Goal: Task Accomplishment & Management: Manage account settings

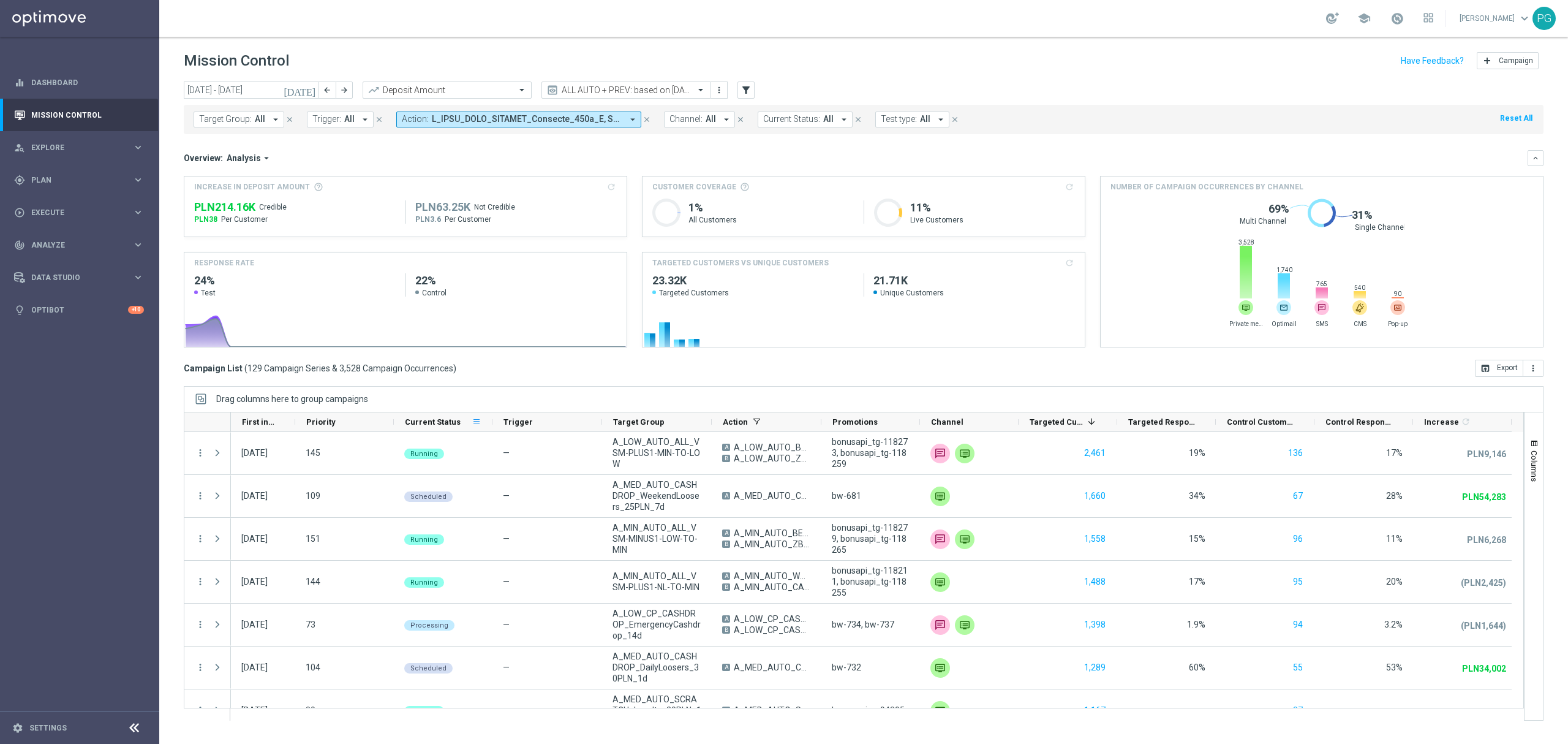
click at [478, 423] on span at bounding box center [476, 421] width 10 height 10
click at [492, 525] on span "Group by Current Status" at bounding box center [539, 524] width 109 height 20
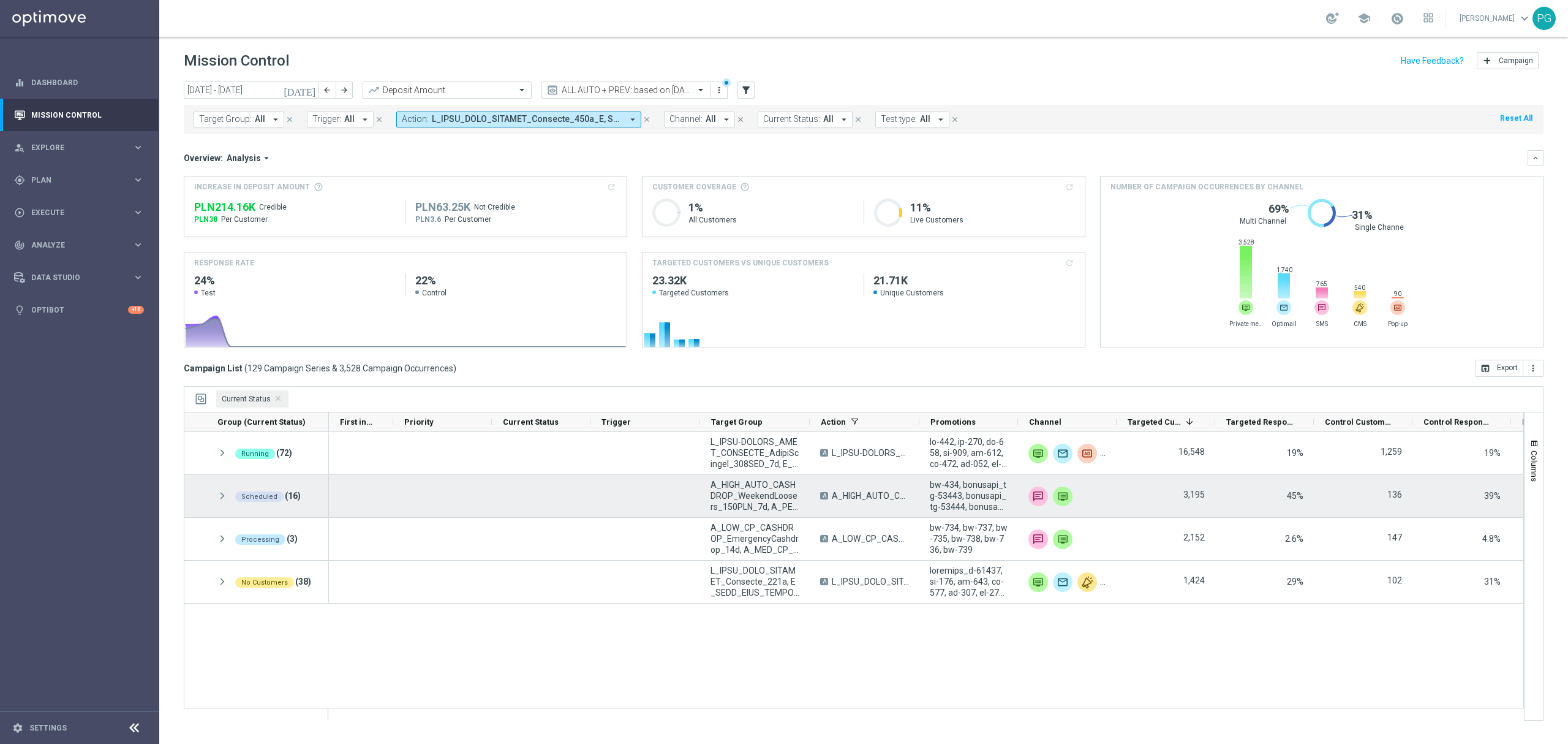
click at [221, 498] on span at bounding box center [222, 496] width 11 height 11
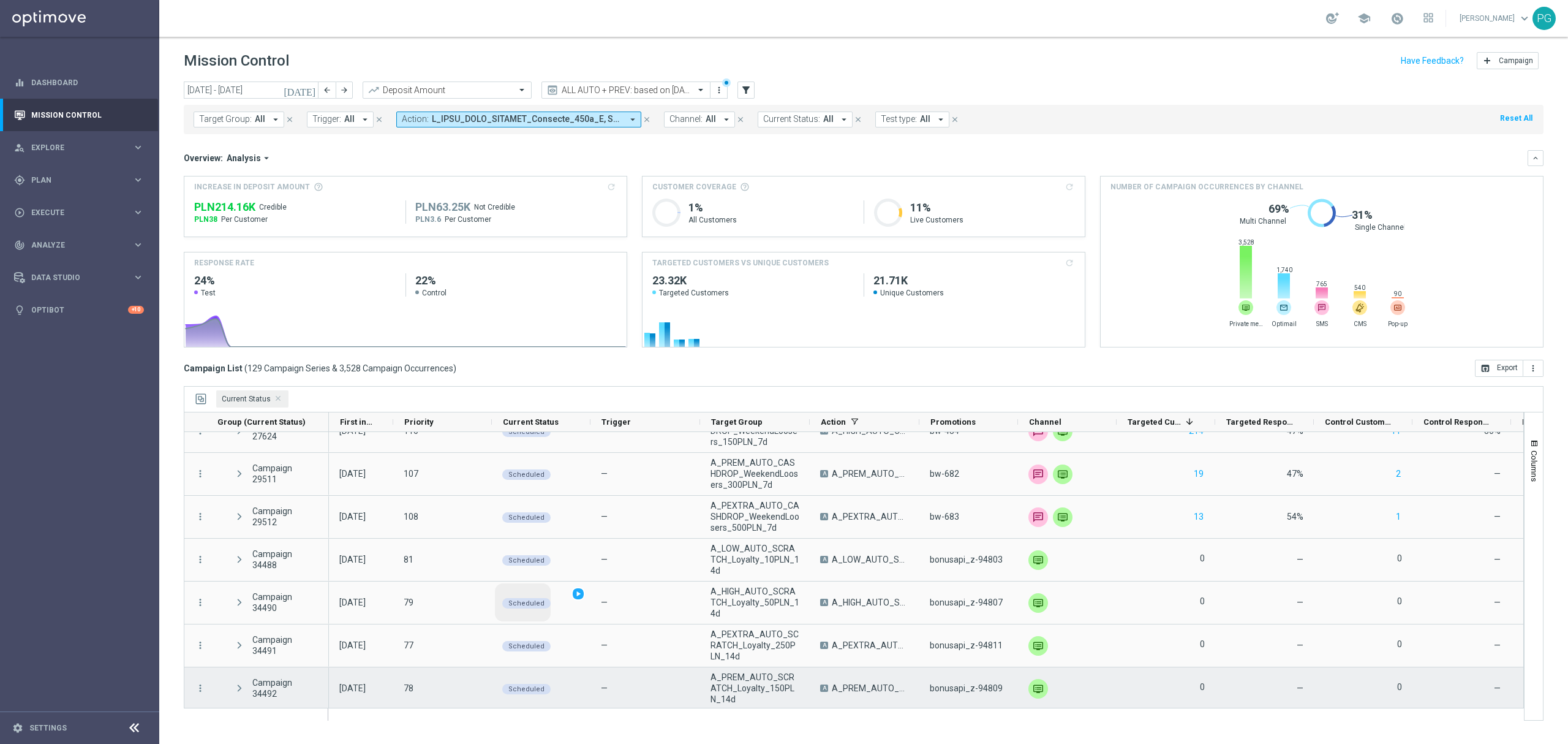
scroll to position [192, 0]
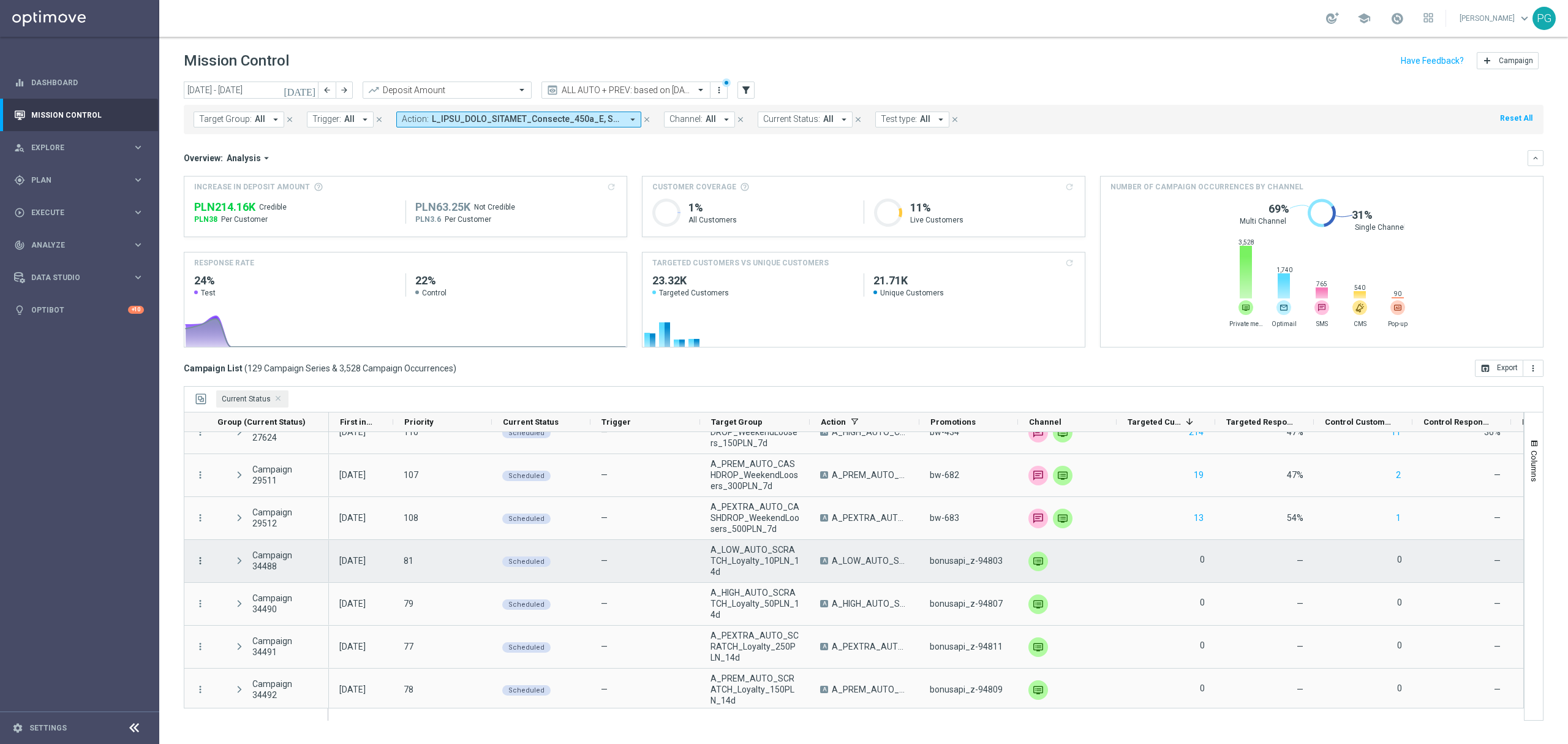
click at [201, 562] on icon "more_vert" at bounding box center [200, 561] width 11 height 11
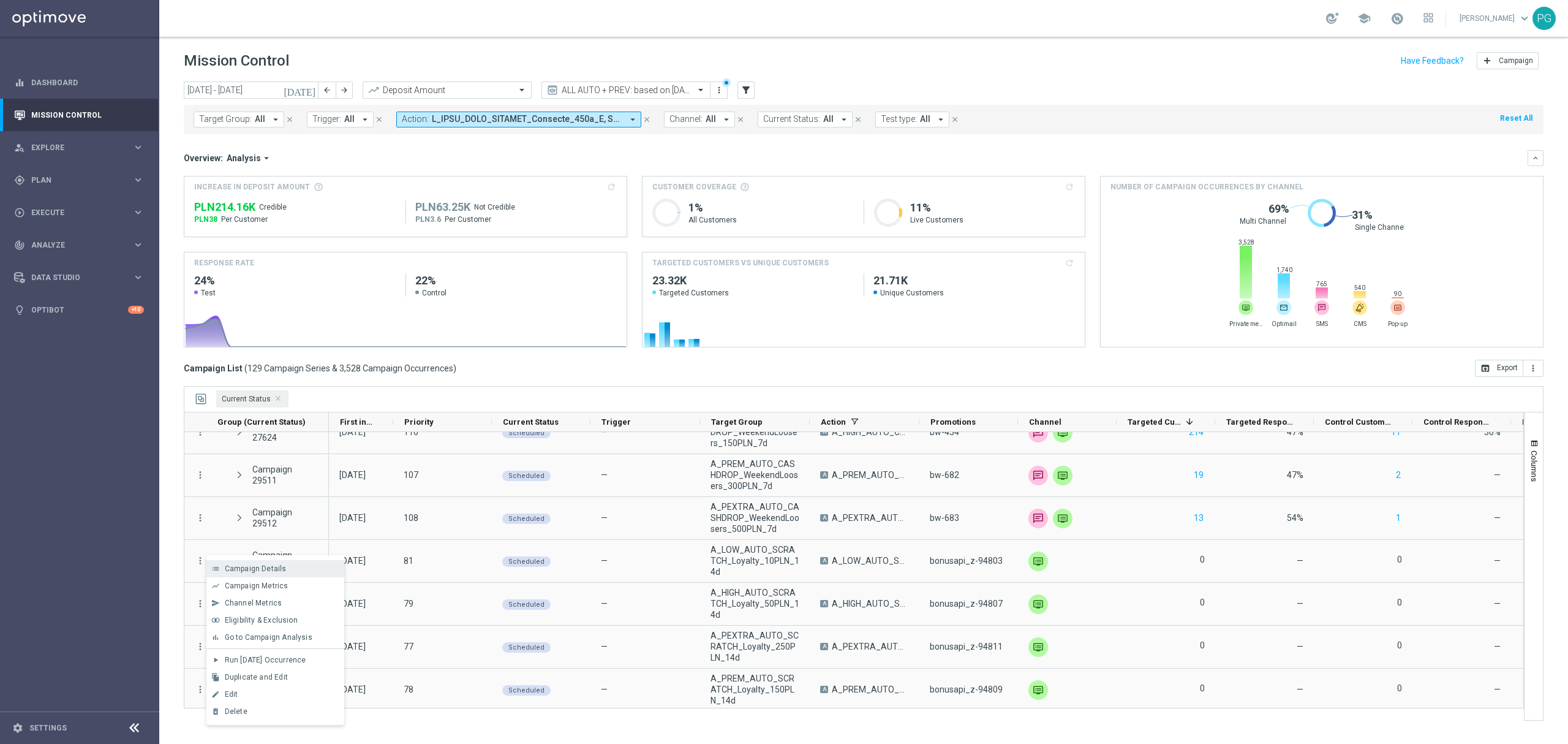
click at [229, 566] on span "Campaign Details" at bounding box center [256, 568] width 62 height 8
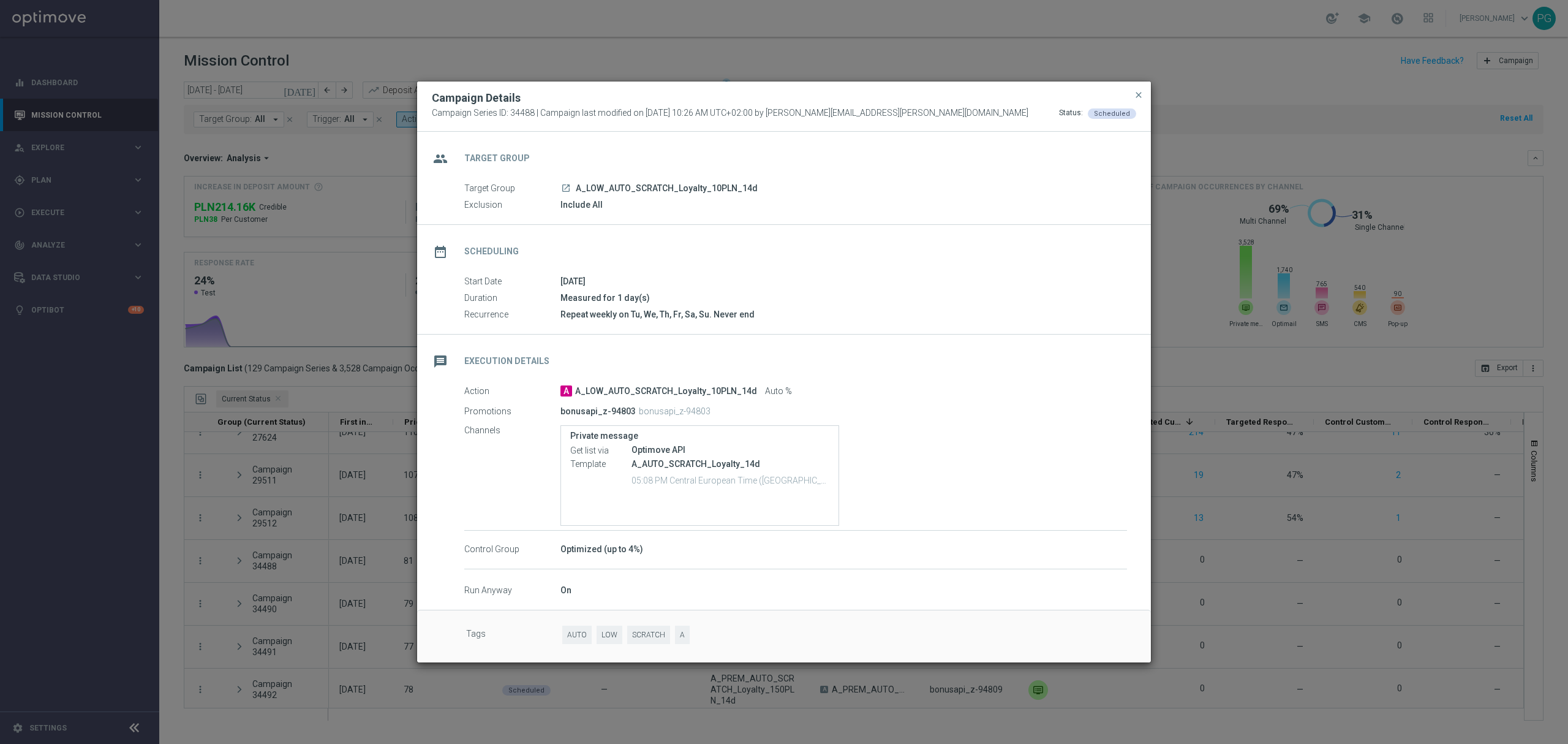
click at [566, 189] on icon "launch" at bounding box center [566, 188] width 10 height 10
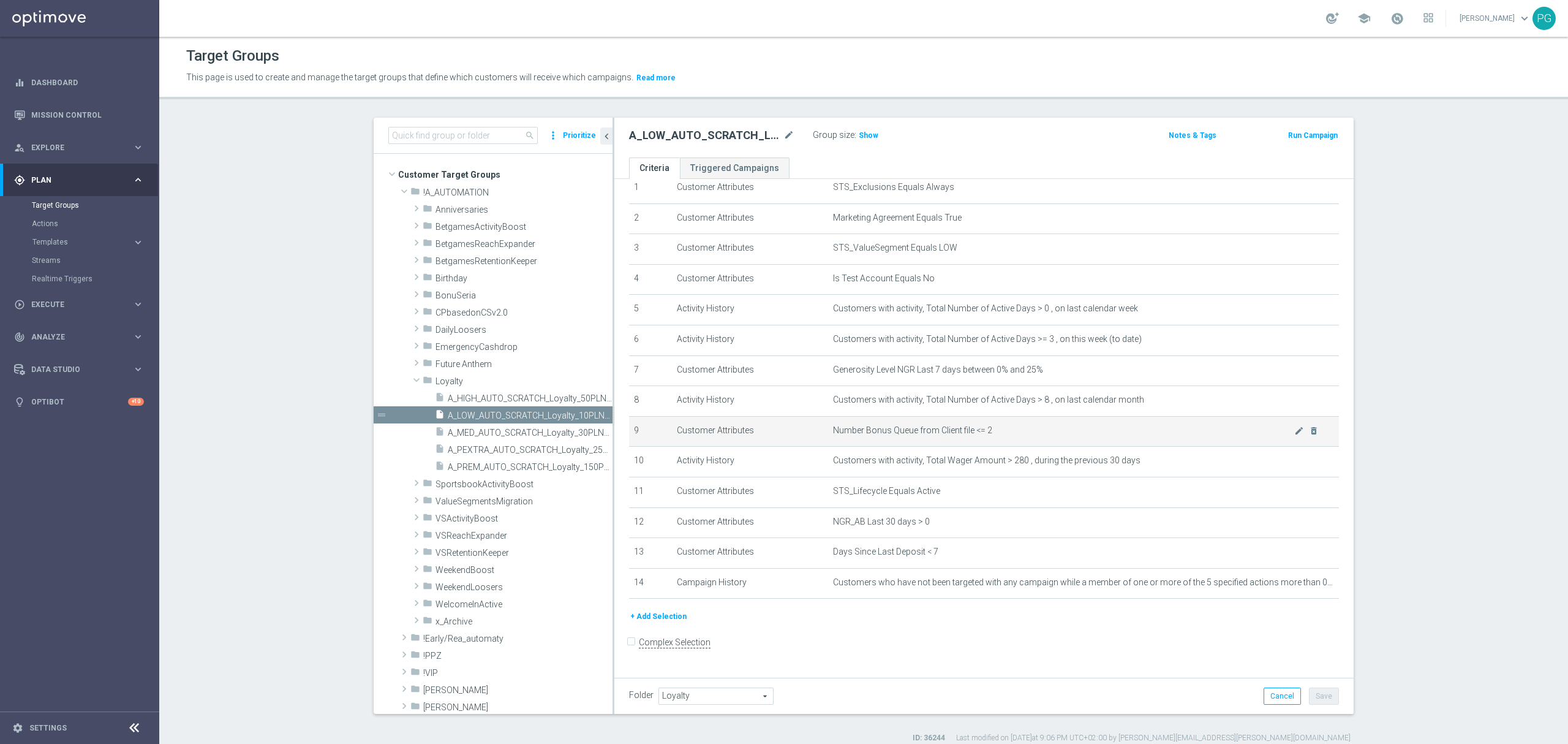
scroll to position [51, 0]
drag, startPoint x: 657, startPoint y: 628, endPoint x: 861, endPoint y: 143, distance: 526.2
click at [861, 143] on div "A_LOW_AUTO_SCRATCH_Loyalty_10PLN_14d mode_edit Group size : Show Notes & Tags R…" at bounding box center [983, 416] width 739 height 596
click at [861, 136] on span "Show" at bounding box center [868, 135] width 20 height 8
click at [653, 623] on button "+ Add Selection" at bounding box center [658, 616] width 59 height 14
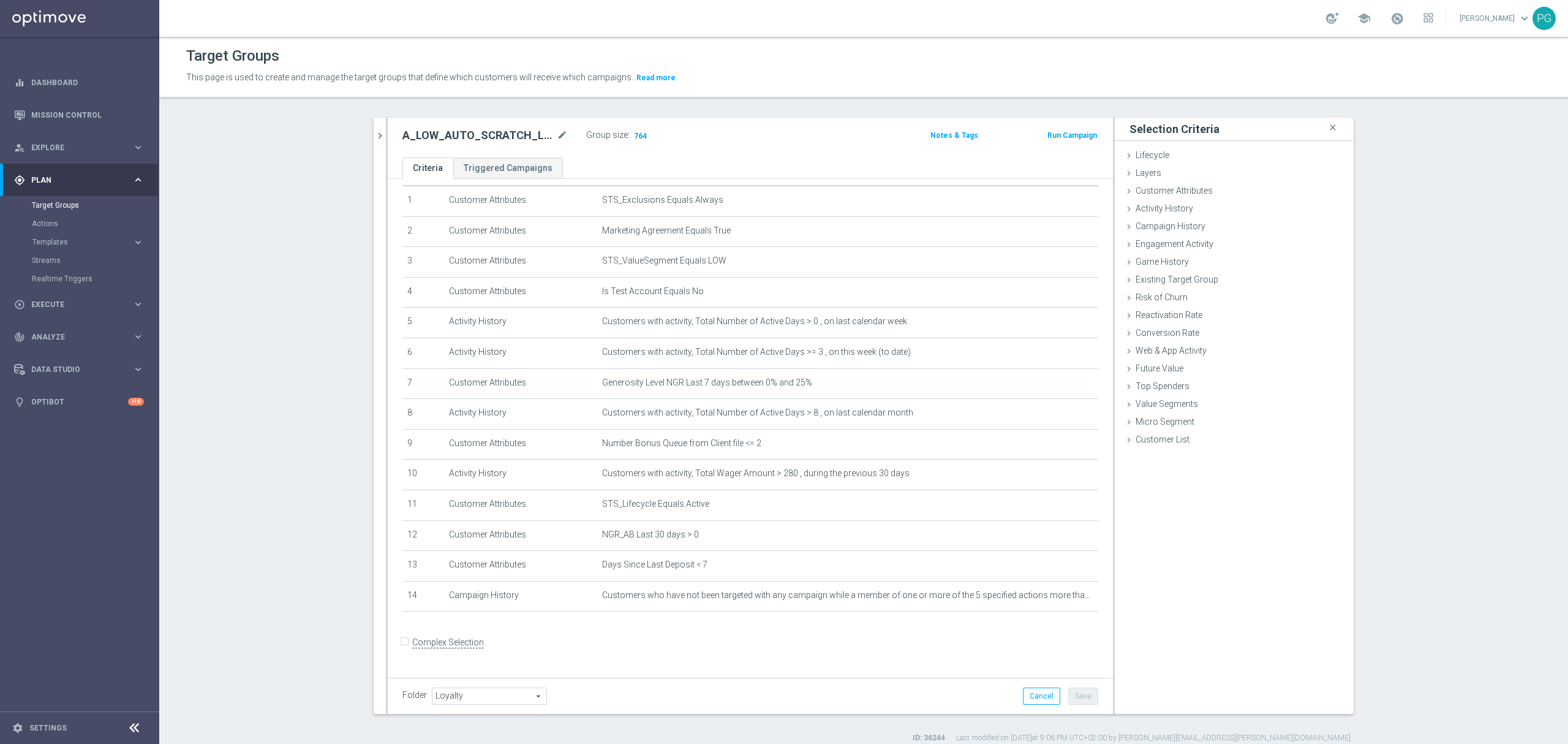
scroll to position [37, 0]
click at [1054, 601] on icon "mode_edit" at bounding box center [1059, 595] width 10 height 10
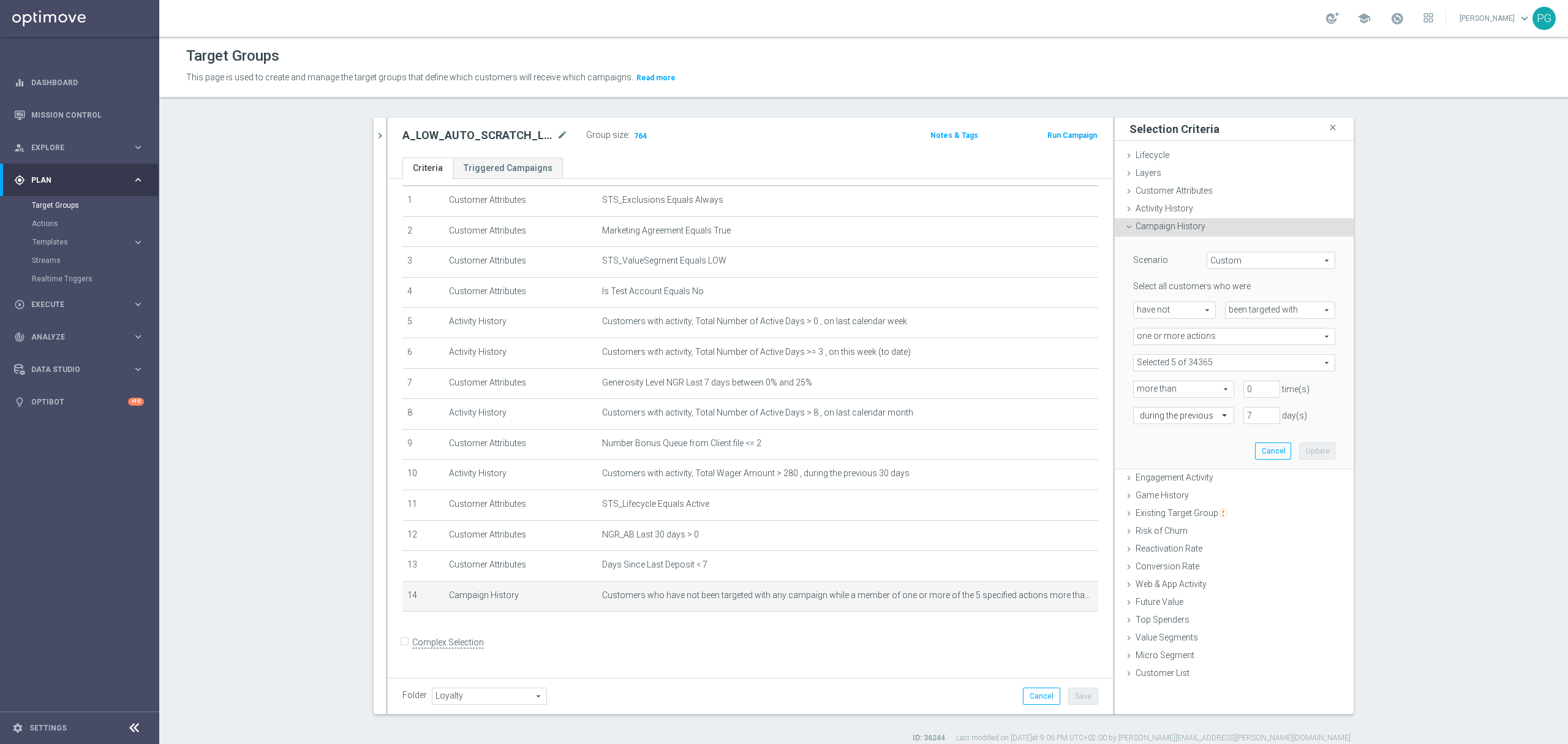
click at [1250, 358] on span at bounding box center [1234, 362] width 201 height 16
click at [1187, 383] on div "Show Selected" at bounding box center [1167, 386] width 57 height 15
click at [1180, 389] on span "Show Selected" at bounding box center [1173, 387] width 45 height 8
click at [1146, 389] on input "Show Selected" at bounding box center [1142, 389] width 8 height 8
checkbox input "true"
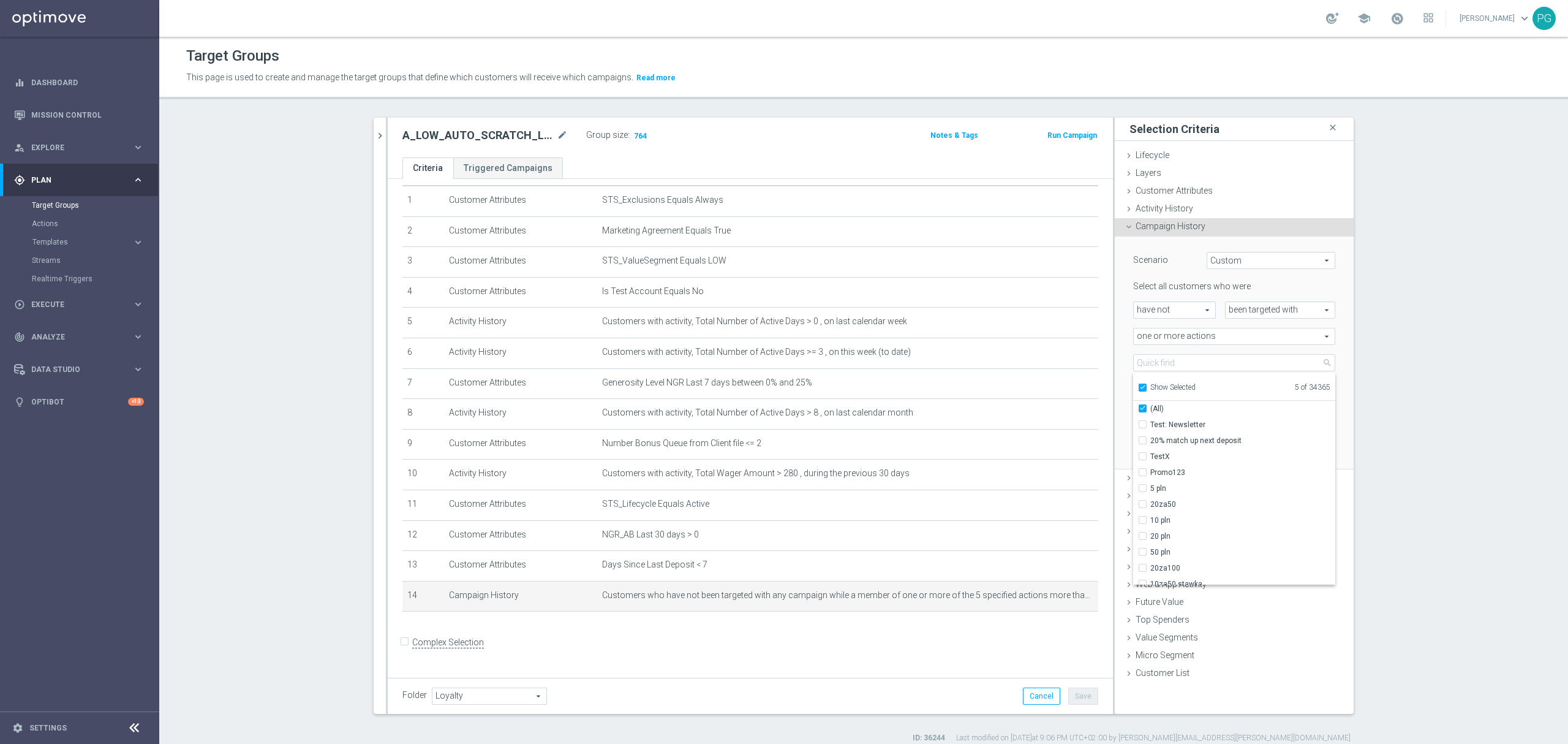
checkbox input "true"
click at [1160, 386] on span "Show Selected" at bounding box center [1173, 387] width 45 height 8
click at [1146, 386] on input "Show Selected" at bounding box center [1142, 389] width 8 height 8
checkbox input "false"
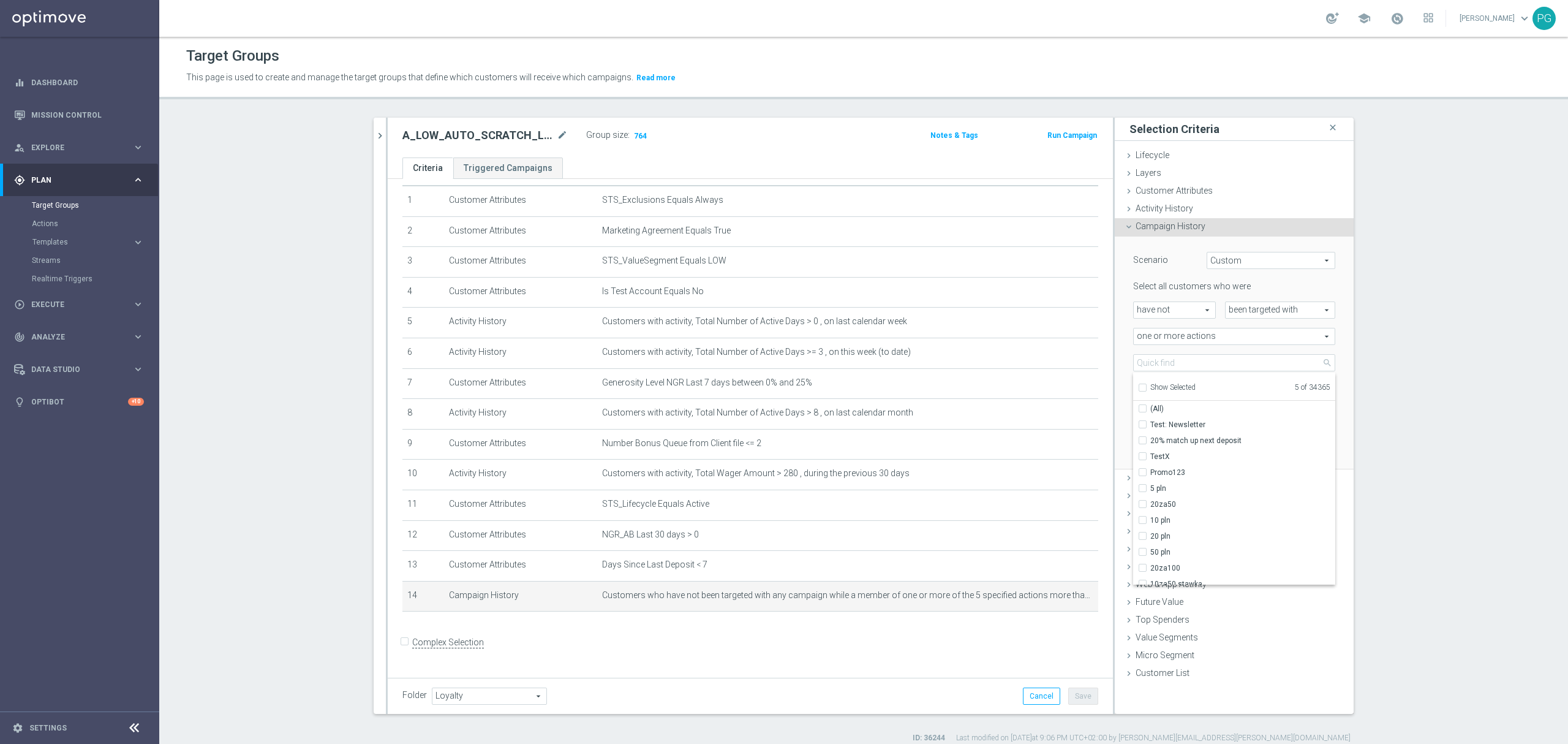
click at [1115, 356] on div "Scenario Custom Custom arrow_drop_down search Select all customers who were hav…" at bounding box center [1234, 352] width 239 height 233
click at [1211, 417] on div at bounding box center [1183, 416] width 100 height 11
click at [1223, 370] on span at bounding box center [1234, 362] width 201 height 16
click at [1179, 387] on span "Show Selected" at bounding box center [1173, 387] width 45 height 8
click at [1146, 387] on input "Show Selected" at bounding box center [1142, 389] width 8 height 8
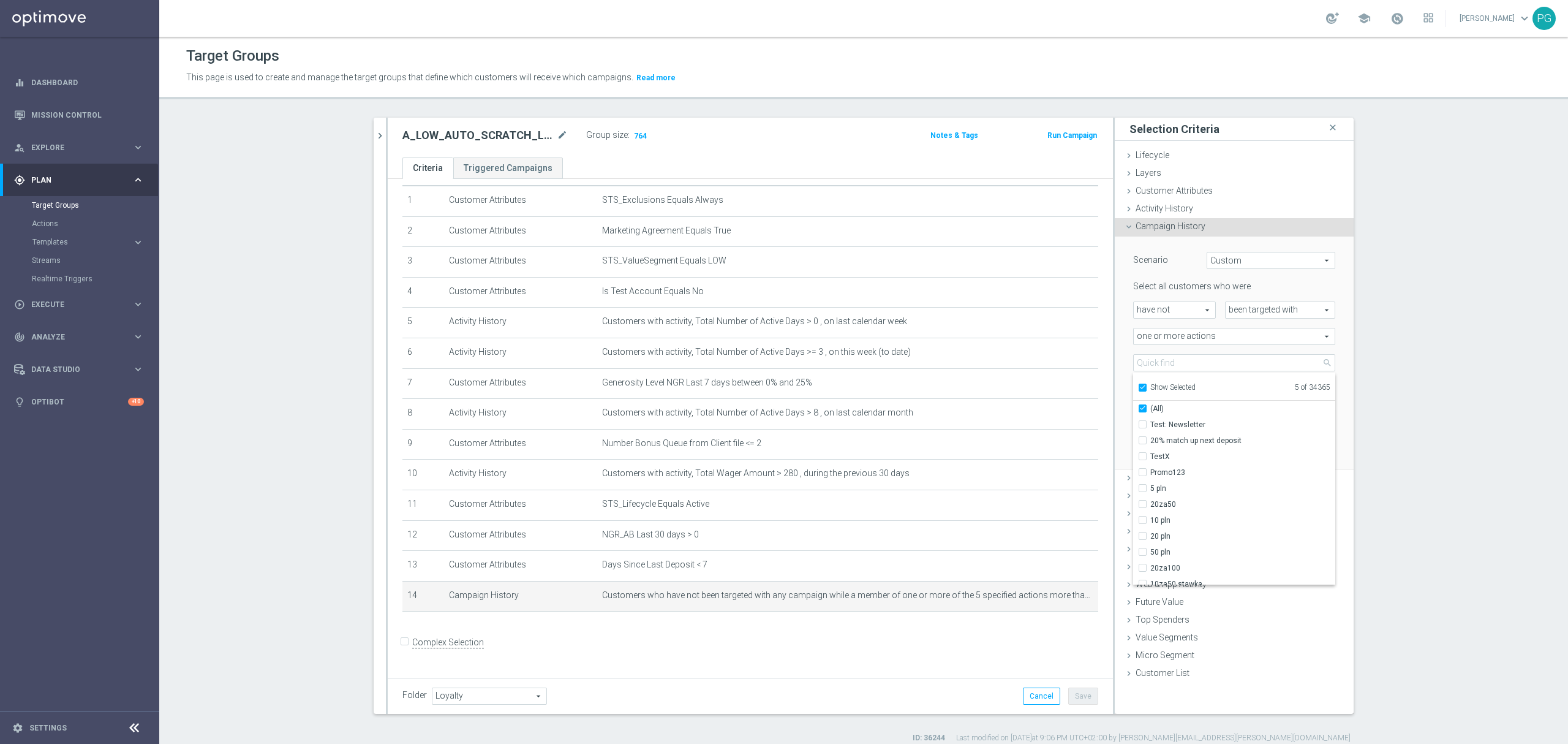
checkbox input "true"
click at [1179, 387] on span "Show Selected" at bounding box center [1173, 387] width 45 height 8
click at [1146, 387] on input "Show Selected" at bounding box center [1142, 389] width 8 height 8
checkbox input "false"
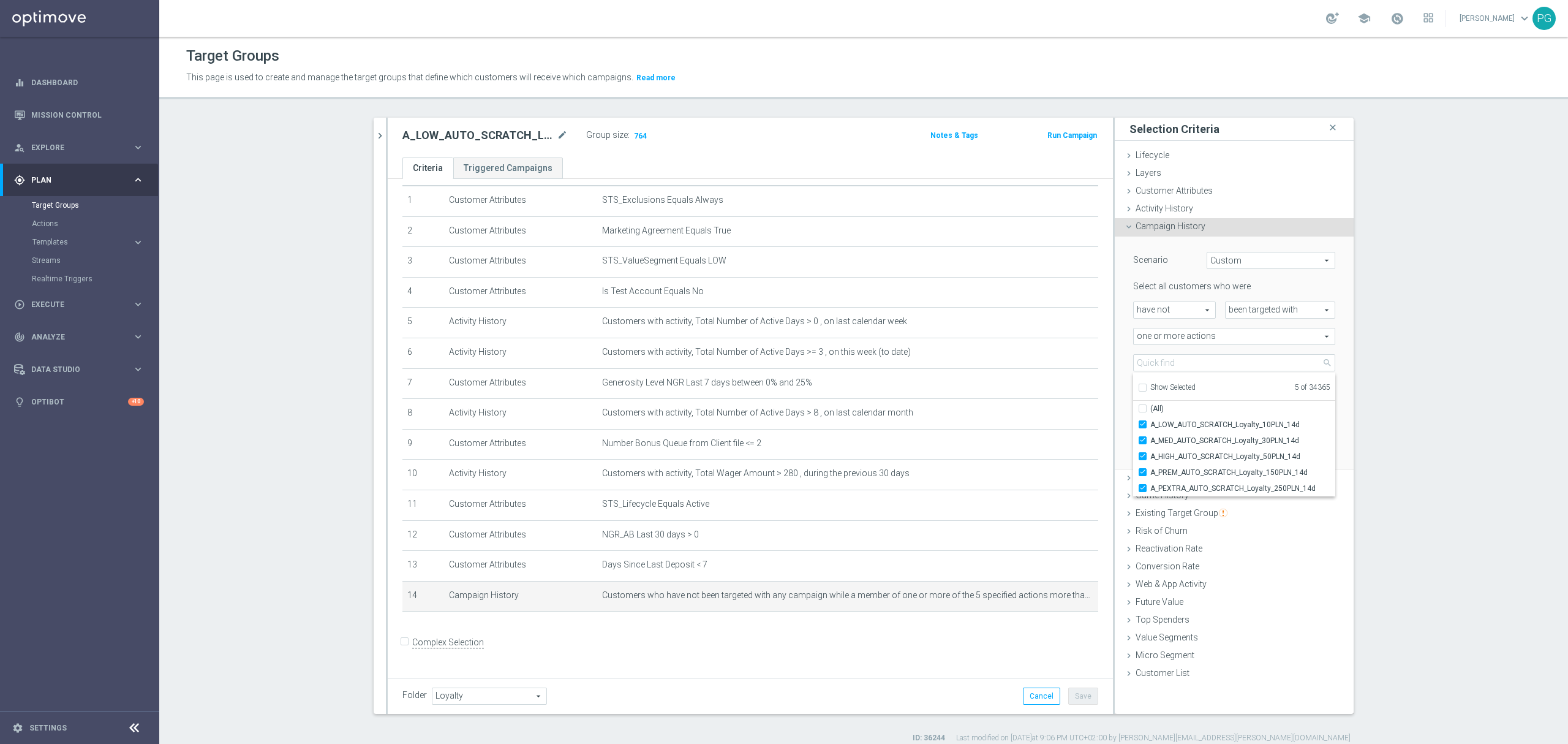
checkbox input "false"
click at [1194, 353] on div "Select all customers who were have not have not arrow_drop_down search been tar…" at bounding box center [1234, 352] width 202 height 143
click at [1257, 416] on input "7" at bounding box center [1261, 415] width 37 height 17
click at [1269, 454] on button "Cancel" at bounding box center [1273, 450] width 36 height 17
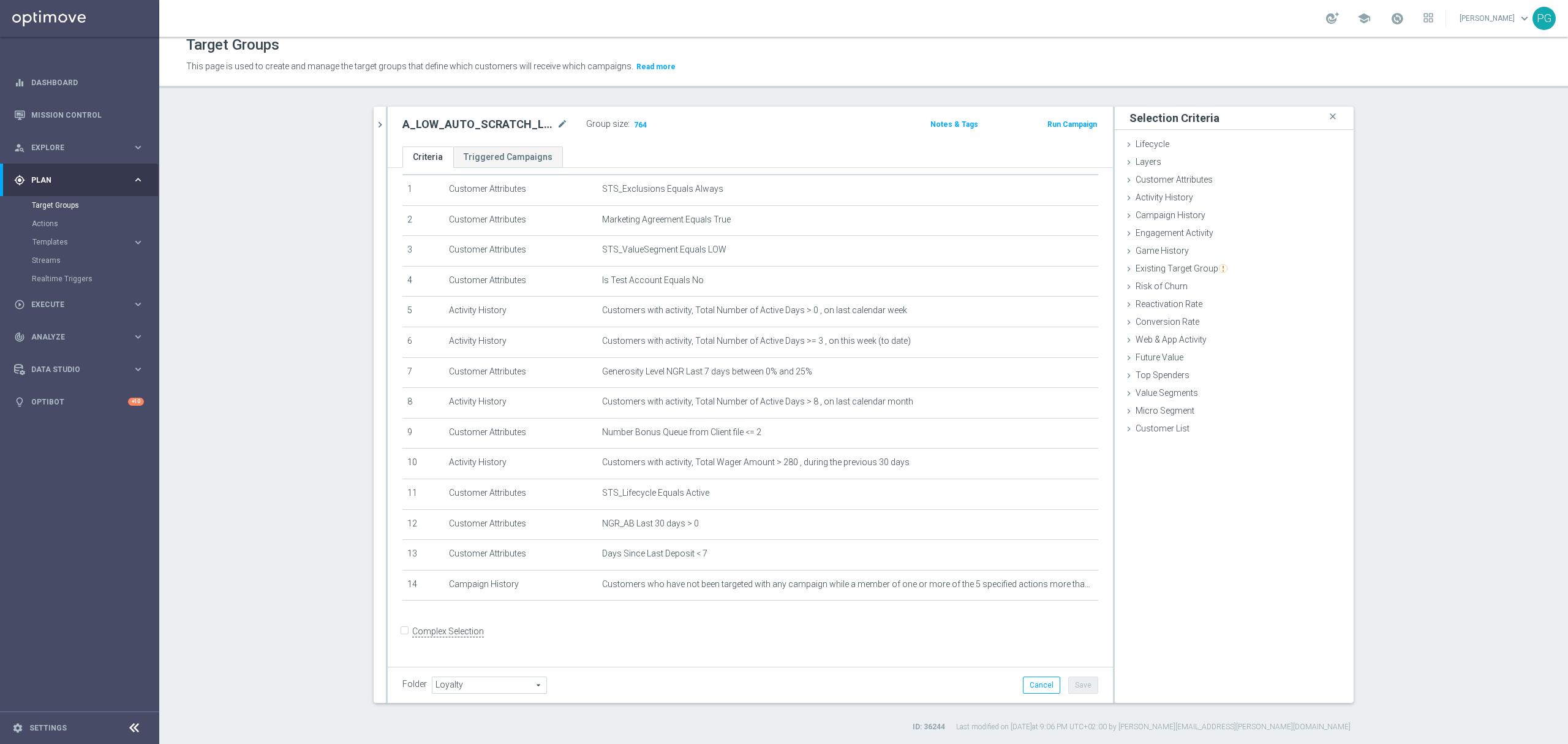
scroll to position [11, 0]
drag, startPoint x: 1189, startPoint y: 189, endPoint x: 1183, endPoint y: 220, distance: 31.6
click at [1183, 220] on ul "Lifecycle done Cancel Add Layers done Cancel Add Customer Attributes done" at bounding box center [1234, 287] width 239 height 303
click at [1183, 220] on span "Campaign History" at bounding box center [1171, 215] width 70 height 10
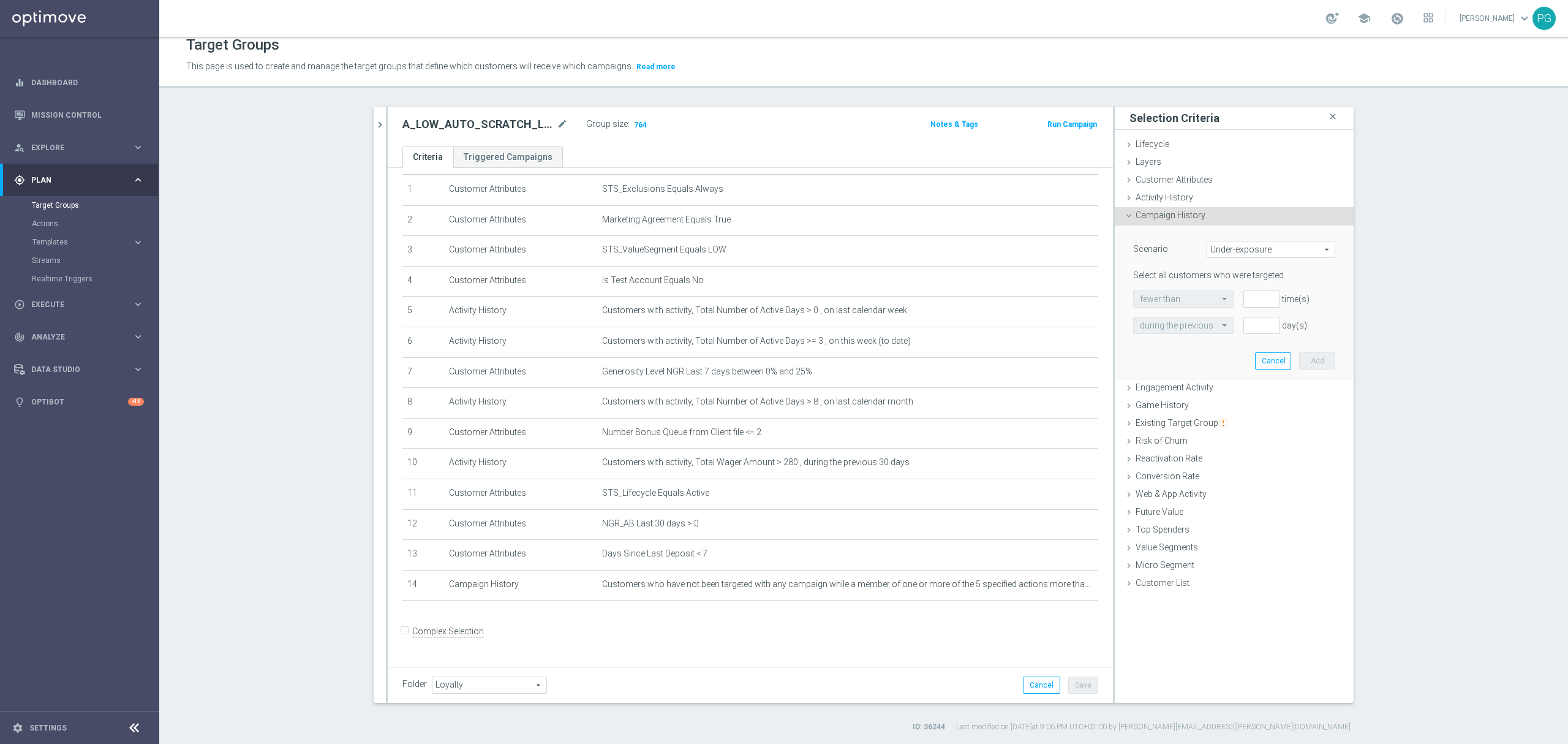
click at [1243, 240] on div "Scenario Under-exposure Under-exposure arrow_drop_down search Select all custom…" at bounding box center [1234, 302] width 220 height 153
click at [1244, 248] on span "Under-exposure" at bounding box center [1271, 249] width 127 height 16
click at [1235, 331] on span "Custom" at bounding box center [1271, 330] width 115 height 10
type input "Custom"
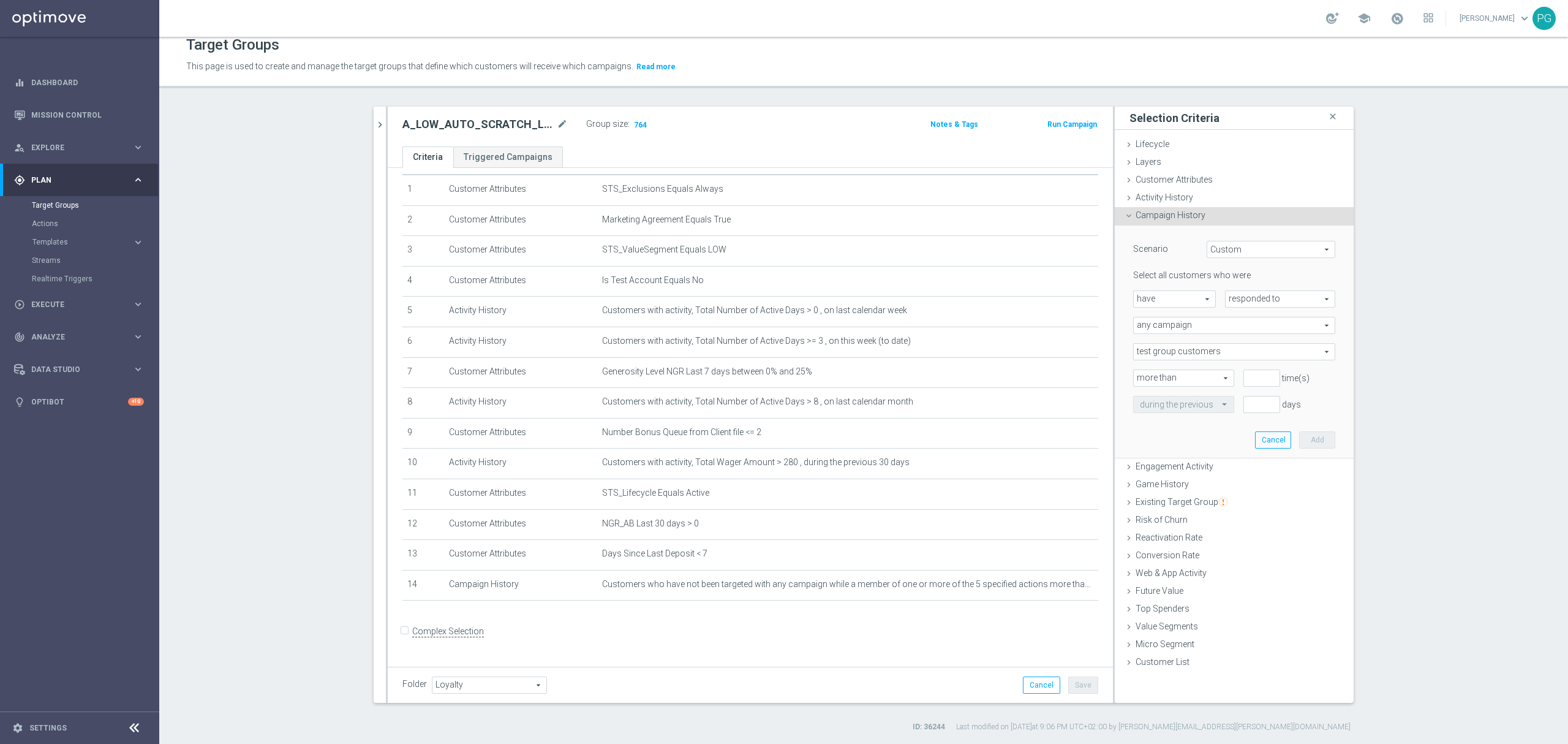
click at [1195, 304] on span "have" at bounding box center [1174, 299] width 81 height 16
click at [1182, 329] on span "have not" at bounding box center [1174, 332] width 69 height 10
type input "have not"
click at [1231, 304] on span "responded to" at bounding box center [1280, 299] width 109 height 16
click at [1243, 330] on span "been targeted with" at bounding box center [1280, 332] width 97 height 10
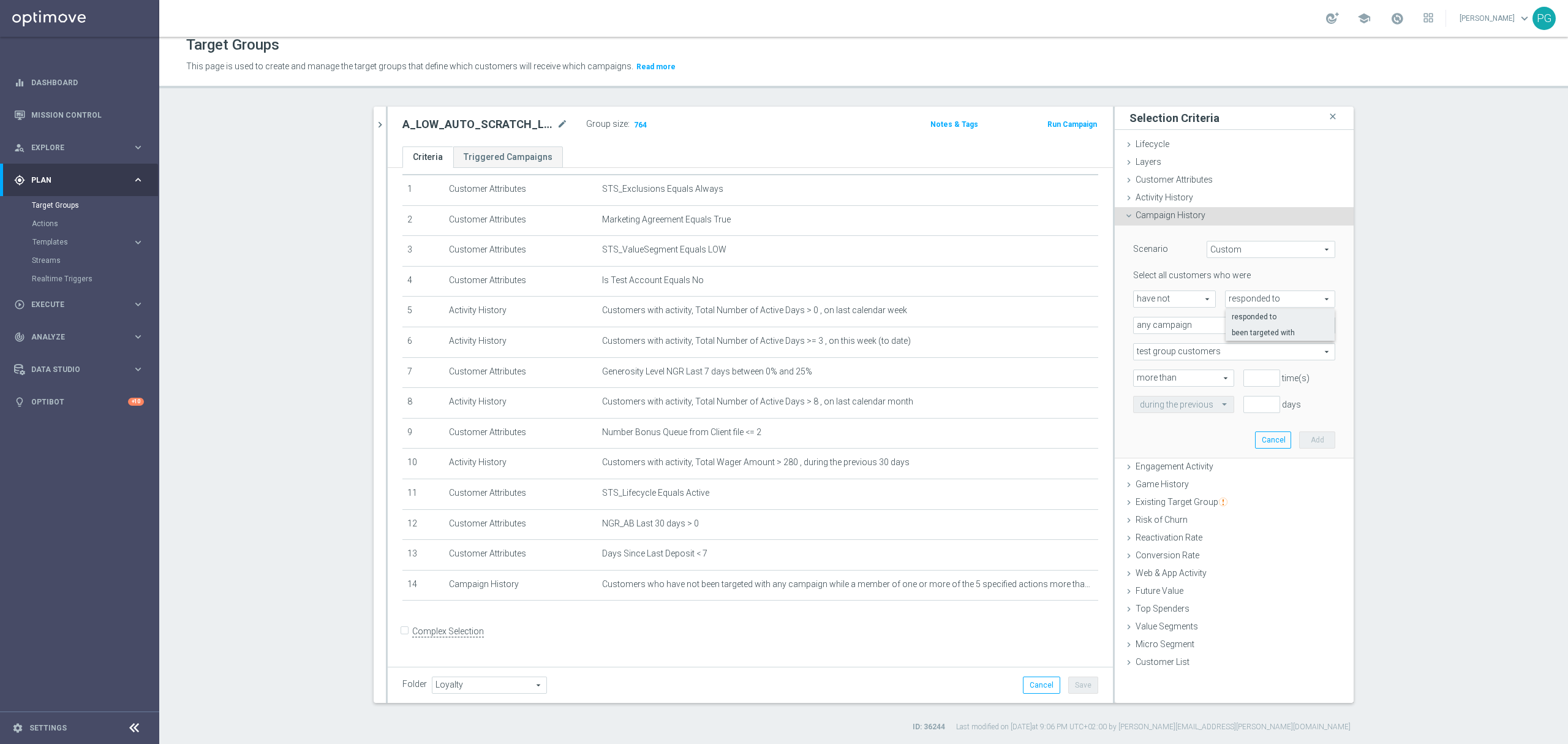
type input "been targeted with"
click at [1231, 326] on span "any campaign" at bounding box center [1234, 325] width 201 height 16
click at [1229, 324] on span "any campaign" at bounding box center [1234, 325] width 201 height 16
click at [1186, 377] on span "one or more actions" at bounding box center [1234, 374] width 189 height 10
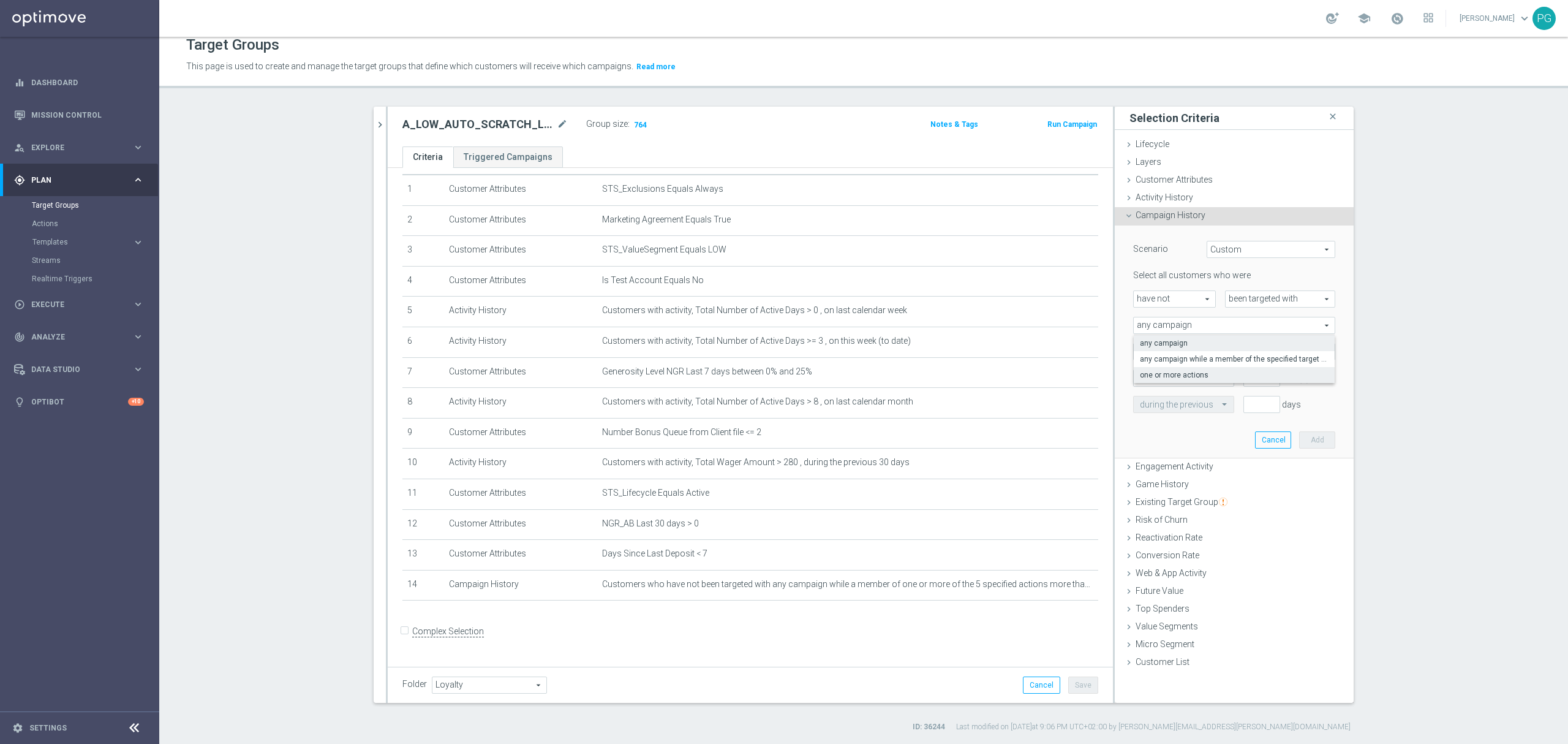
type input "one or more actions"
click at [1186, 350] on span at bounding box center [1234, 352] width 201 height 16
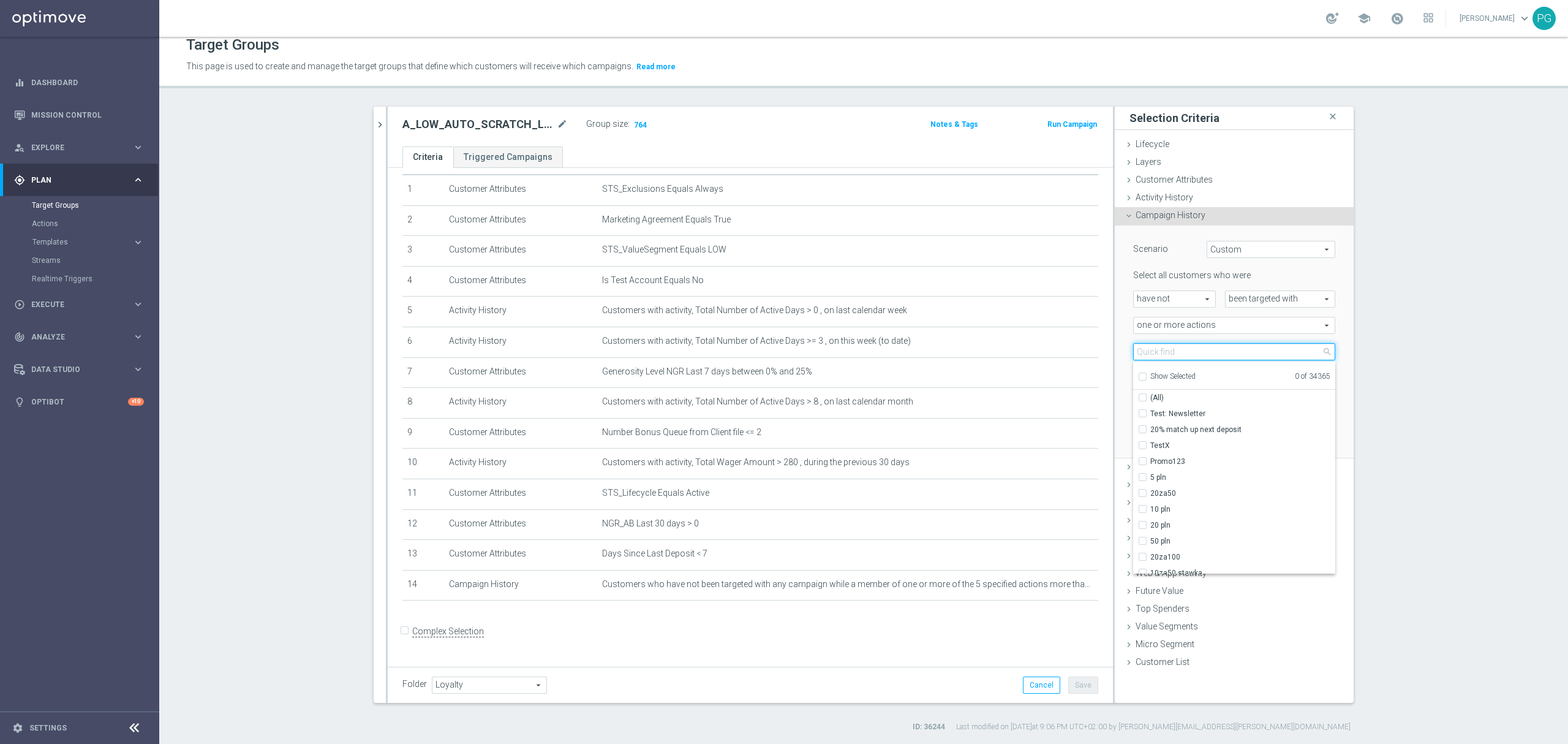
click at [1186, 353] on input "search" at bounding box center [1234, 352] width 202 height 17
type input "a_low_auto_"
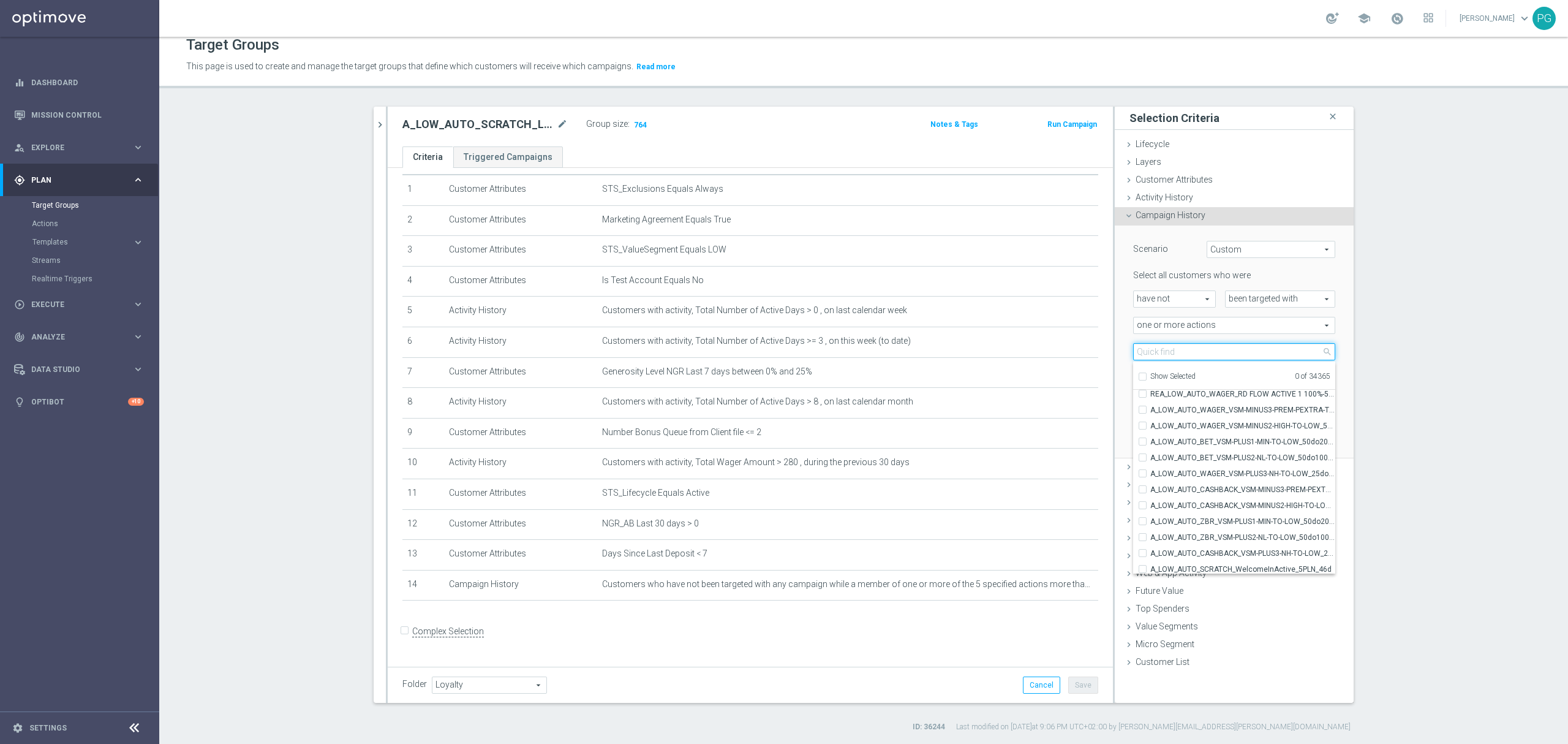
scroll to position [993, 0]
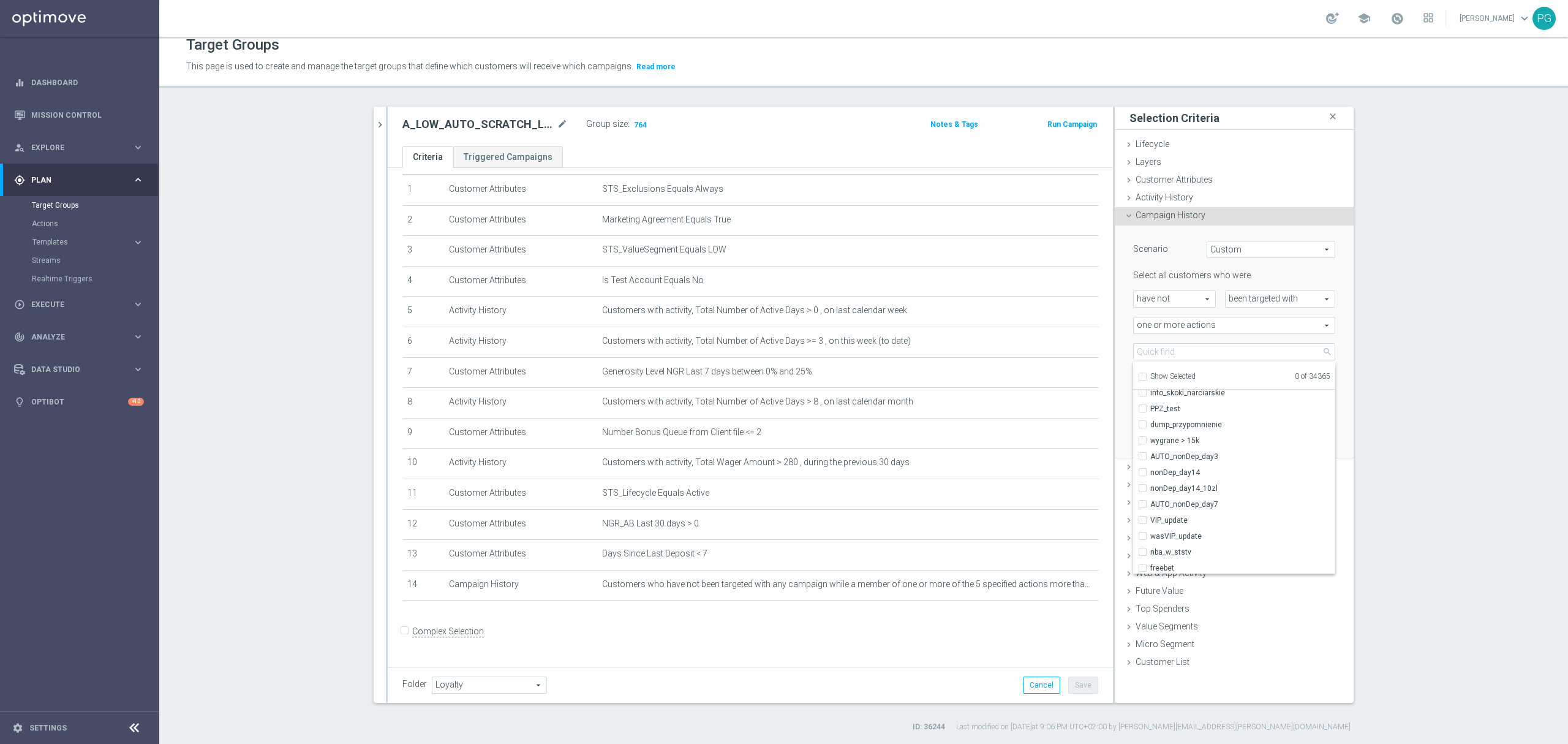
click at [1380, 374] on section "search more_vert Prioritize Customer Target Groups library_add create_new_folder" at bounding box center [864, 419] width 1409 height 626
click at [1154, 214] on span "Campaign History" at bounding box center [1171, 215] width 70 height 10
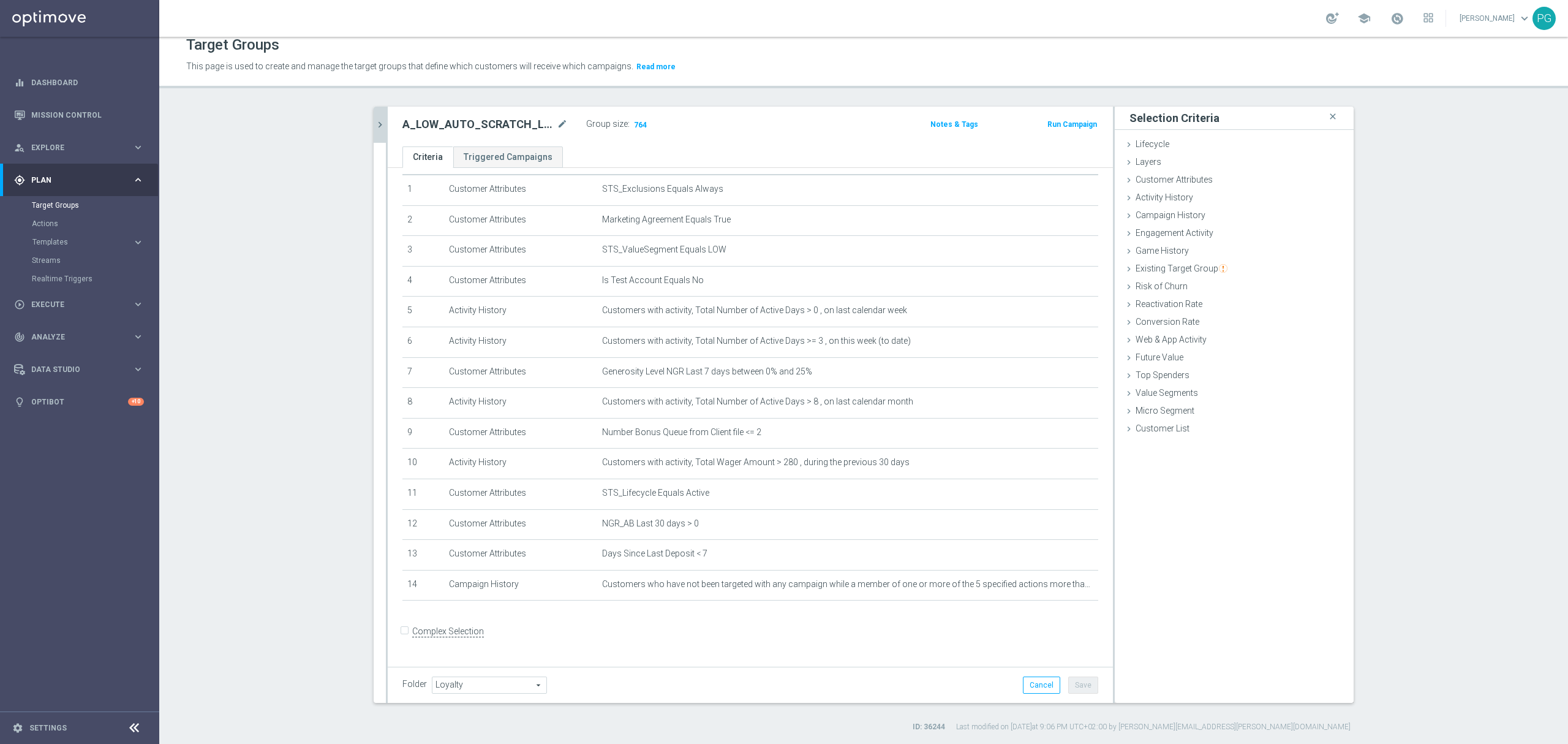
click at [374, 119] on icon "chevron_right" at bounding box center [379, 125] width 11 height 11
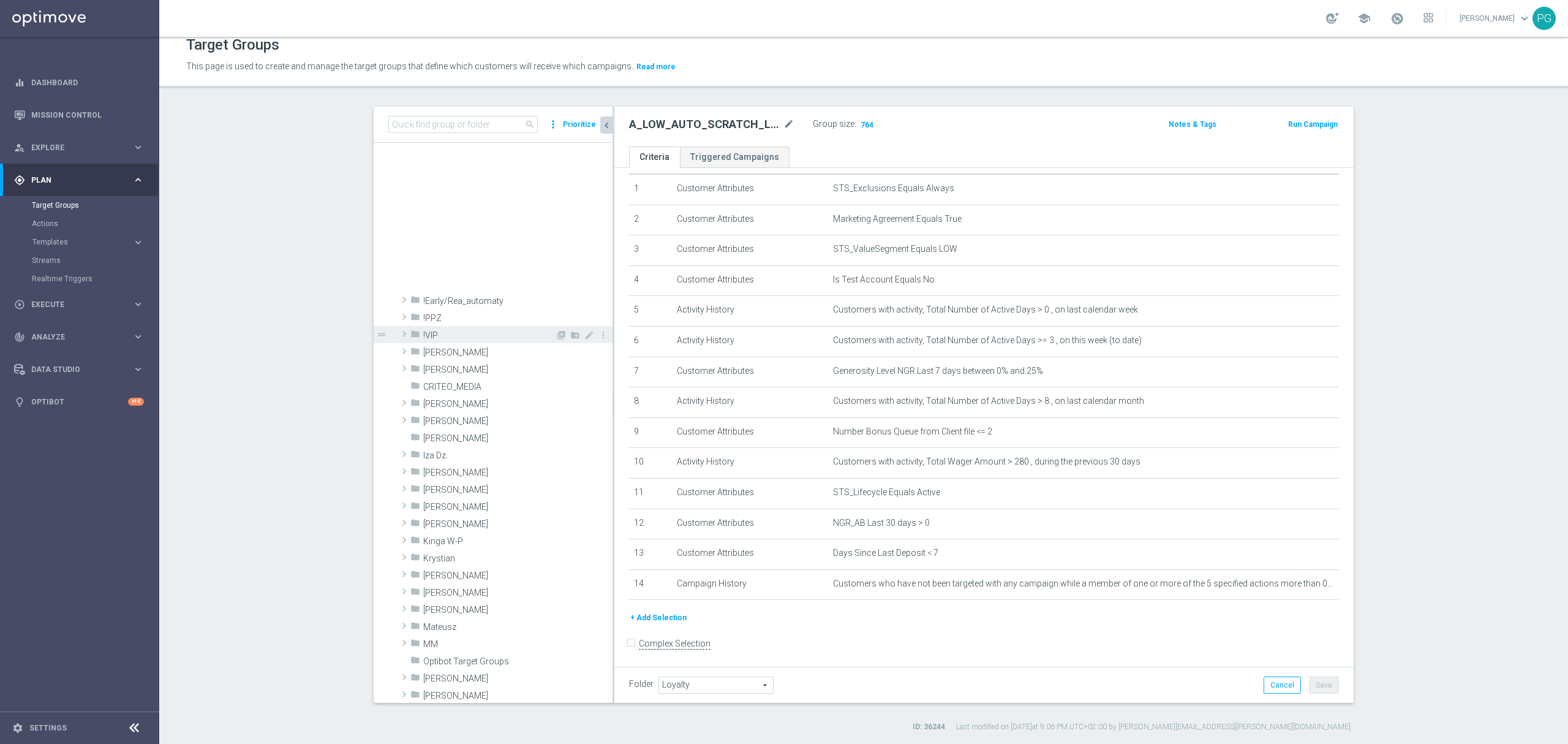
scroll to position [579, 0]
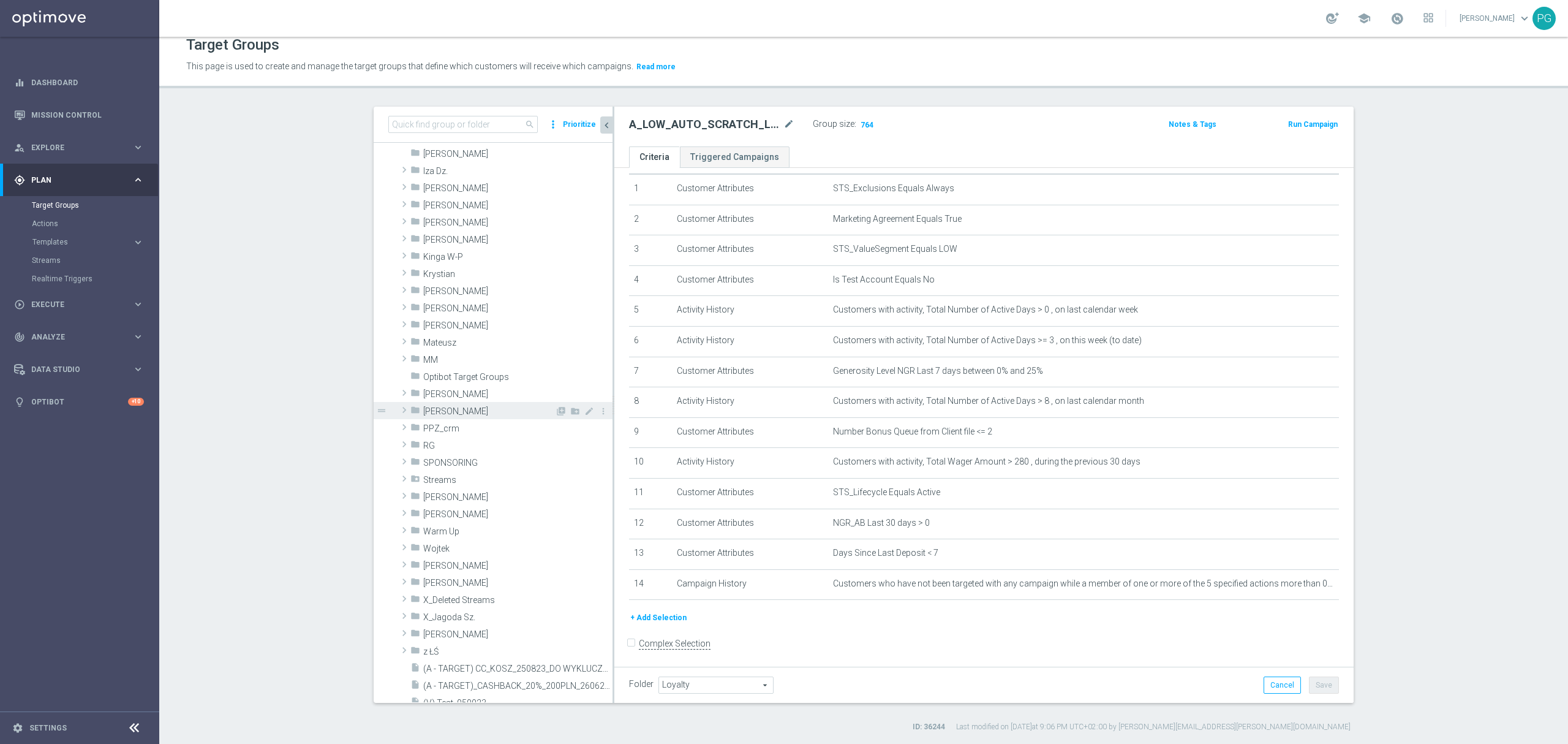
click at [452, 404] on div "folder [PERSON_NAME]" at bounding box center [483, 410] width 145 height 17
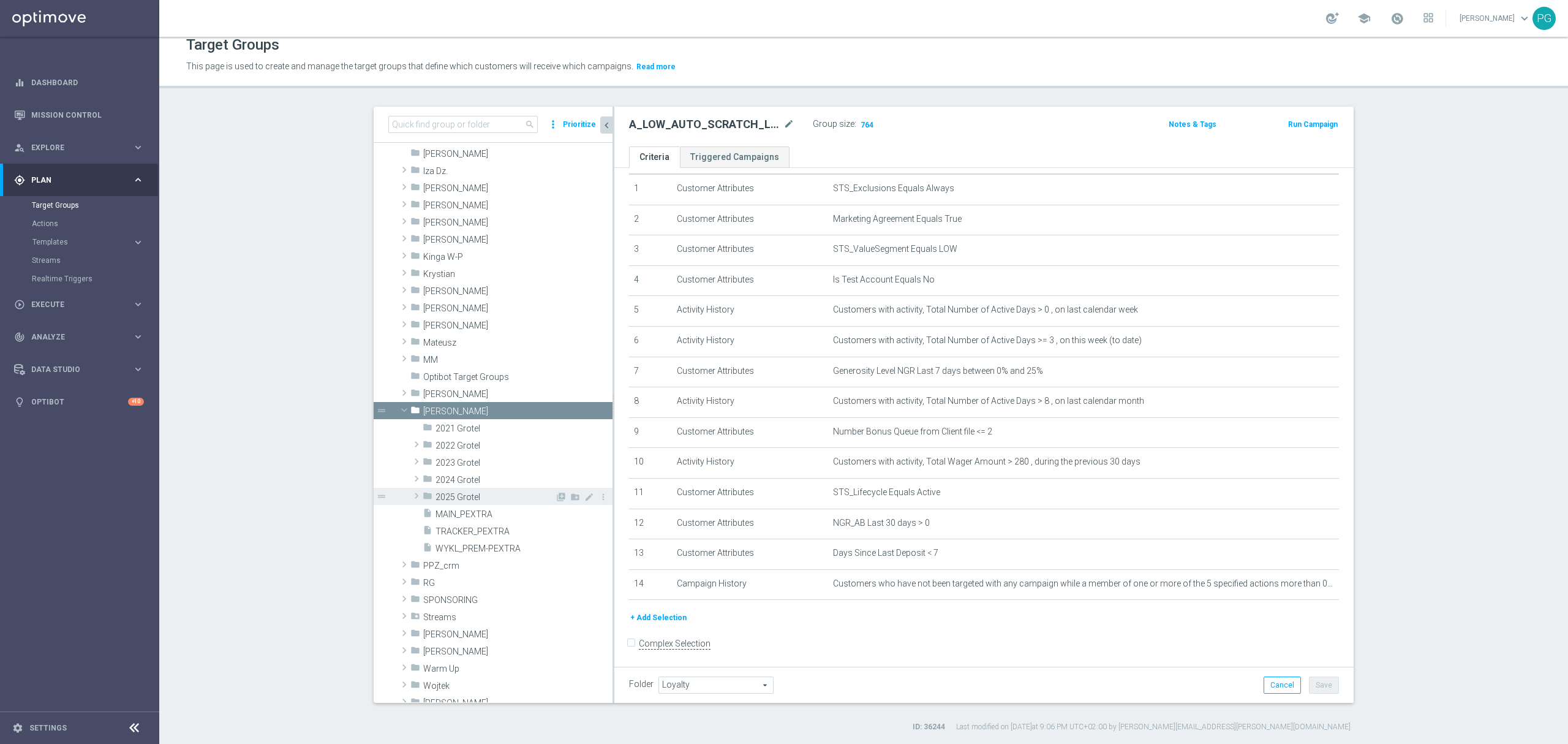
click at [448, 490] on div "folder 2025 Grotel" at bounding box center [488, 496] width 132 height 17
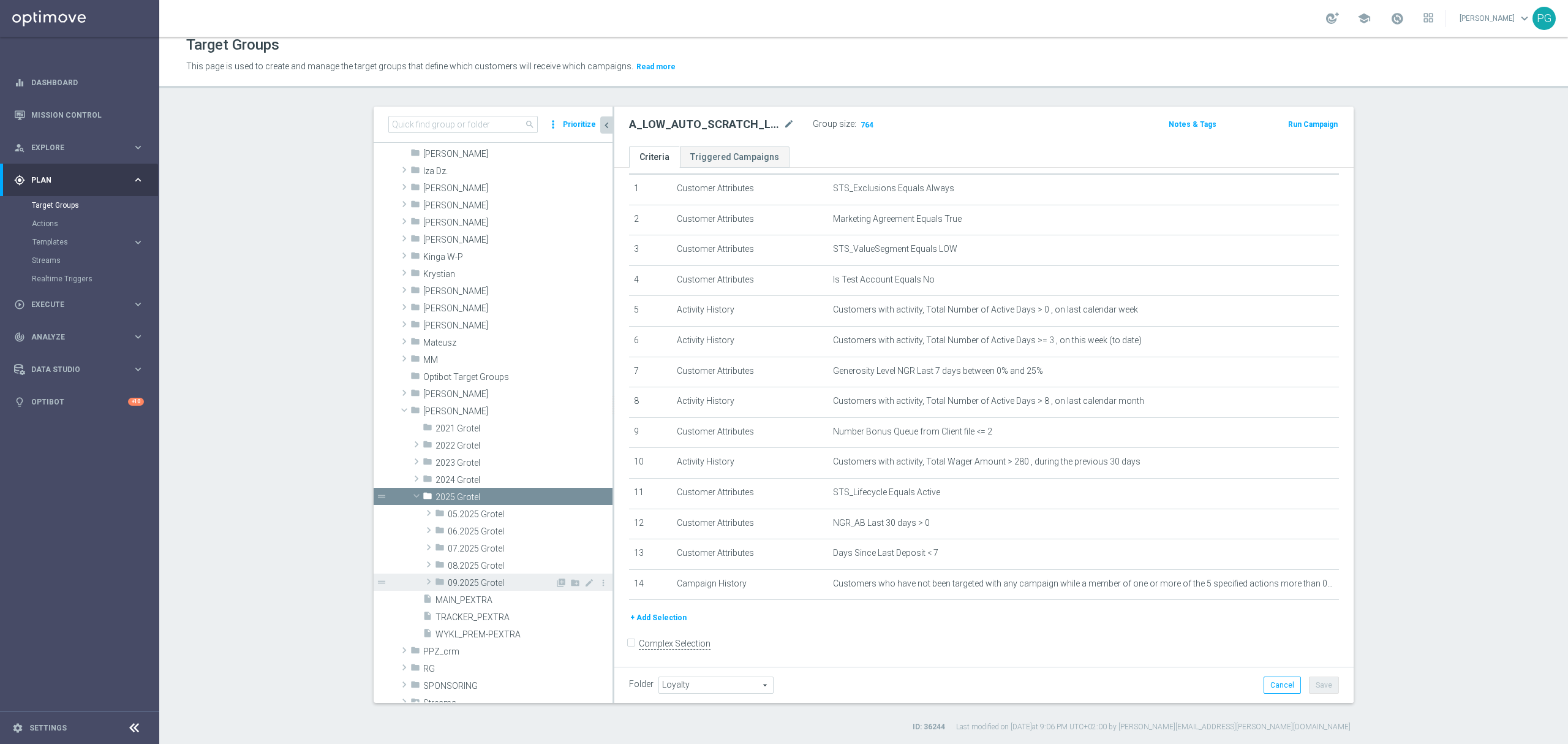
click at [465, 586] on span "09.2025 Grotel" at bounding box center [502, 583] width 107 height 11
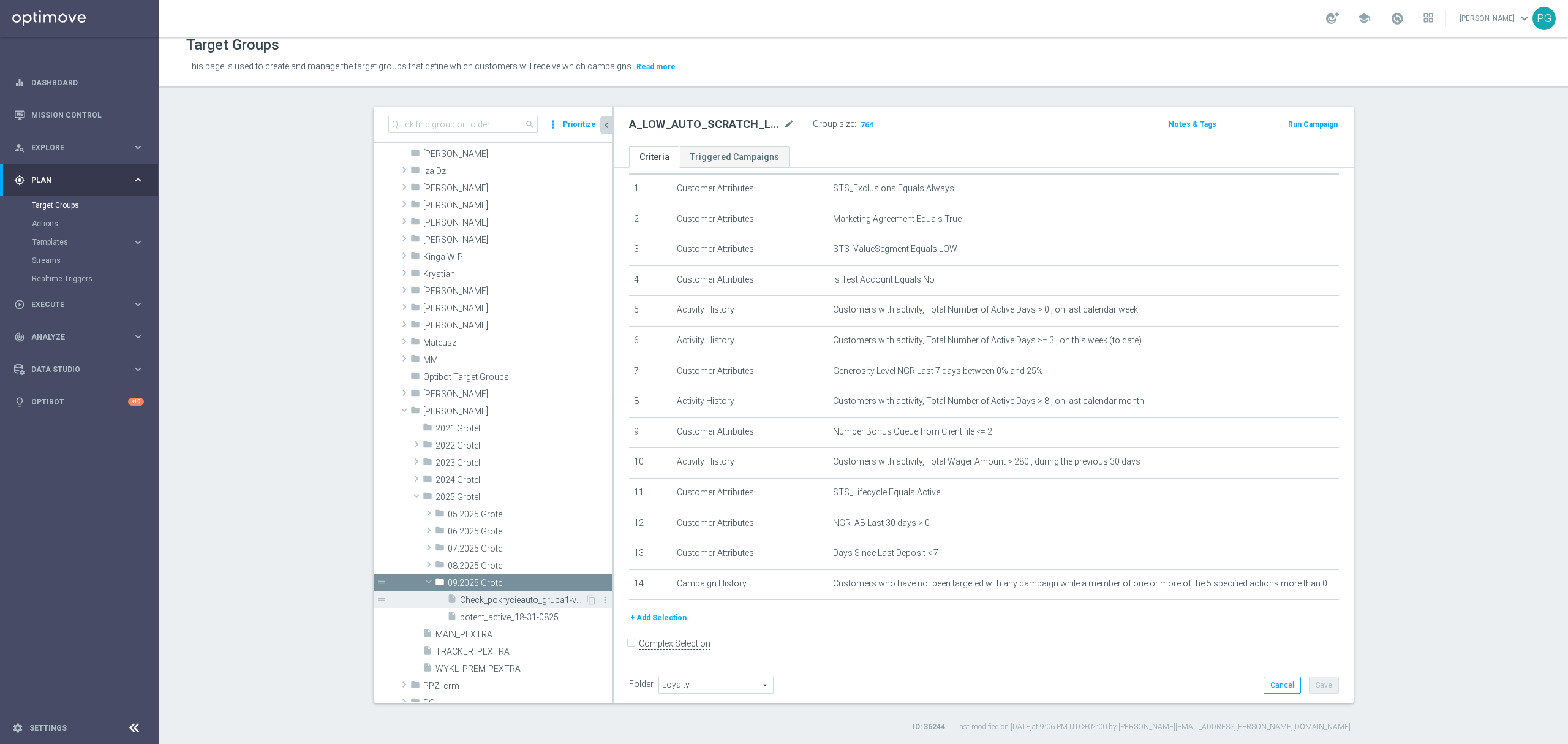
click at [494, 598] on span "Check_pokrycieauto_grupa1-v2.0" at bounding box center [523, 601] width 125 height 11
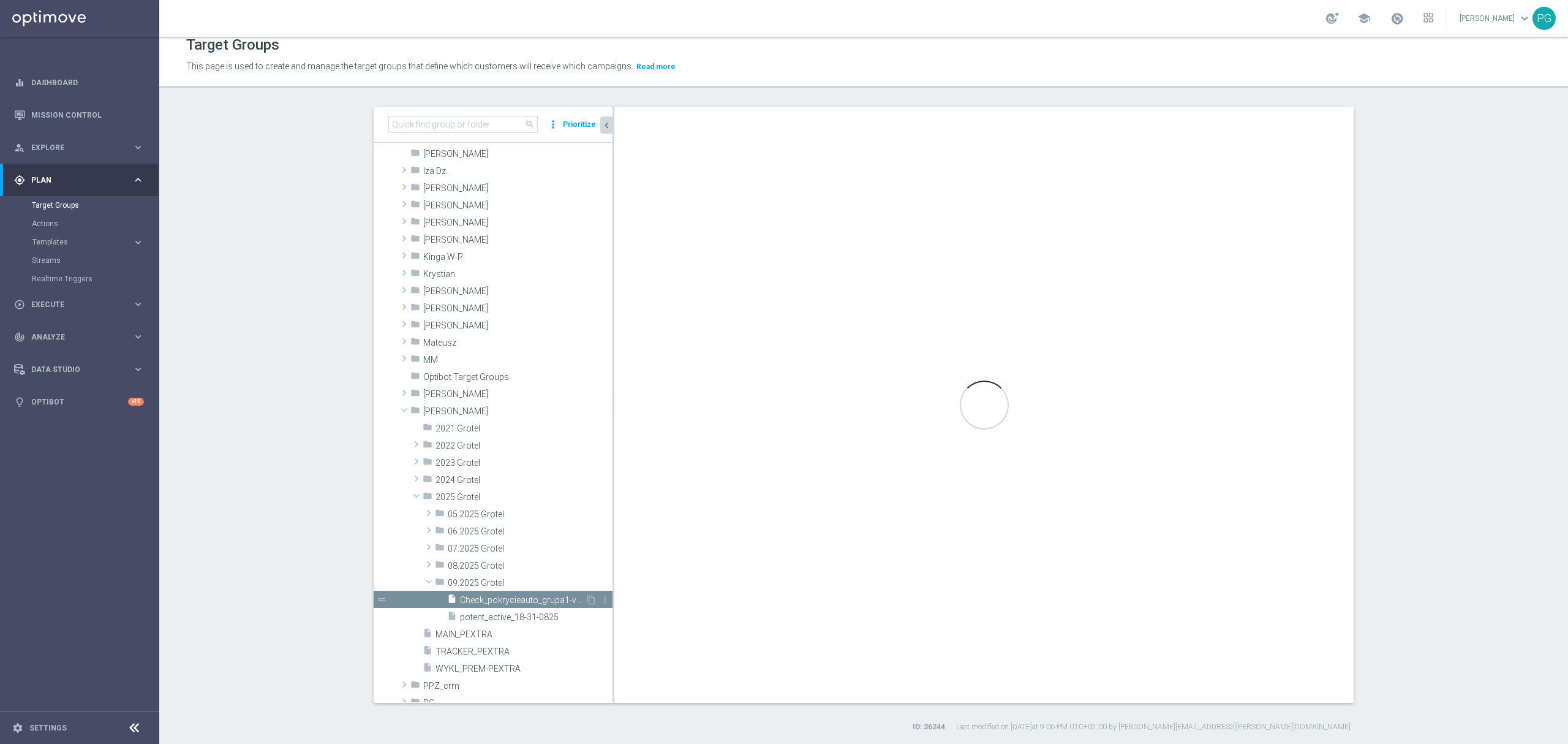
type input "09.2025 Grotel"
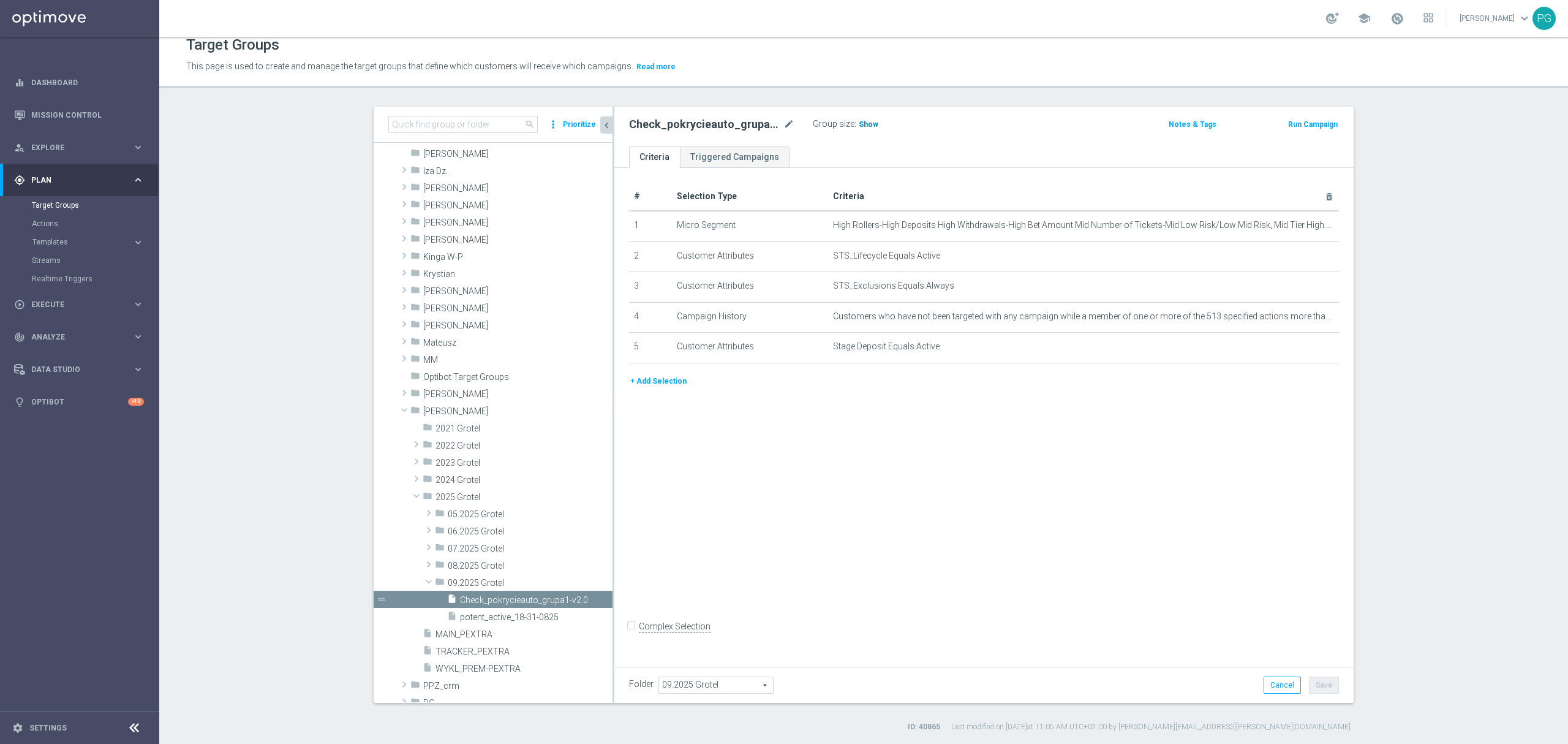
click at [865, 125] on span "Show" at bounding box center [868, 124] width 20 height 8
click at [1309, 223] on icon "delete_forever" at bounding box center [1313, 225] width 10 height 10
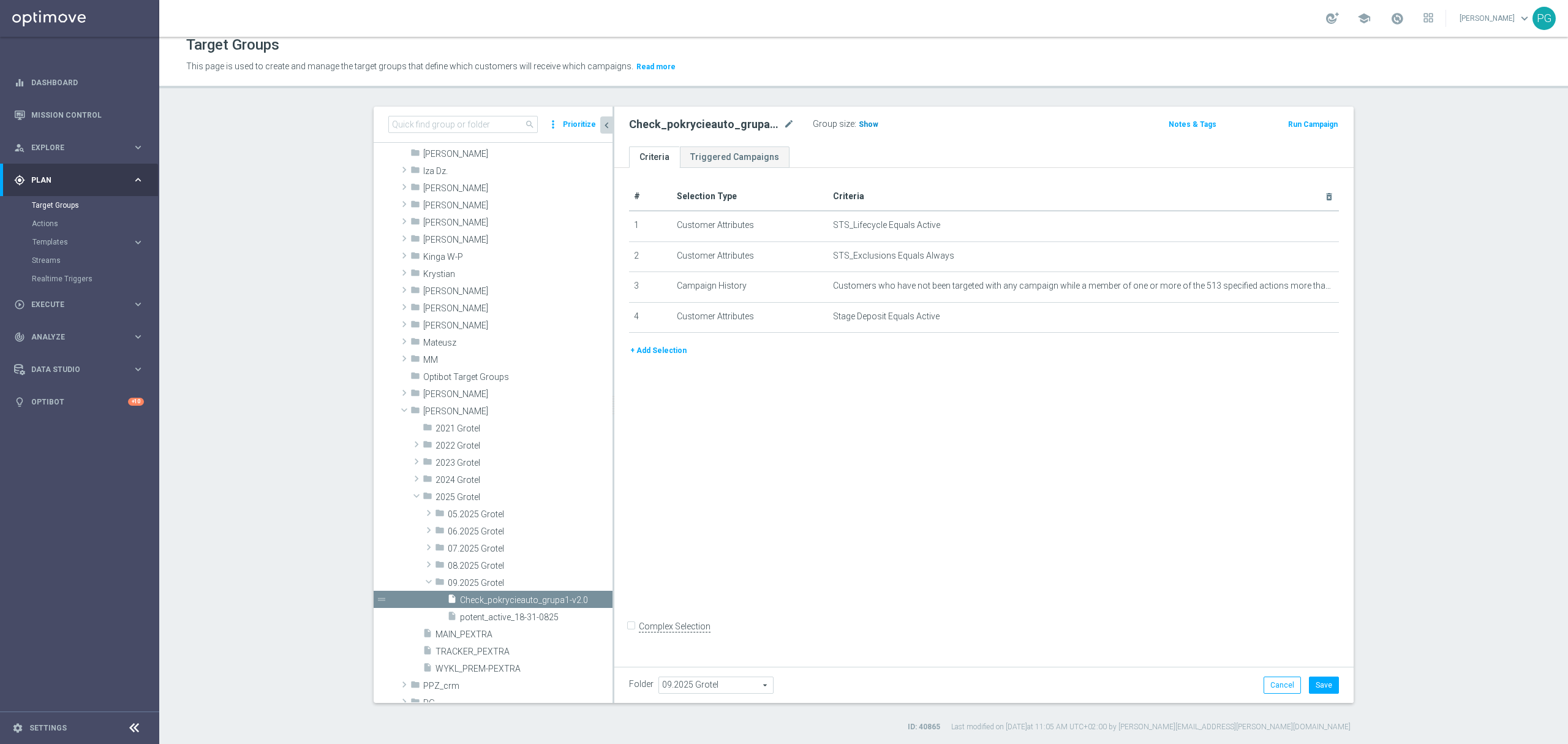
click at [861, 123] on span "Show" at bounding box center [868, 124] width 20 height 8
click at [655, 349] on button "+ Add Selection" at bounding box center [658, 351] width 59 height 14
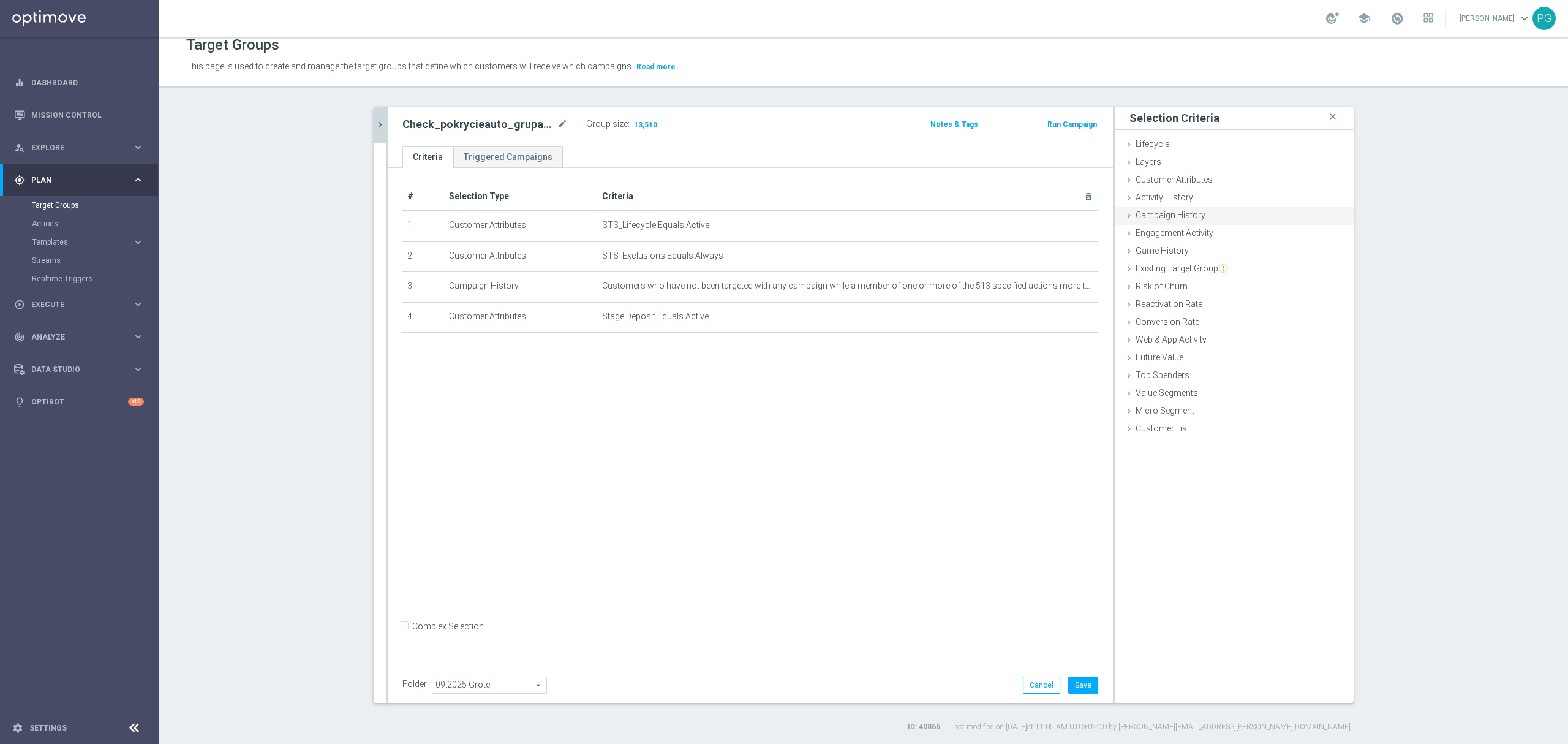
click at [1170, 218] on span "Campaign History" at bounding box center [1171, 215] width 70 height 10
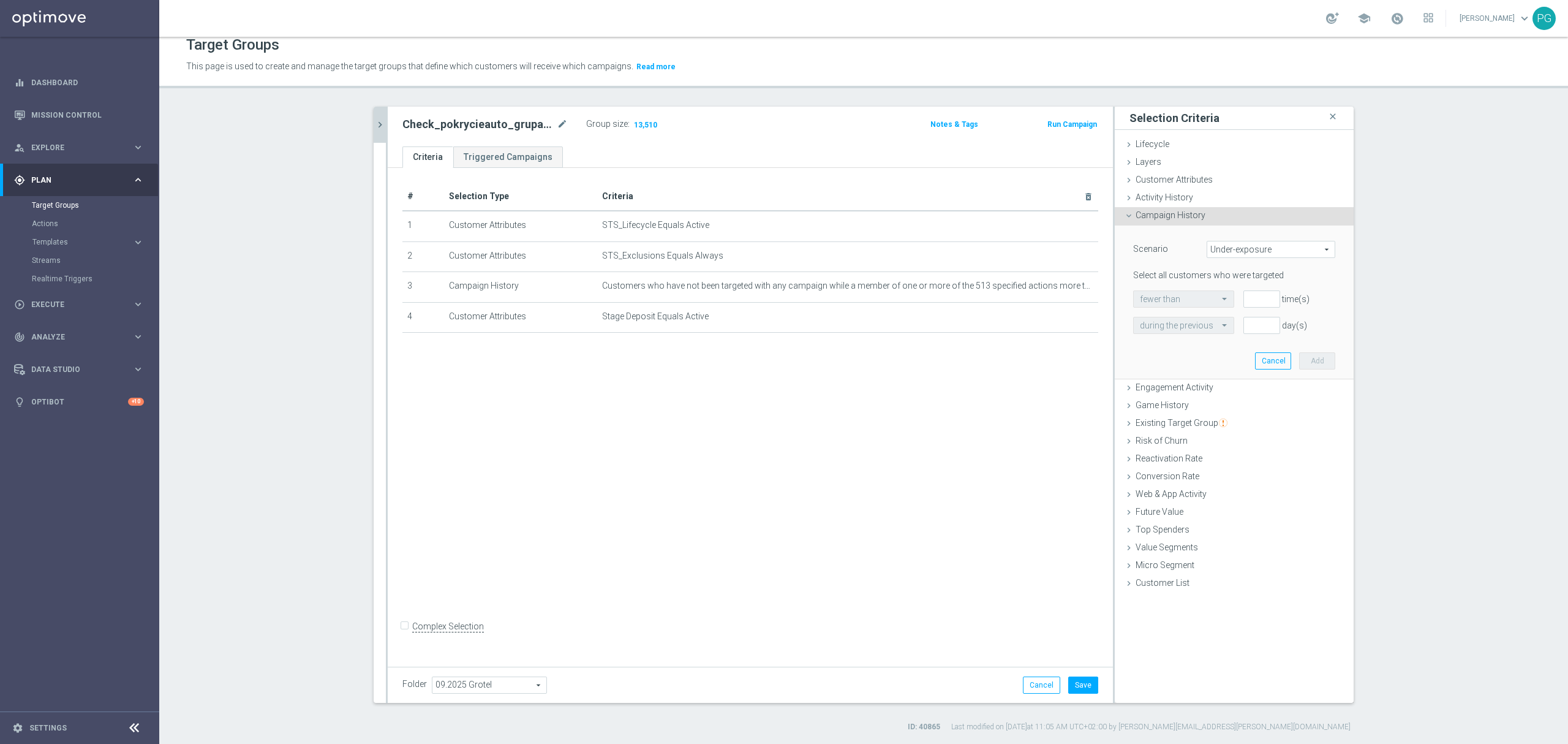
click at [1216, 248] on span "Under-exposure" at bounding box center [1271, 249] width 127 height 16
click at [1238, 317] on span "Targeted while in a target group" at bounding box center [1271, 315] width 115 height 10
type input "Targeted while in a target group"
click at [1158, 319] on span "responded to" at bounding box center [1234, 325] width 201 height 16
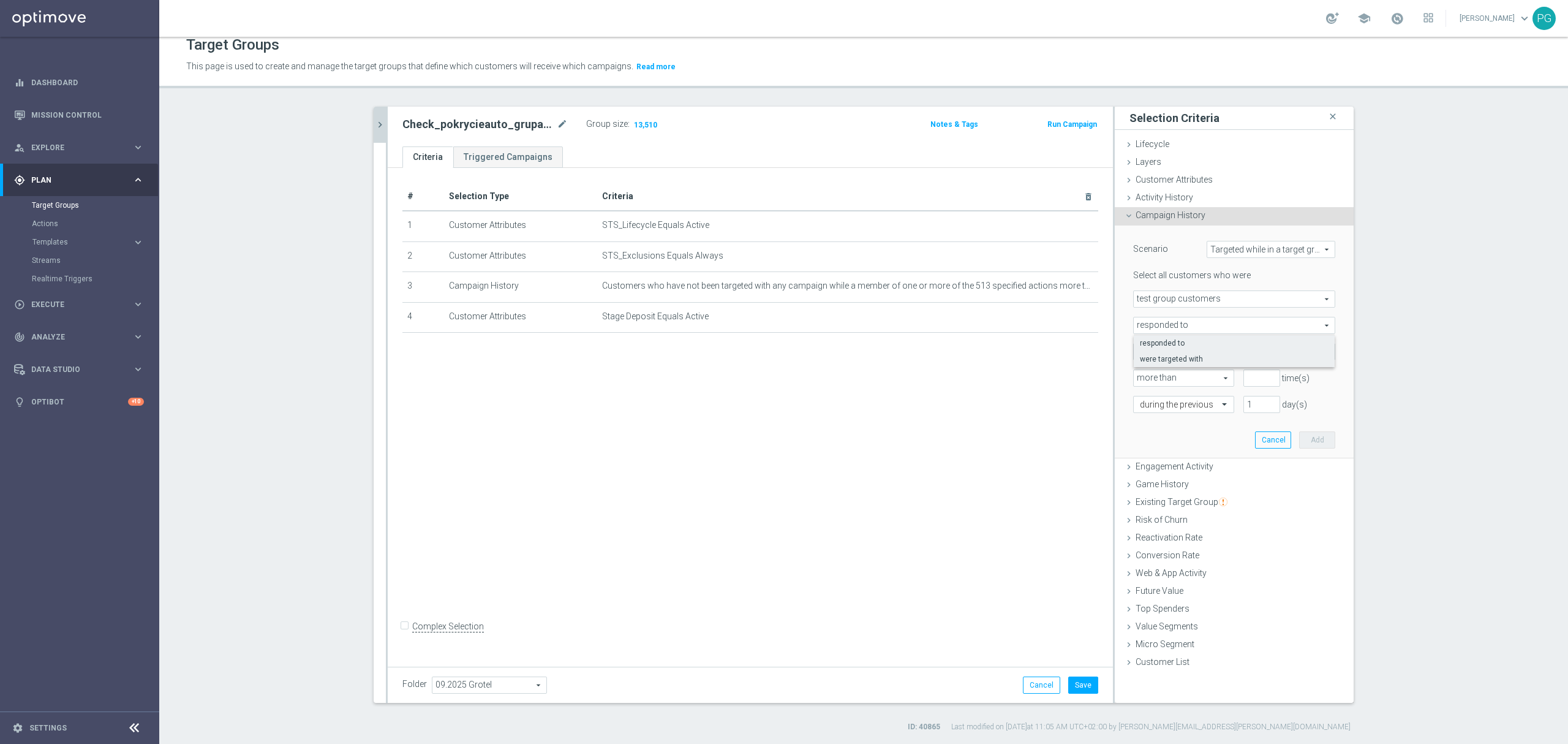
click at [1156, 358] on span "were targeted with" at bounding box center [1234, 358] width 189 height 10
type input "were targeted with"
click at [1156, 357] on span at bounding box center [1234, 352] width 201 height 16
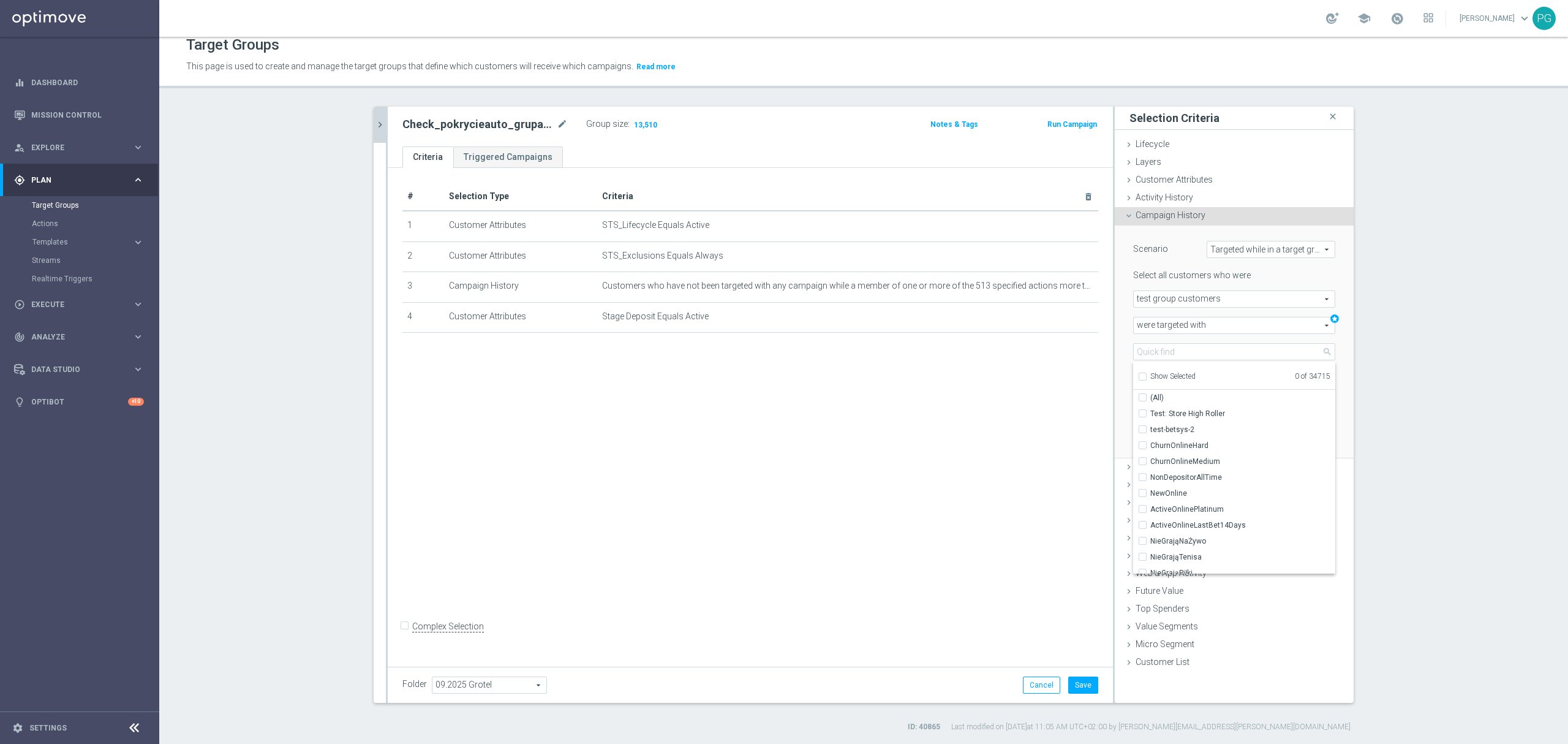
click at [1207, 297] on span "test group customers" at bounding box center [1234, 299] width 201 height 16
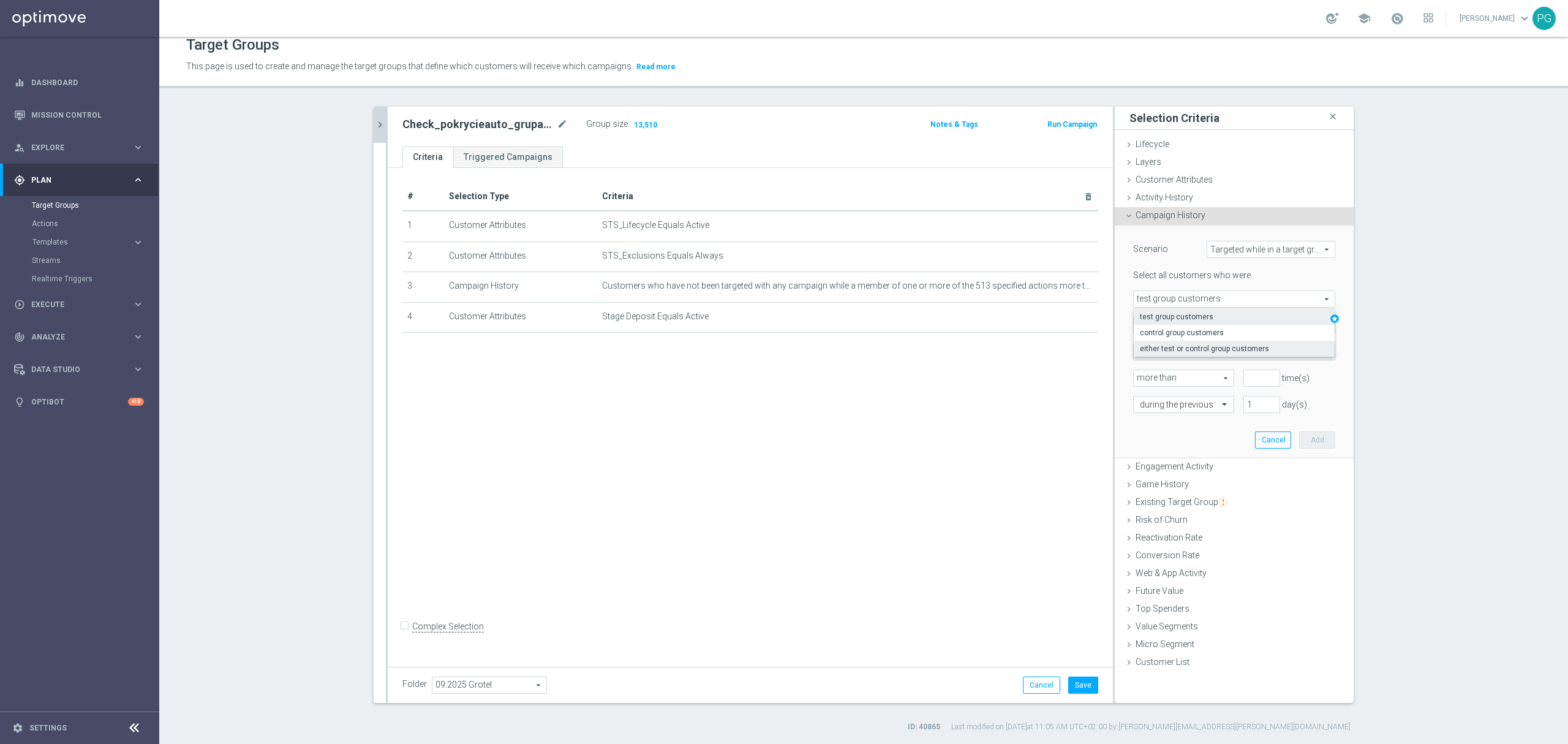
click at [1168, 347] on span "either test or control group customers" at bounding box center [1234, 349] width 189 height 10
type input "either test or control group customers"
click at [1170, 355] on span at bounding box center [1234, 352] width 201 height 16
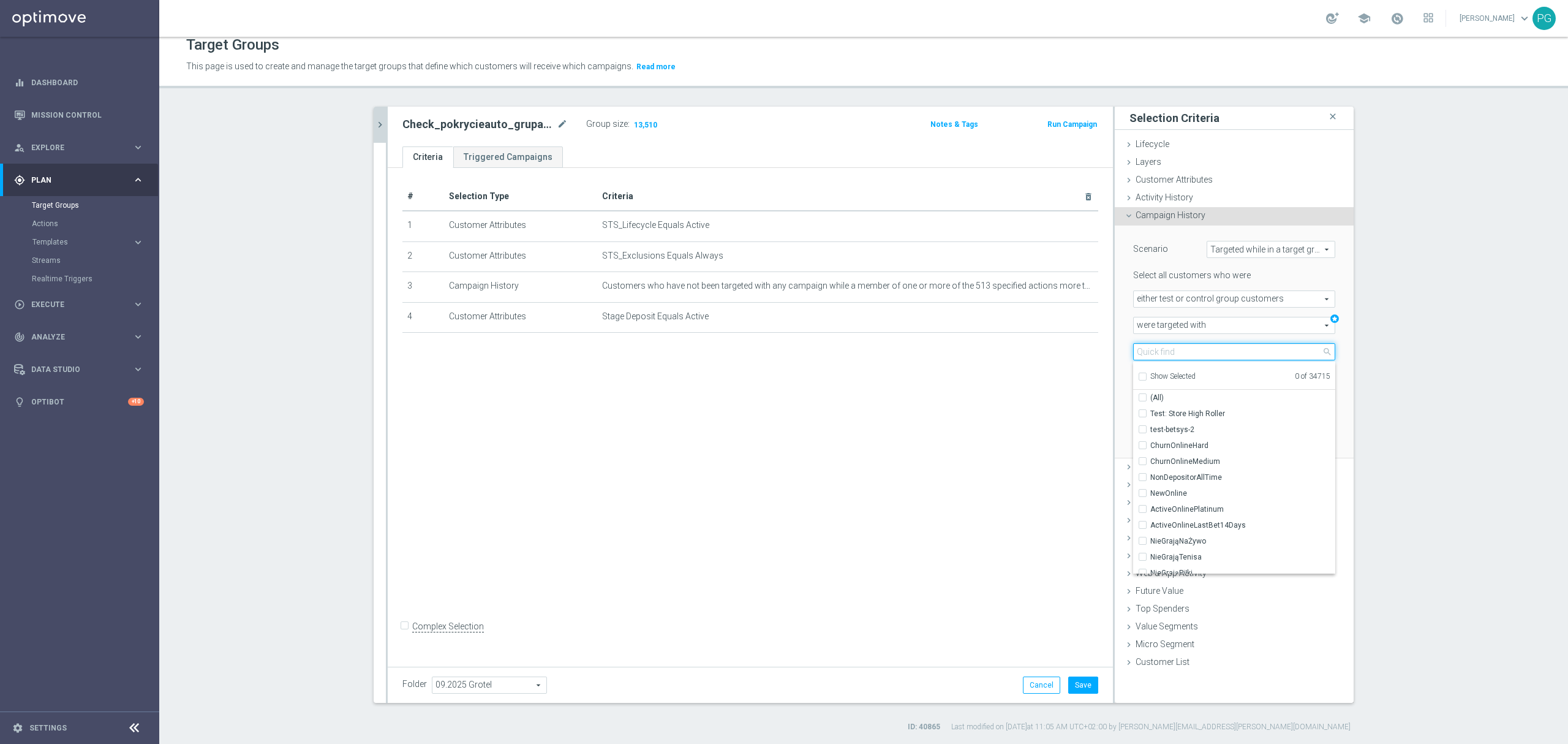
click at [1165, 359] on input "search" at bounding box center [1234, 352] width 202 height 17
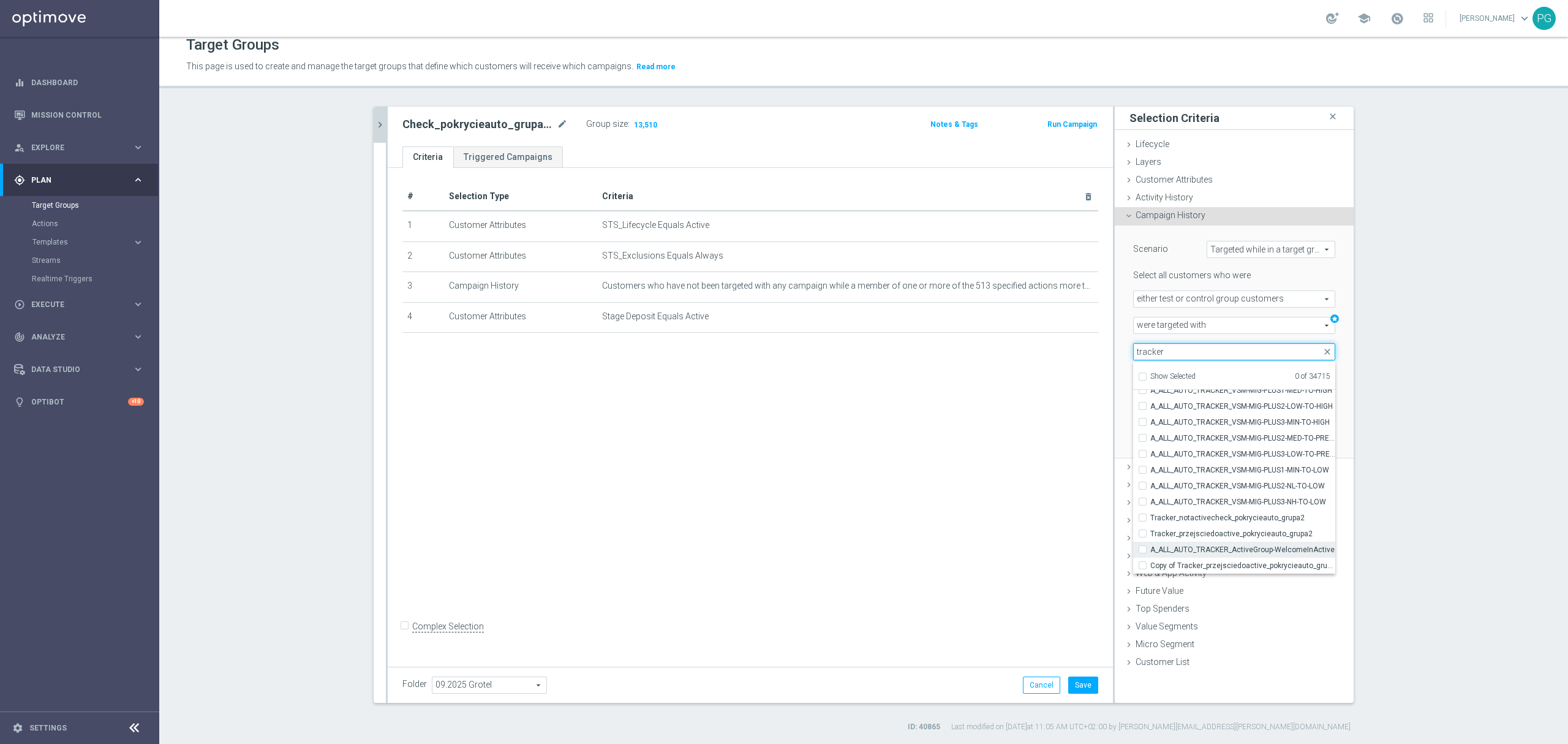
type input "tracker"
click at [1194, 549] on span "A_ALL_AUTO_TRACKER_ActiveGroup-WelcomeInActive" at bounding box center [1242, 549] width 185 height 10
click at [1150, 549] on input "A_ALL_AUTO_TRACKER_ActiveGroup-WelcomeInActive" at bounding box center [1146, 549] width 8 height 8
checkbox input "true"
type input "A_ALL_AUTO_TRACKER_ActiveGroup-WelcomeInActive"
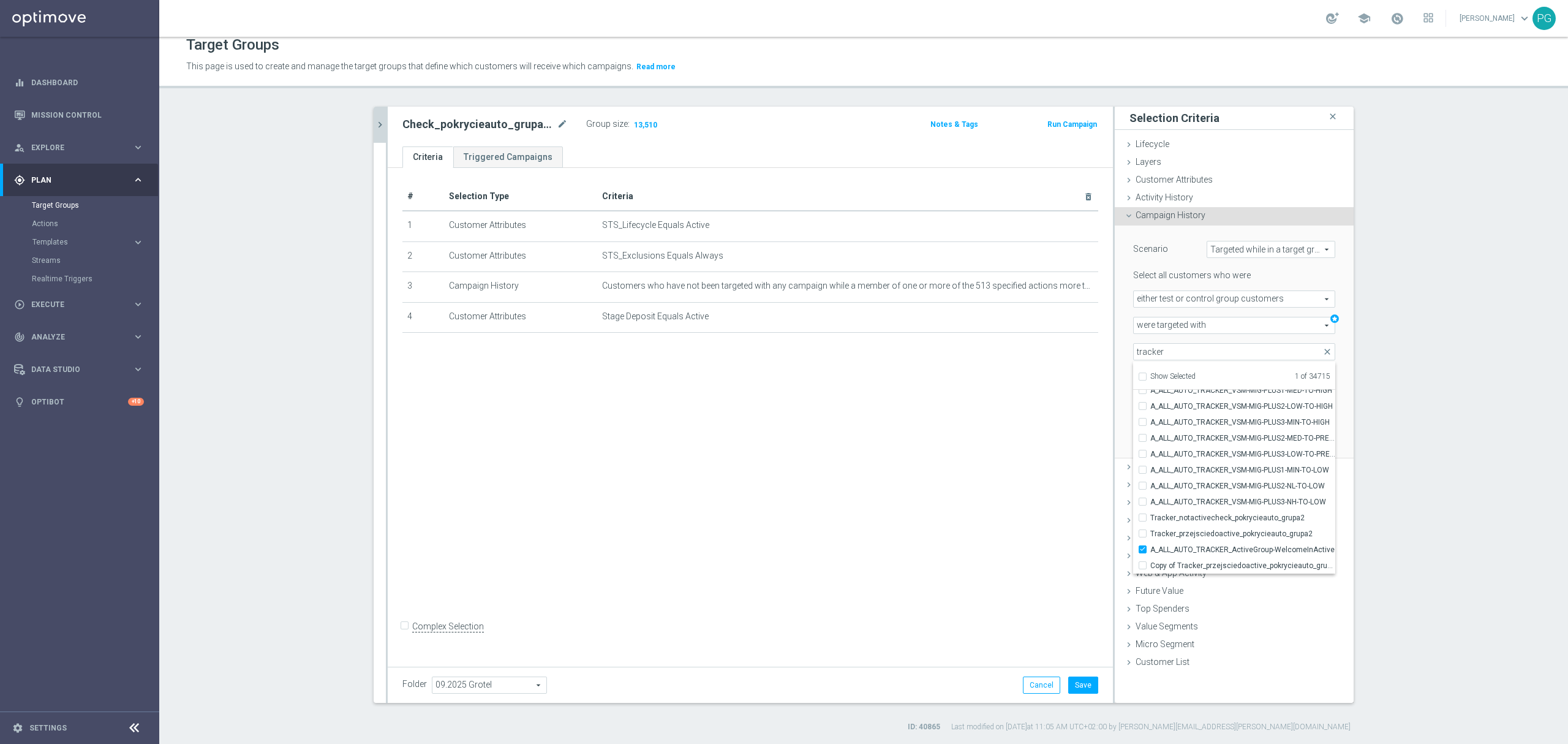
click at [1124, 347] on div "A_ALL_AUTO_TRACKER_ActiveGroup-WelcomeInActive A_ALL_AUTO_TRACKER_ActiveGroup-W…" at bounding box center [1234, 352] width 220 height 17
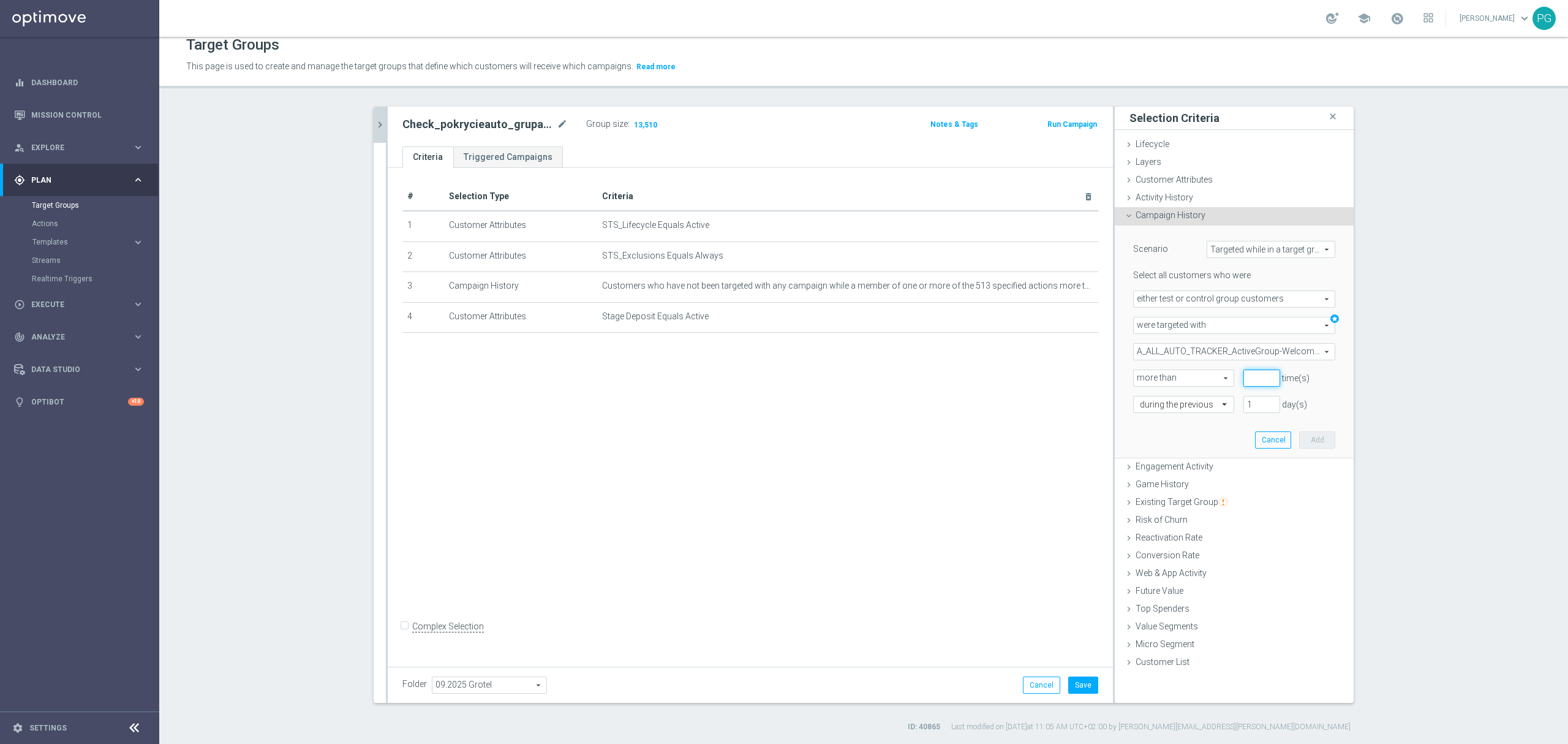
click at [1243, 380] on input "number" at bounding box center [1261, 378] width 37 height 17
type input "0"
click at [1250, 405] on input "1" at bounding box center [1261, 404] width 37 height 17
type input "2"
click at [1313, 438] on button "Add" at bounding box center [1317, 440] width 36 height 17
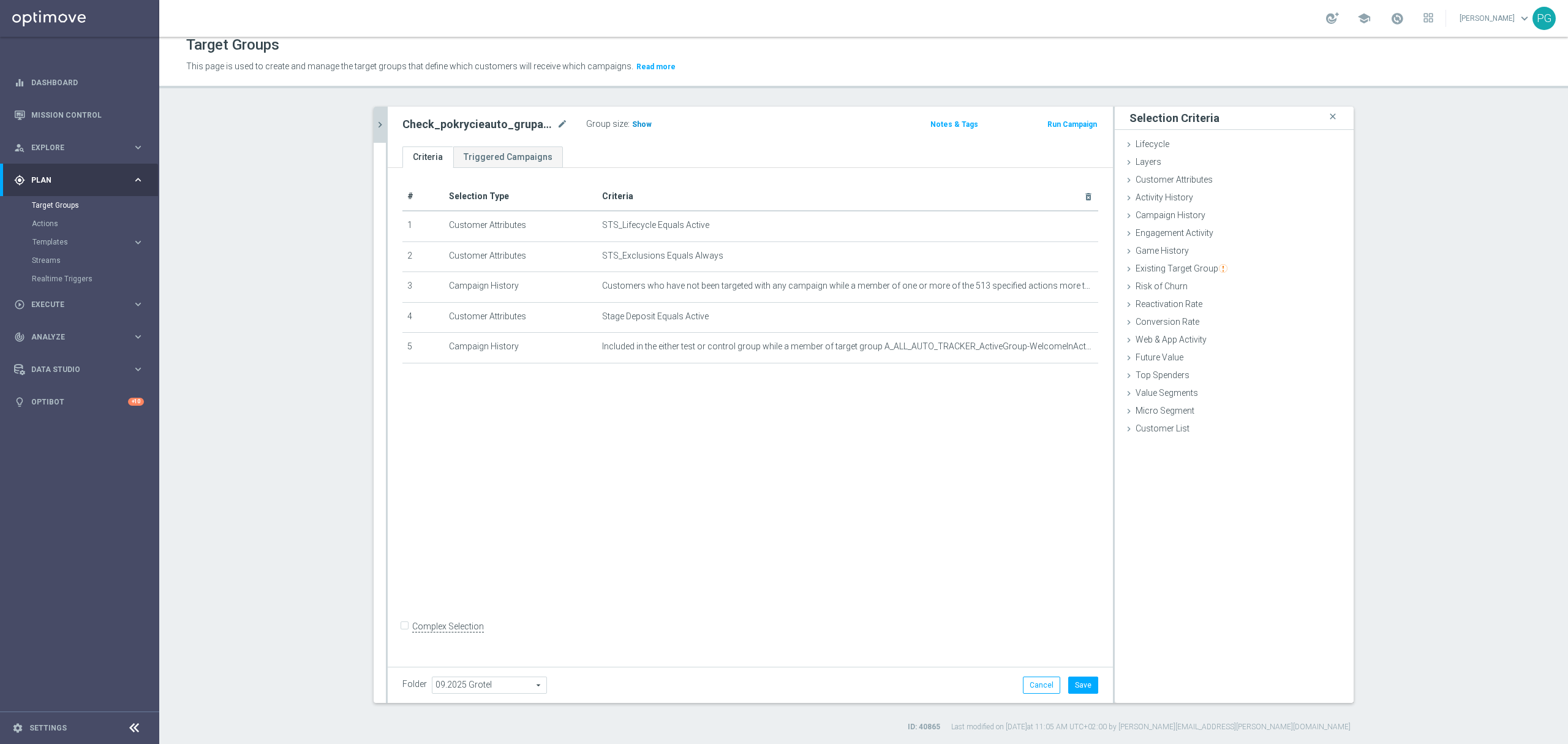
click at [634, 121] on span "Show" at bounding box center [642, 124] width 20 height 8
click at [374, 123] on icon "chevron_right" at bounding box center [379, 125] width 11 height 11
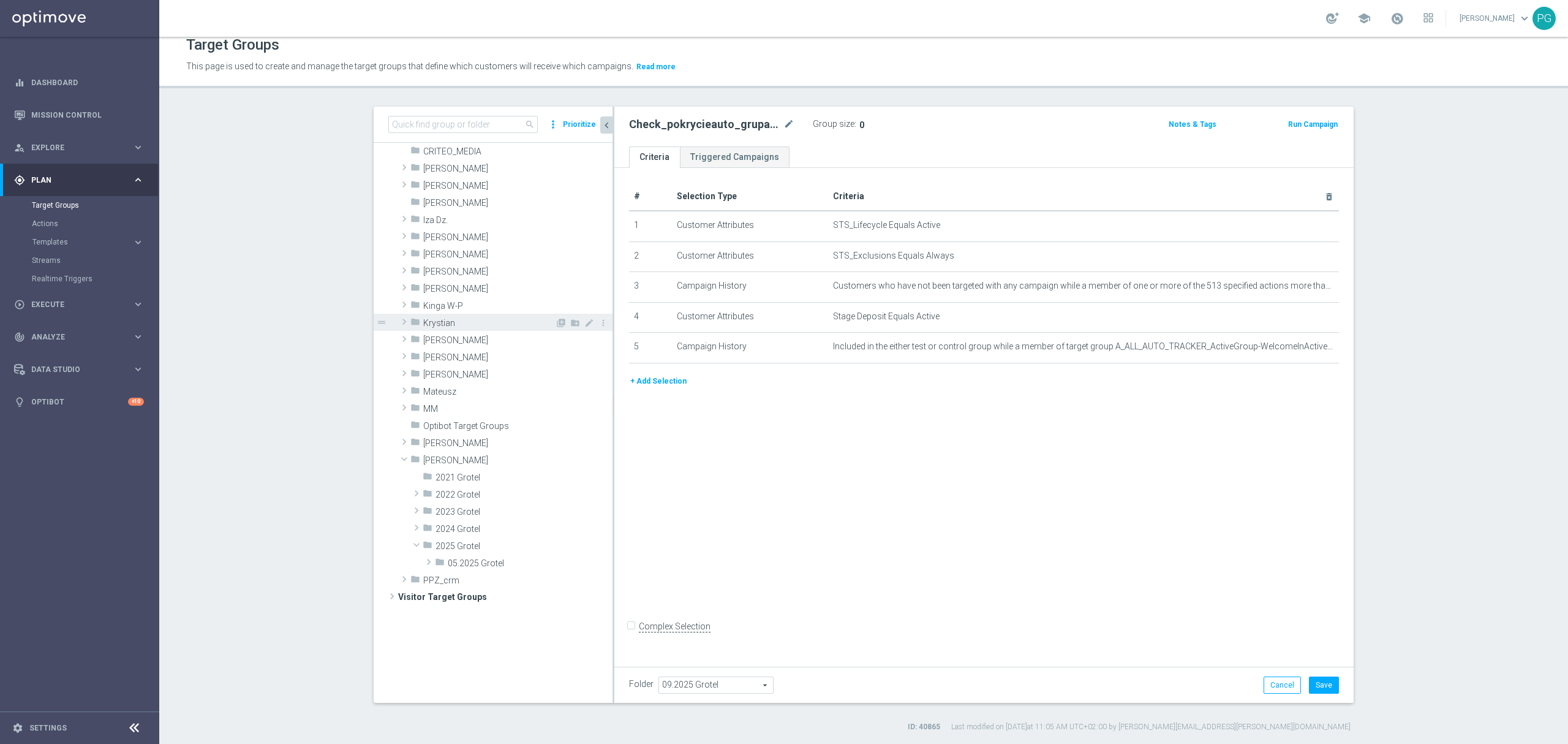
scroll to position [0, 0]
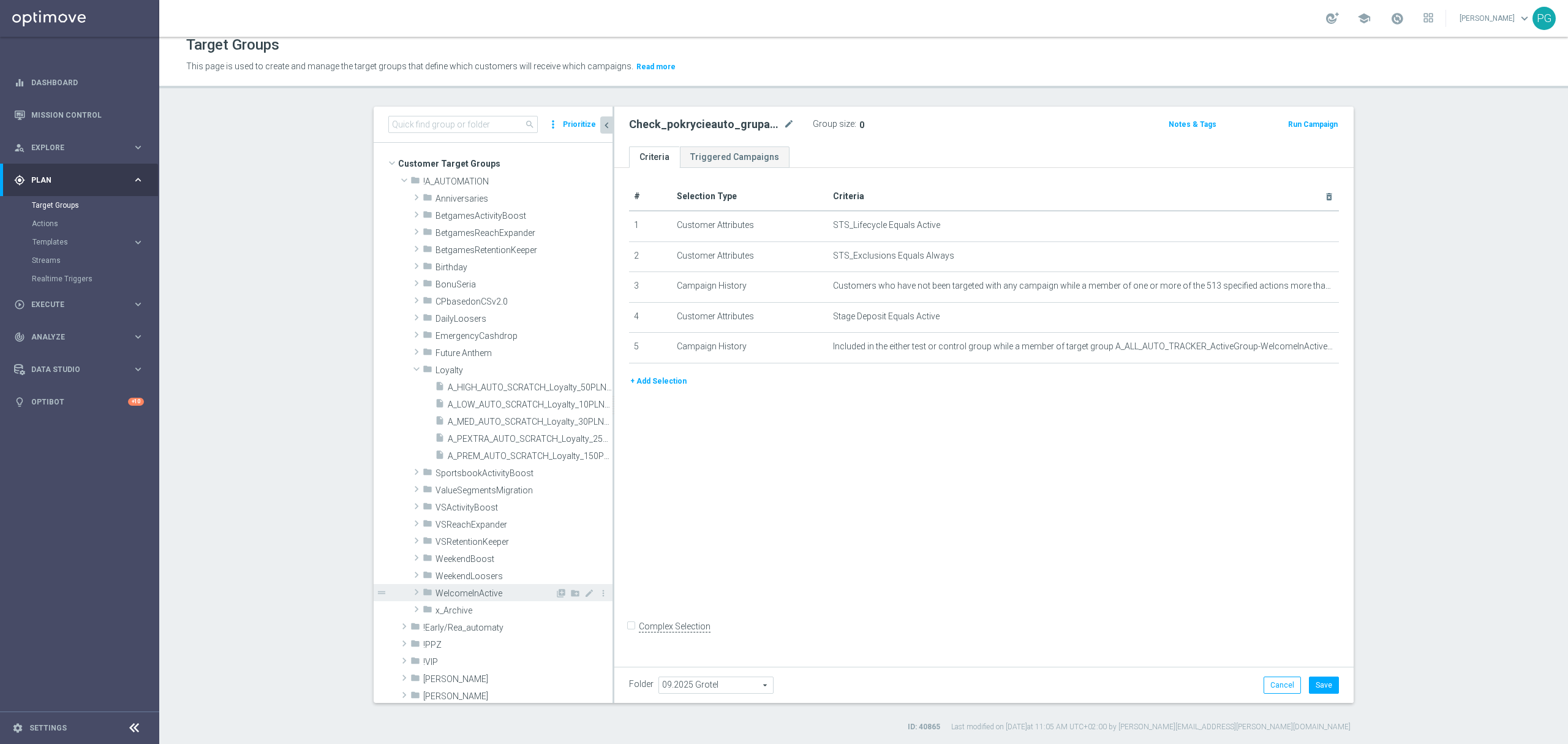
click at [465, 595] on span "WelcomeInActive" at bounding box center [495, 594] width 119 height 11
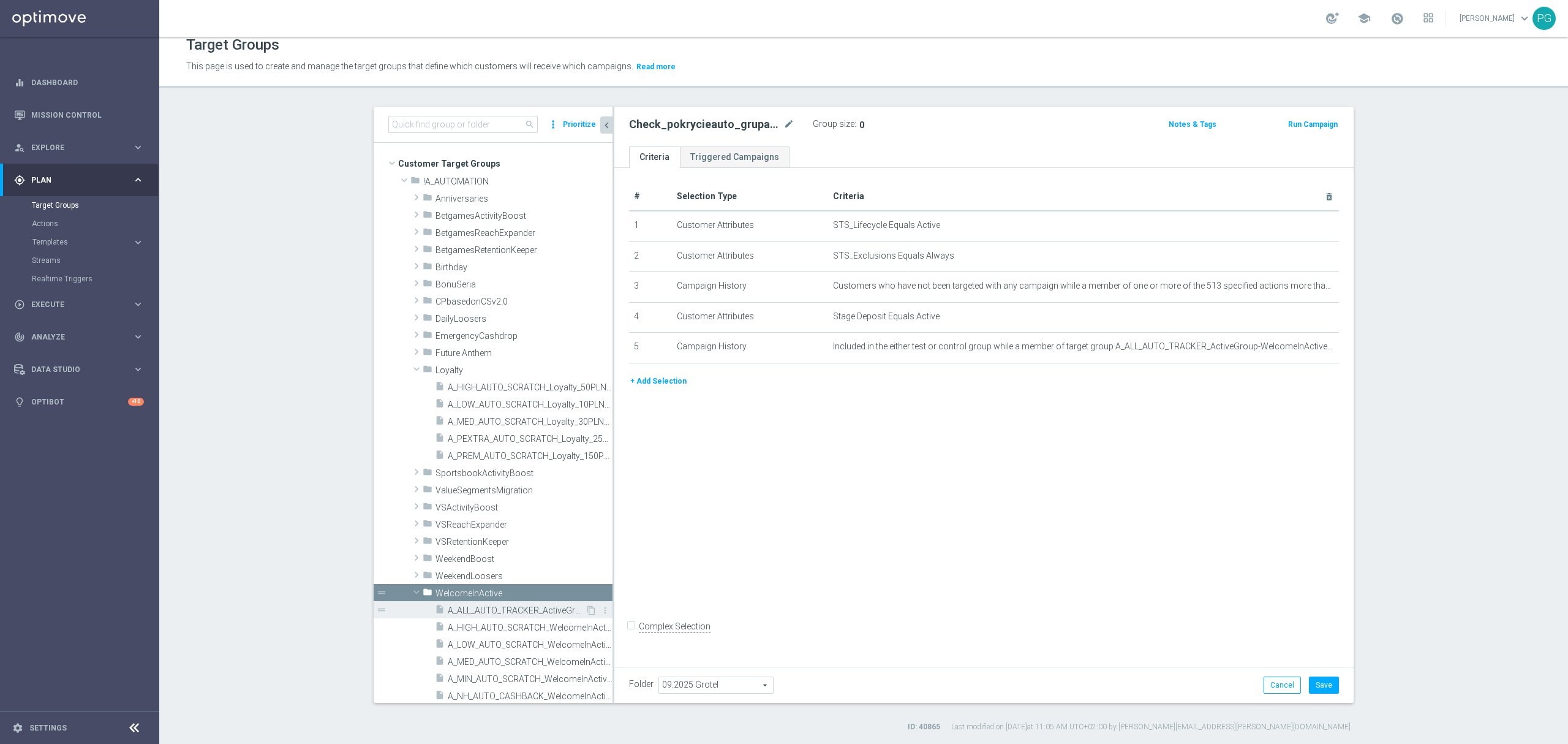
click at [475, 611] on span "A_ALL_AUTO_TRACKER_ActiveGroup-WelcomeInActive" at bounding box center [517, 610] width 137 height 11
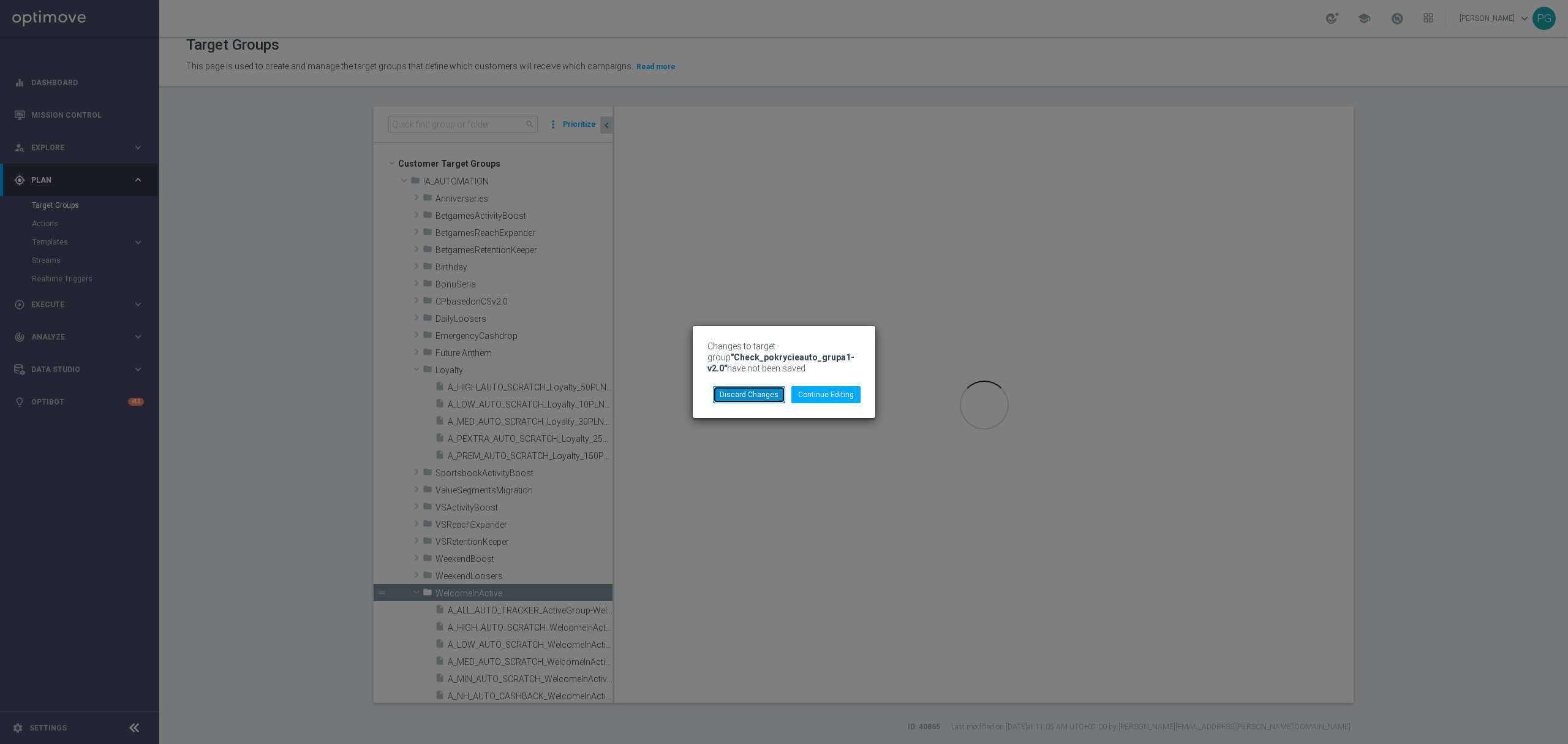
click at [757, 398] on button "Discard Changes" at bounding box center [749, 395] width 72 height 17
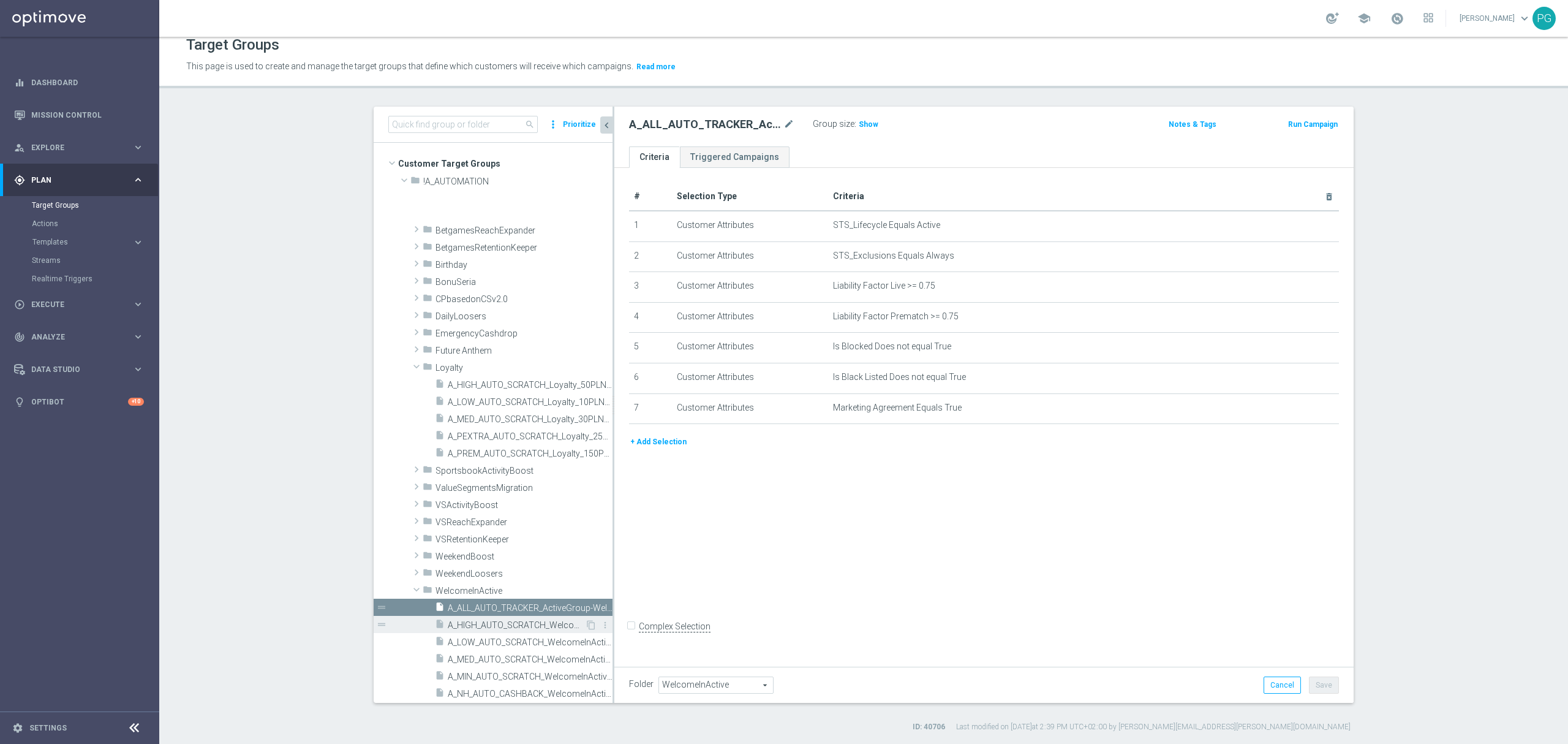
scroll to position [416, 0]
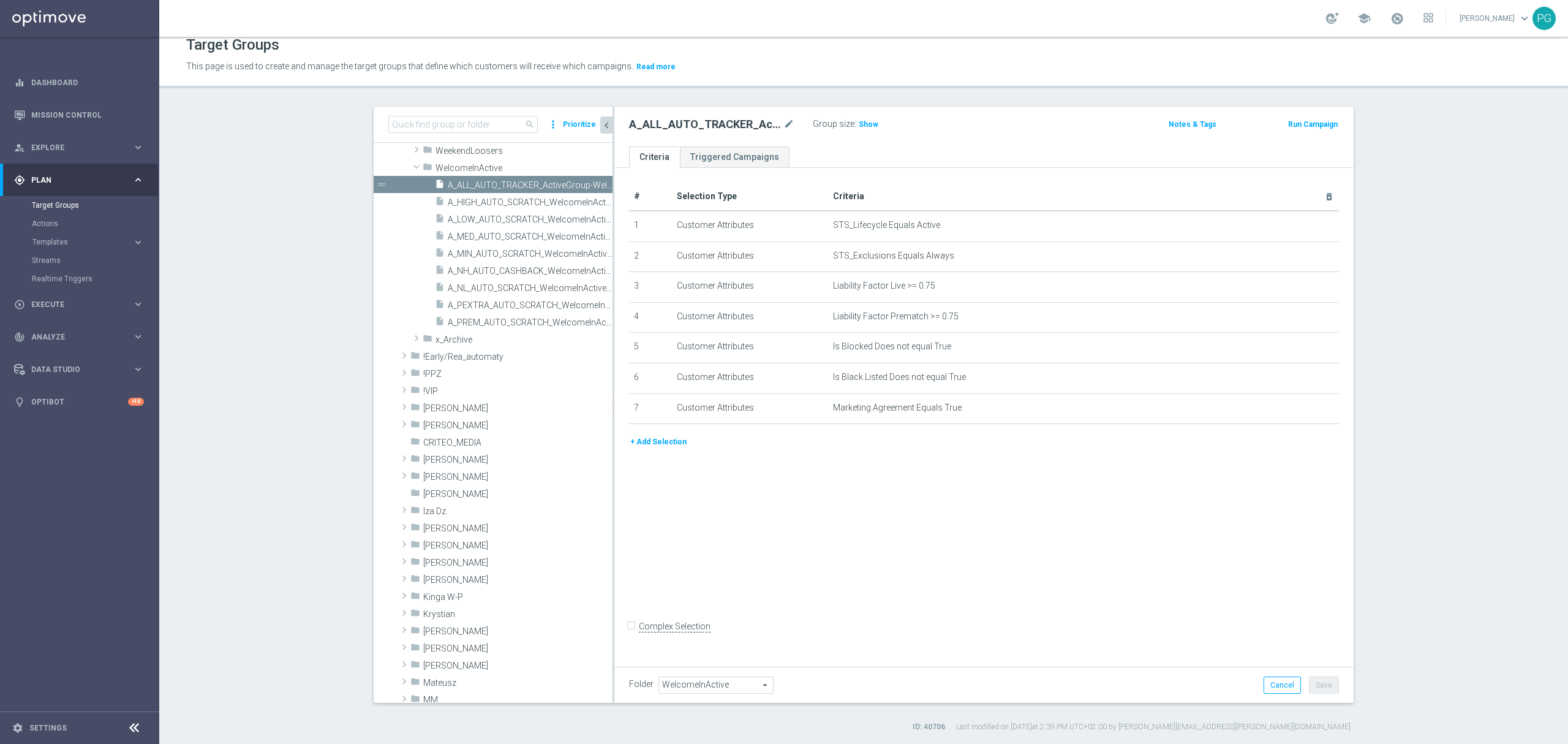
click at [686, 134] on div "A_ALL_AUTO_TRACKER_ActiveGroup-WelcomeInActive mode_edit Group size : Show Note…" at bounding box center [983, 126] width 739 height 40
copy div "A_ALL_AUTO_TRACKER_ActiveGroup-WelcomeInActive"
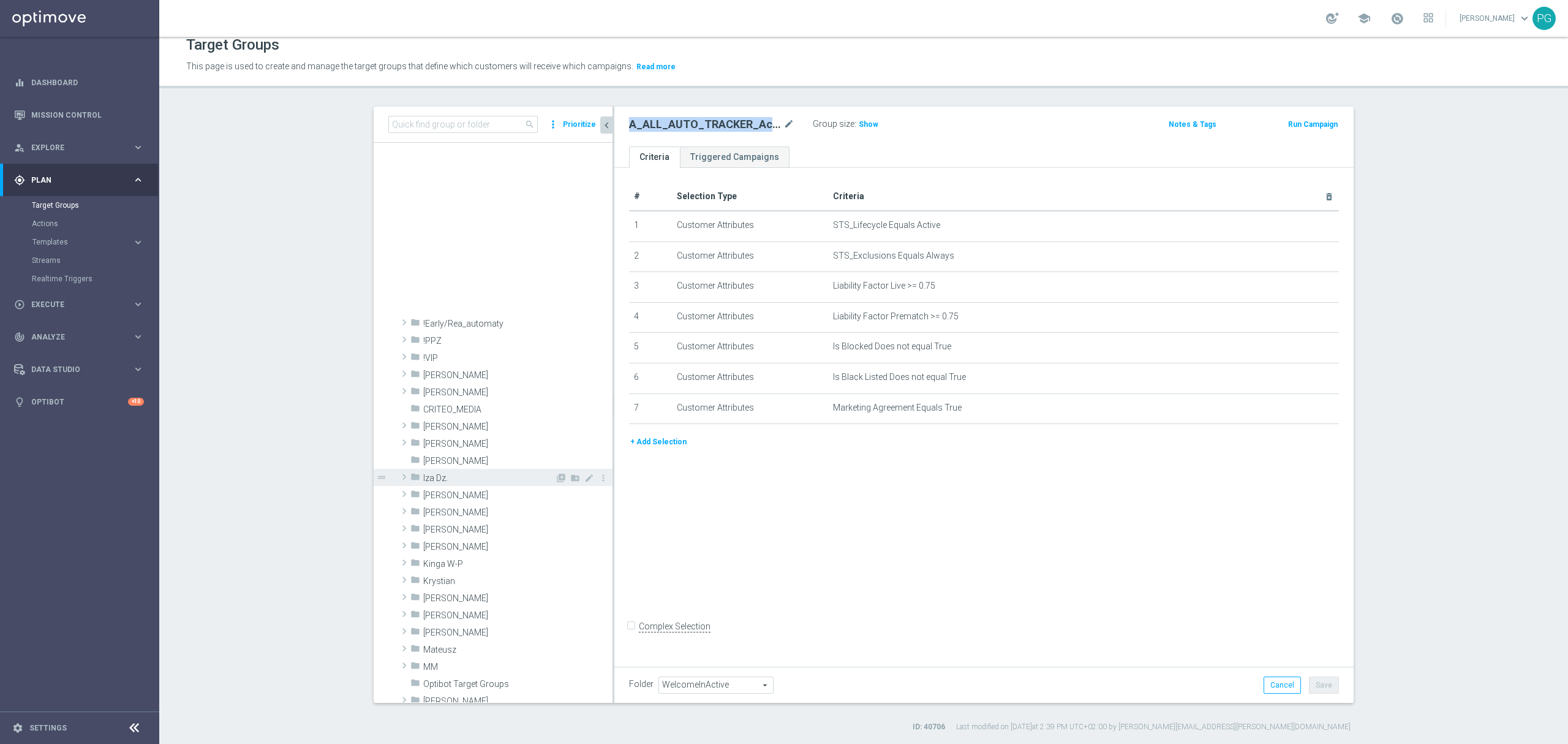
scroll to position [909, 0]
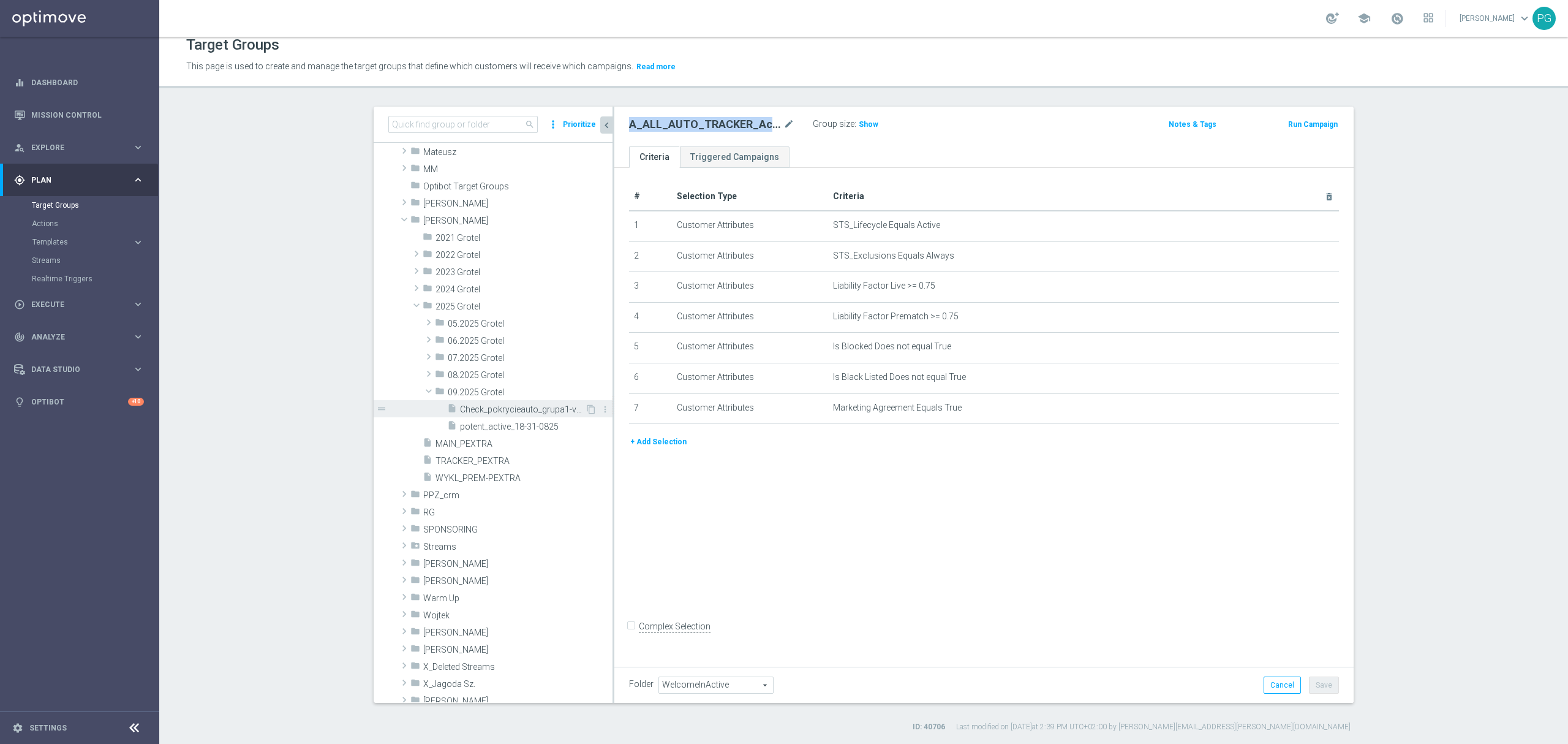
click at [501, 409] on span "Check_pokrycieauto_grupa1-v2.0" at bounding box center [523, 410] width 125 height 11
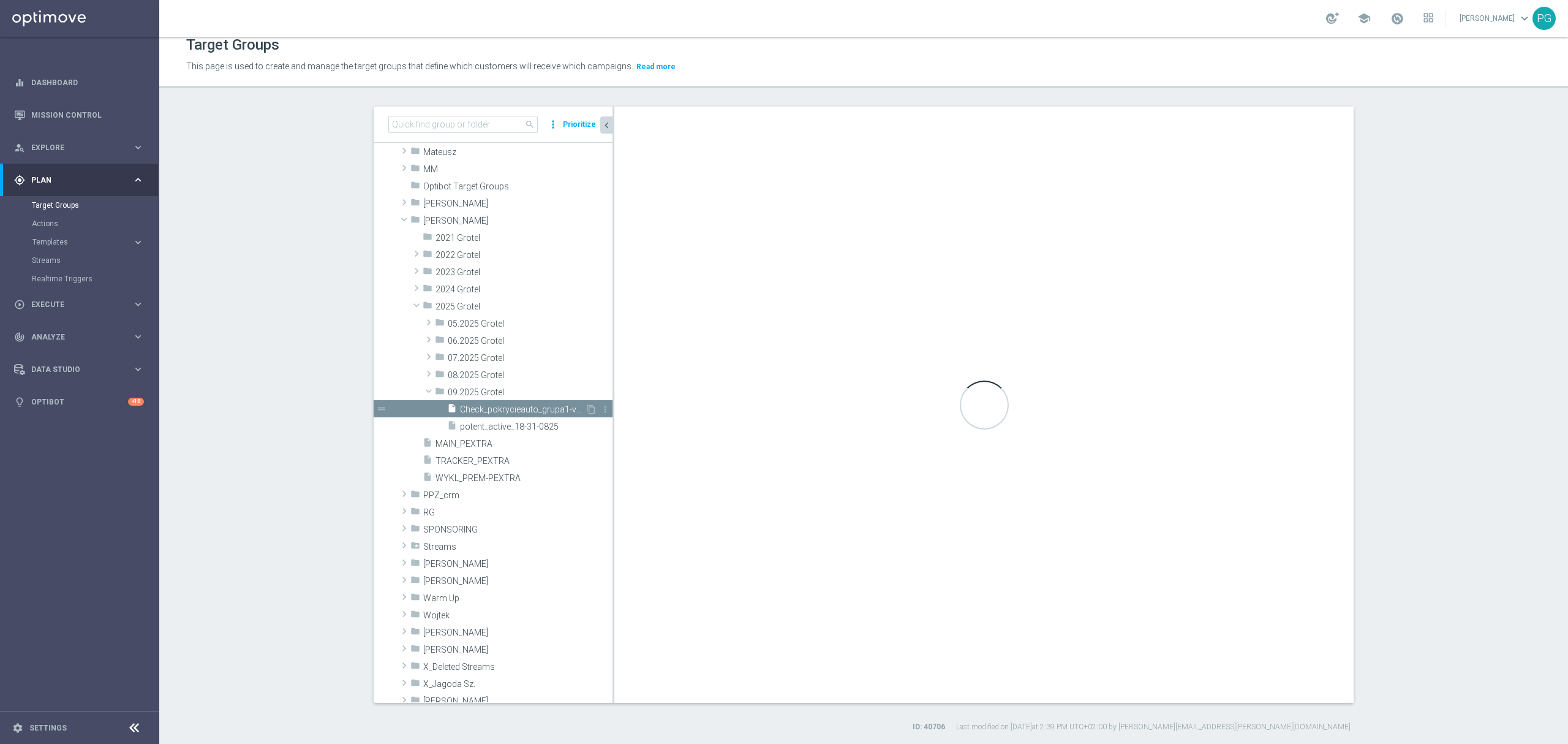
type input "09.2025 Grotel"
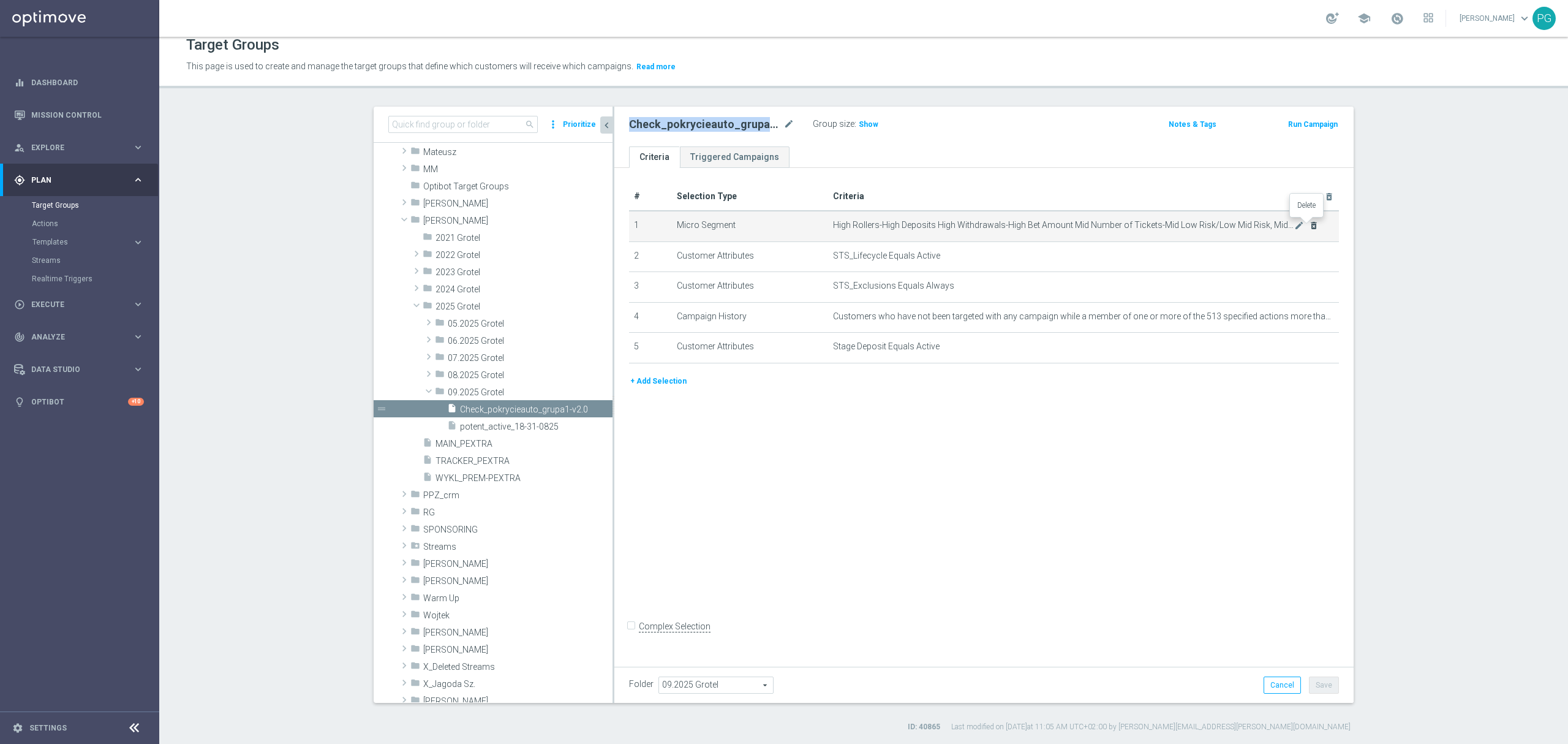
click at [1309, 224] on icon "delete_forever" at bounding box center [1313, 225] width 10 height 10
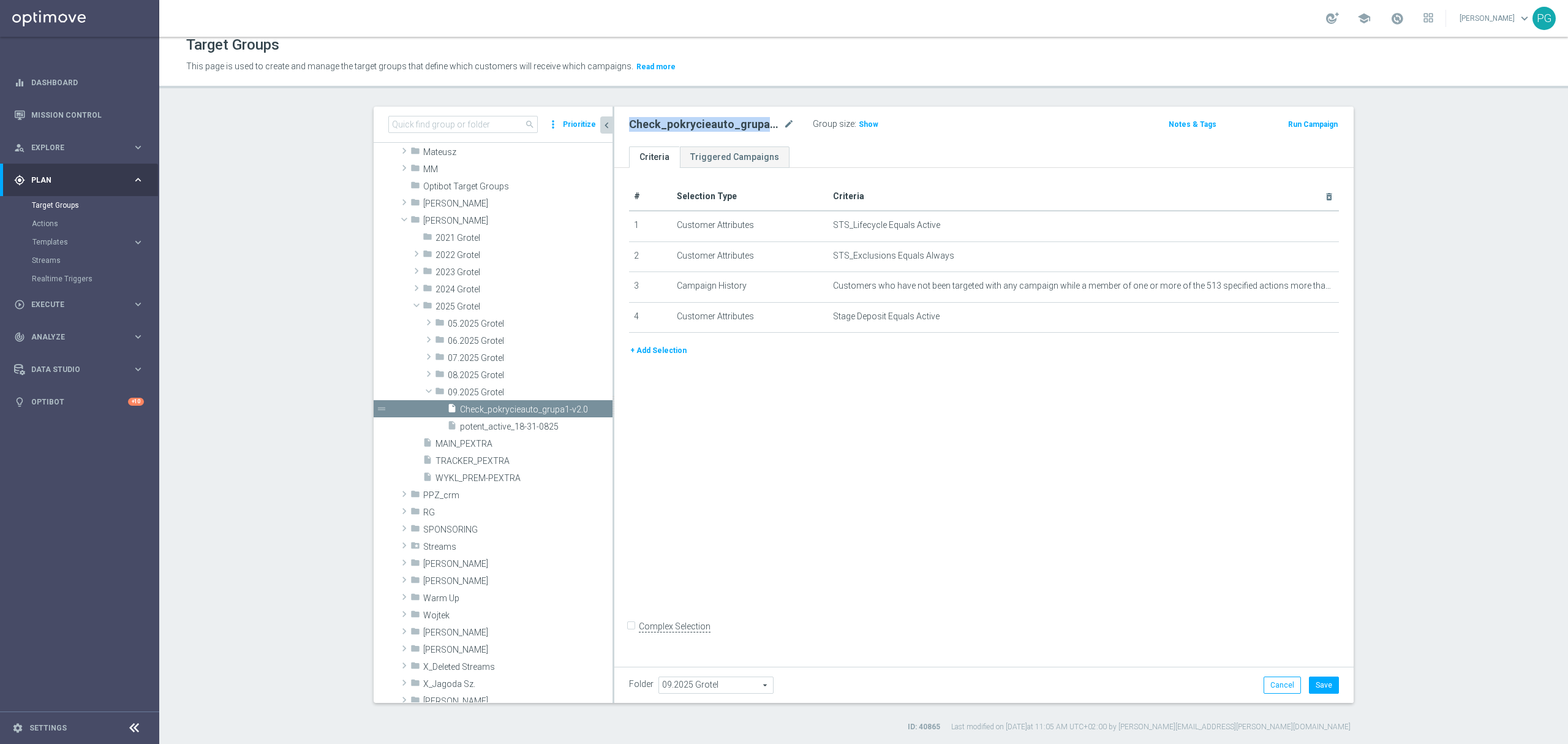
click at [643, 347] on button "+ Add Selection" at bounding box center [658, 351] width 59 height 14
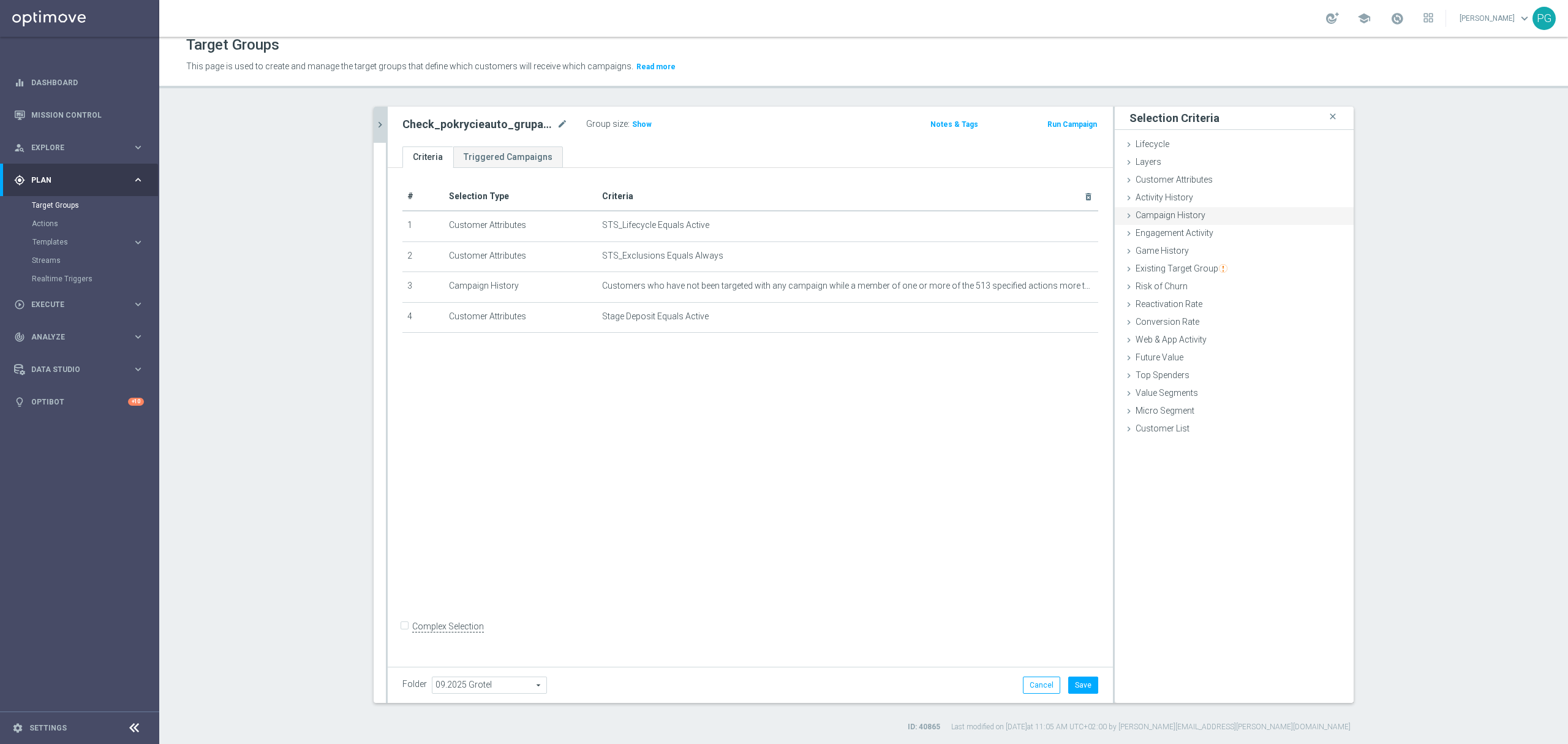
click at [1187, 218] on span "Campaign History" at bounding box center [1171, 215] width 70 height 10
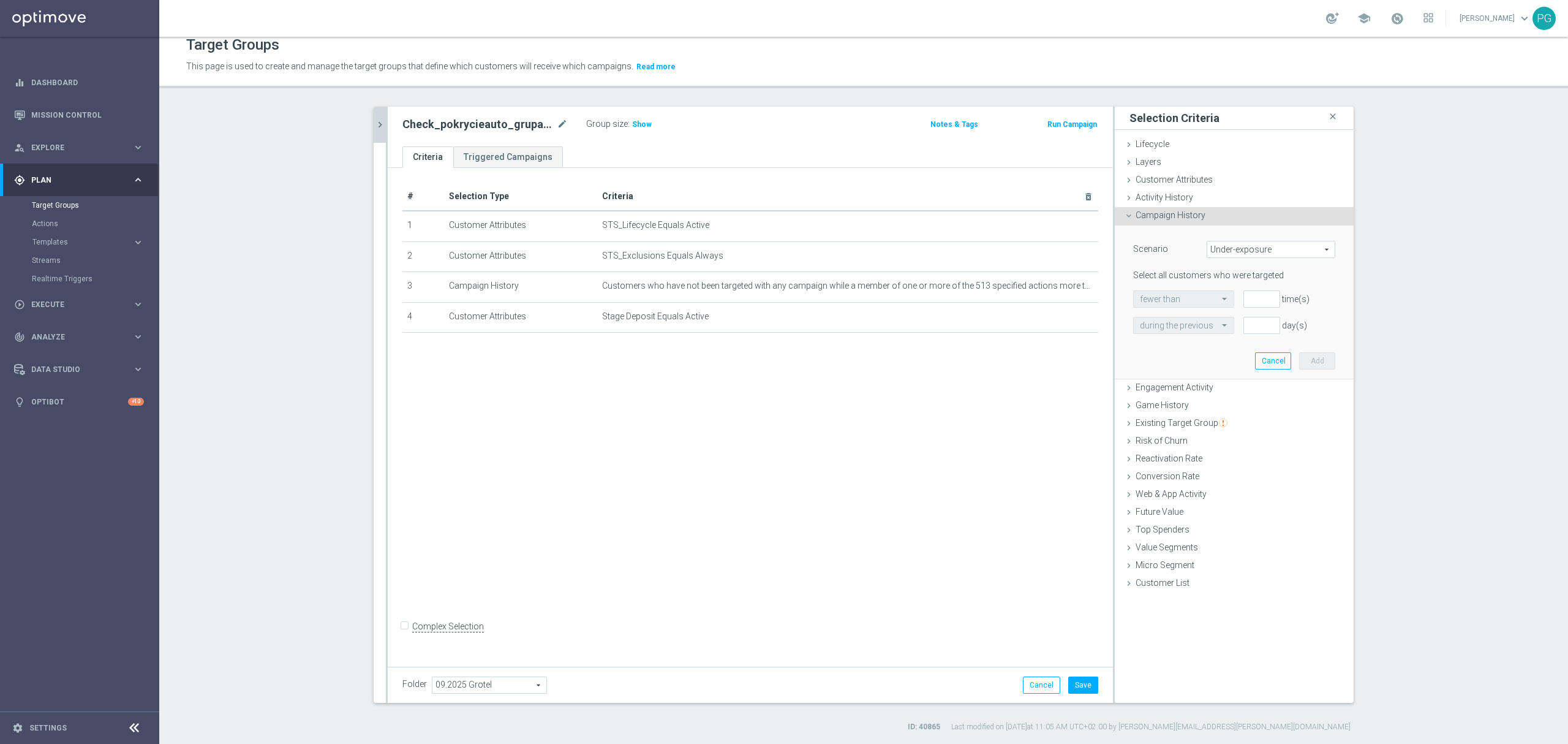
click at [1257, 241] on span "Under-exposure" at bounding box center [1271, 249] width 127 height 16
click at [1223, 329] on span "Custom" at bounding box center [1271, 330] width 115 height 10
type input "Custom"
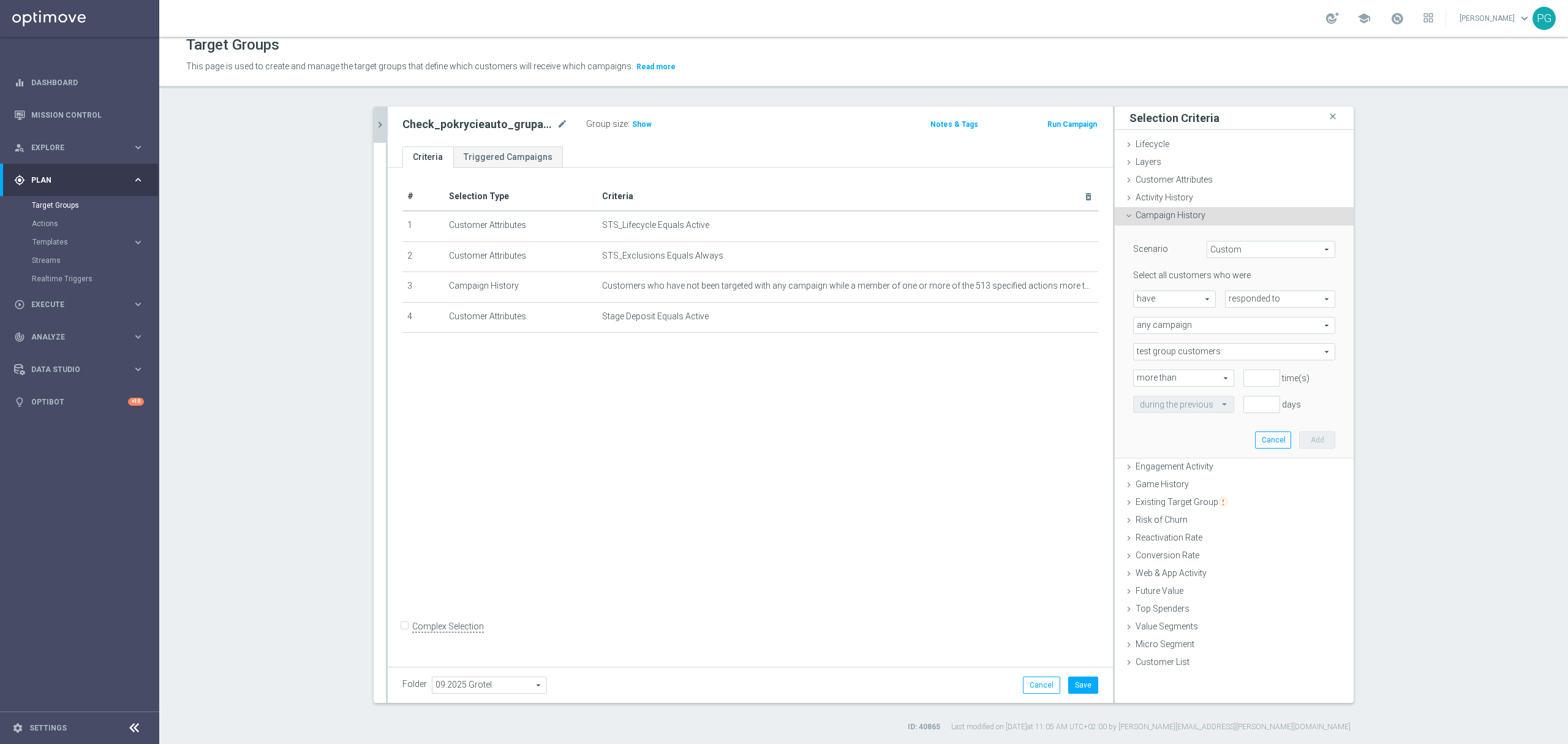
click at [1193, 298] on span "have" at bounding box center [1174, 299] width 81 height 16
click at [1237, 297] on span "responded to" at bounding box center [1280, 299] width 109 height 16
click at [1236, 329] on span "been targeted with" at bounding box center [1280, 332] width 97 height 10
type input "been targeted with"
click at [1235, 328] on span "any campaign" at bounding box center [1234, 325] width 201 height 16
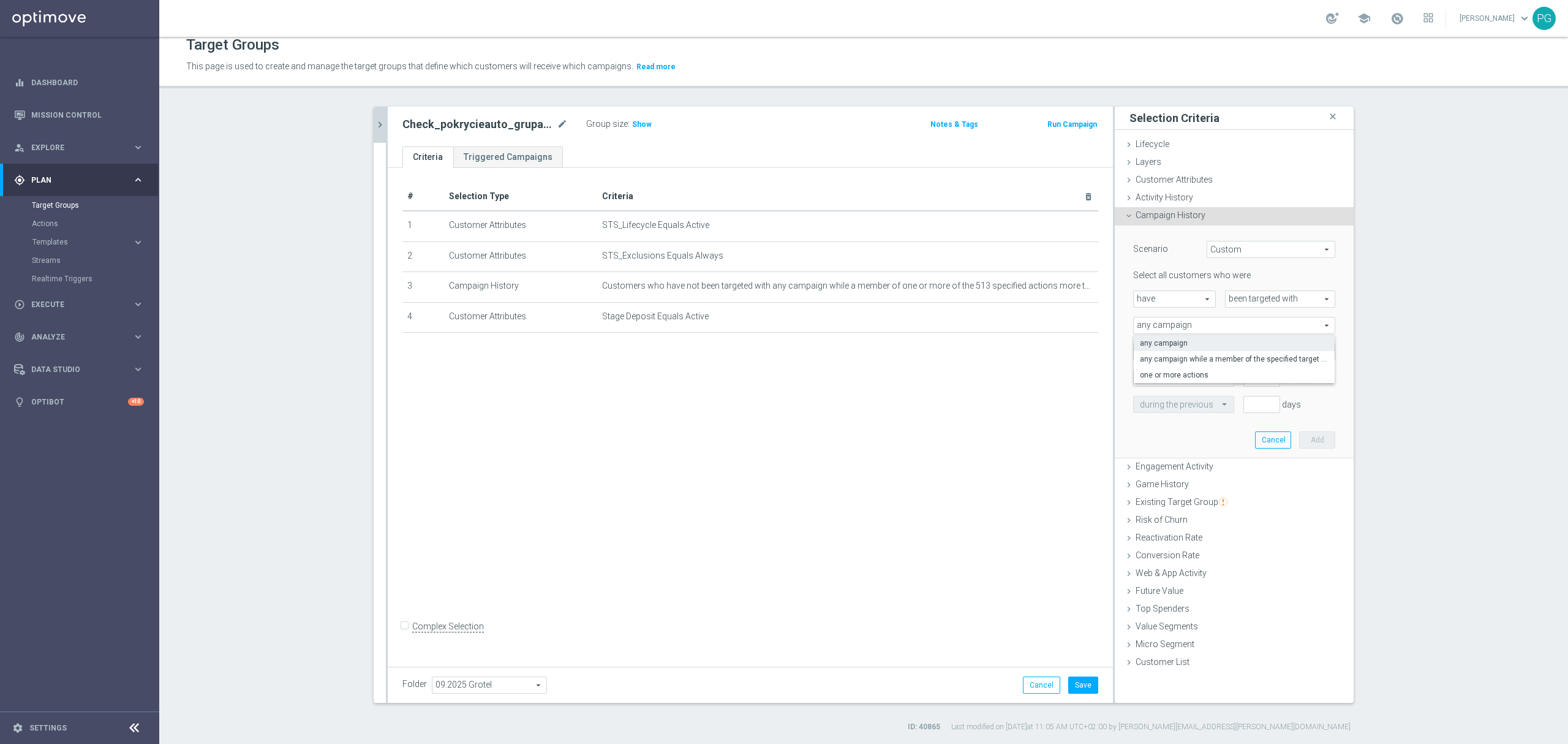
click at [1187, 383] on span "more than" at bounding box center [1183, 377] width 100 height 16
click at [1168, 331] on span "any campaign" at bounding box center [1234, 325] width 201 height 16
click at [1164, 373] on span "one or more actions" at bounding box center [1234, 374] width 189 height 10
type input "one or more actions"
click at [1161, 355] on span at bounding box center [1234, 352] width 201 height 16
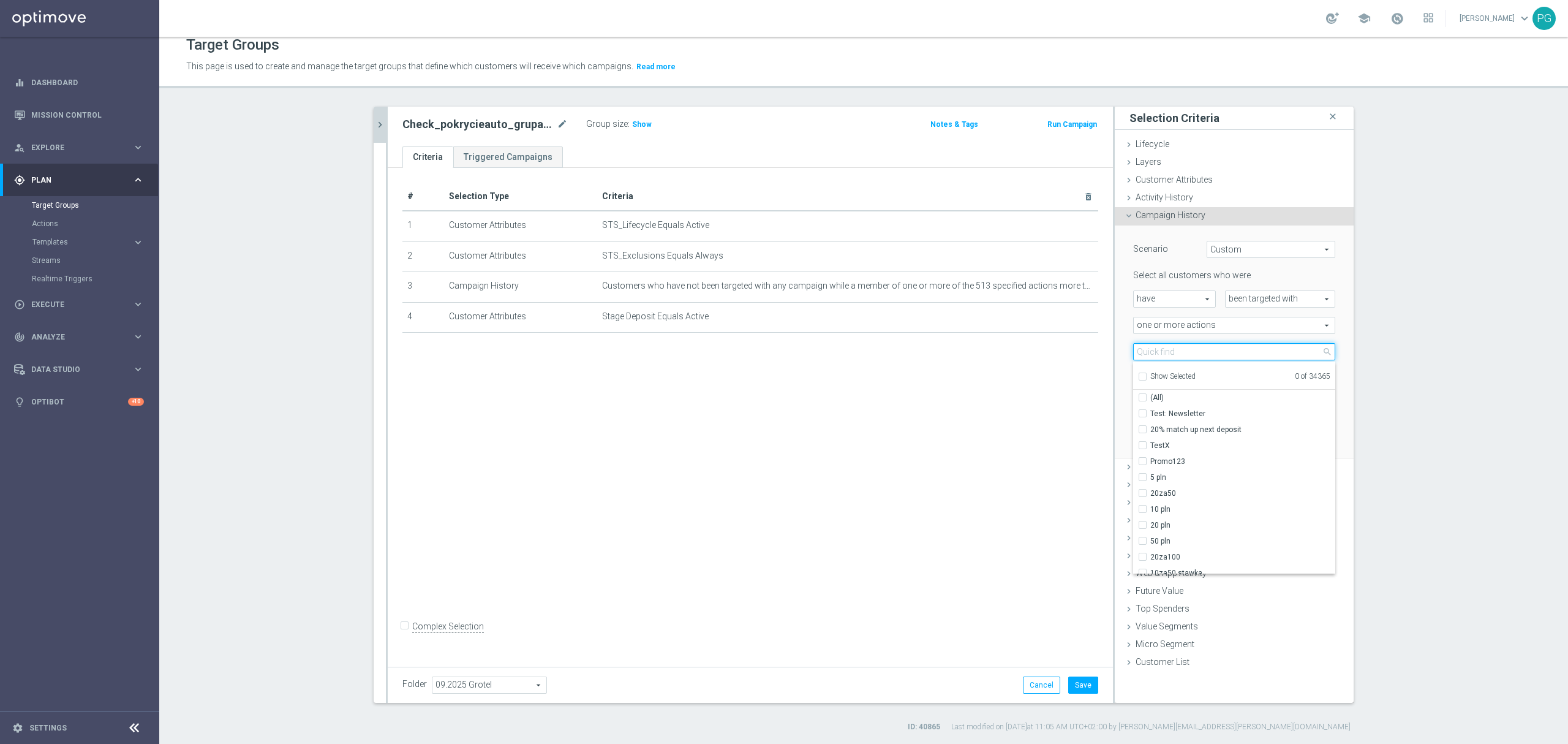
click at [1161, 355] on input "search" at bounding box center [1234, 352] width 202 height 17
paste input "A_ALL_AUTO_TRACKER_ActiveGroup-WelcomeInActive"
type input "A_ALL_AUTO_TRACKER_ActiveGroup-WelcomeInActive"
click at [1181, 420] on label "A_ALL_AUTO_TRACKER_ActiveGroup-WelcomeInActive" at bounding box center [1242, 414] width 185 height 16
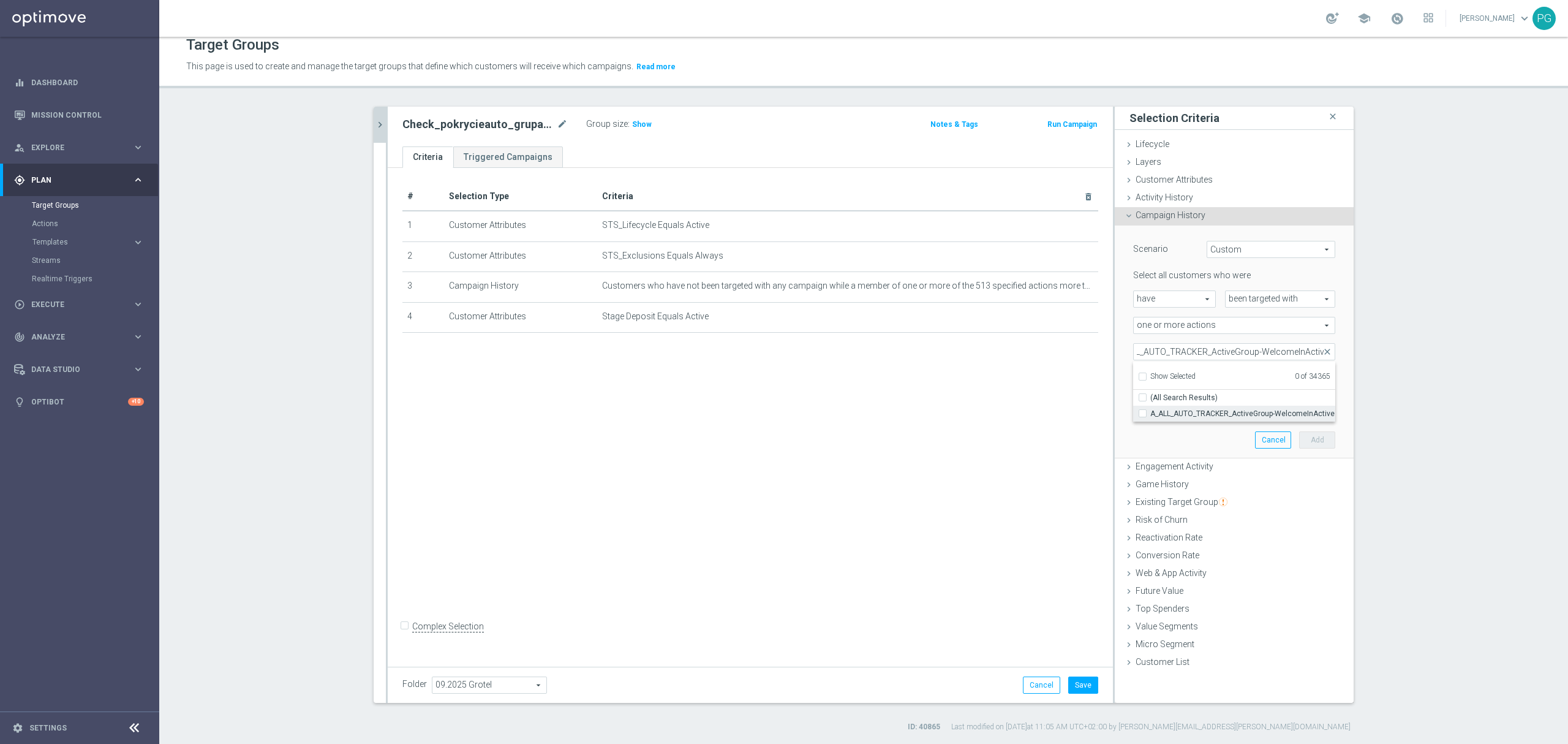
click at [1150, 417] on input "A_ALL_AUTO_TRACKER_ActiveGroup-WelcomeInActive" at bounding box center [1146, 413] width 8 height 8
checkbox input "true"
type input "A_ALL_AUTO_TRACKER_ActiveGroup-WelcomeInActive"
checkbox input "true"
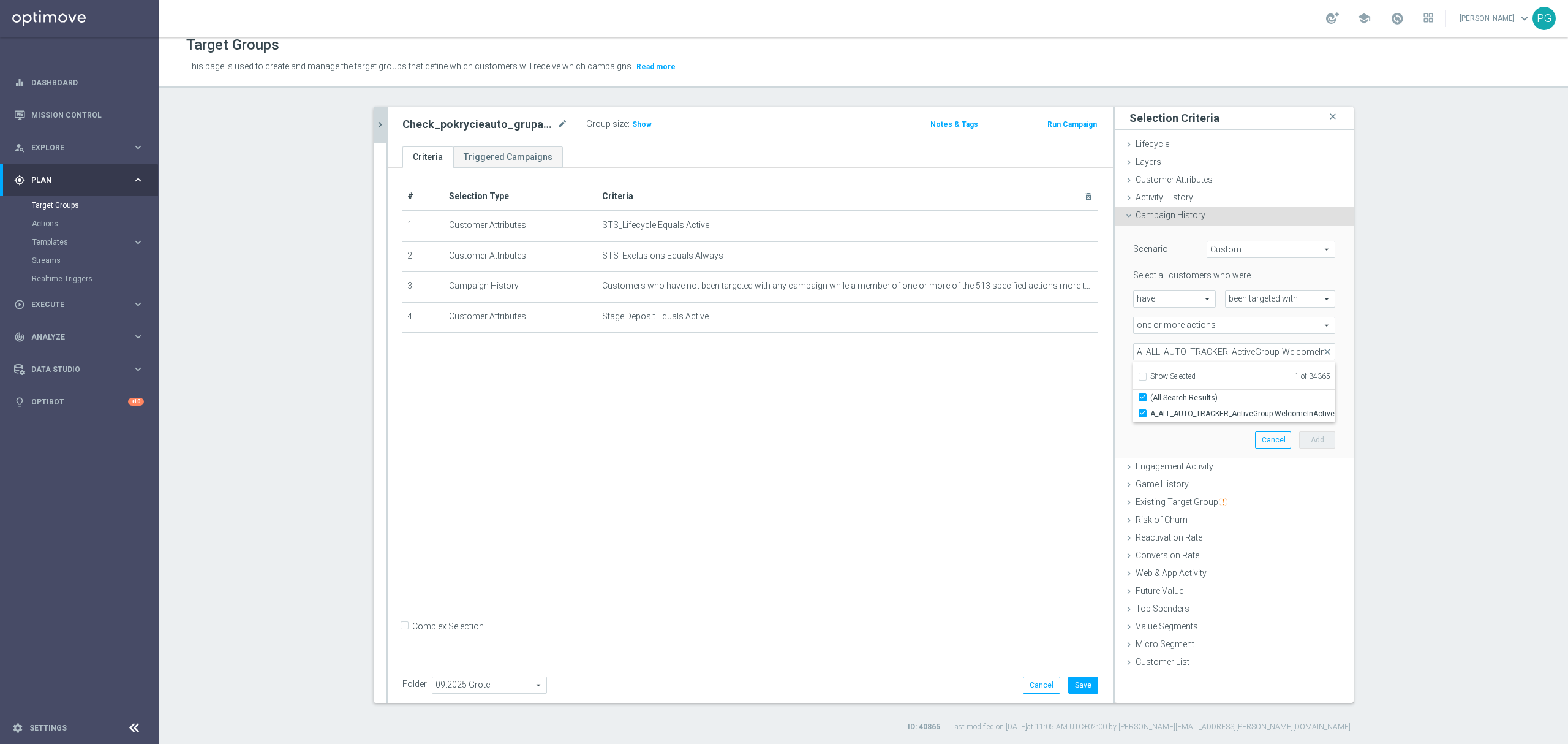
click at [1115, 375] on div "Scenario Custom Custom arrow_drop_down search Select all customers who were hav…" at bounding box center [1234, 342] width 239 height 233
click at [1243, 380] on input "number" at bounding box center [1261, 378] width 37 height 17
type input "0"
drag, startPoint x: 1247, startPoint y: 407, endPoint x: 1223, endPoint y: 409, distance: 24.1
click at [1223, 409] on div "during the previous 1 day(s)" at bounding box center [1234, 404] width 220 height 17
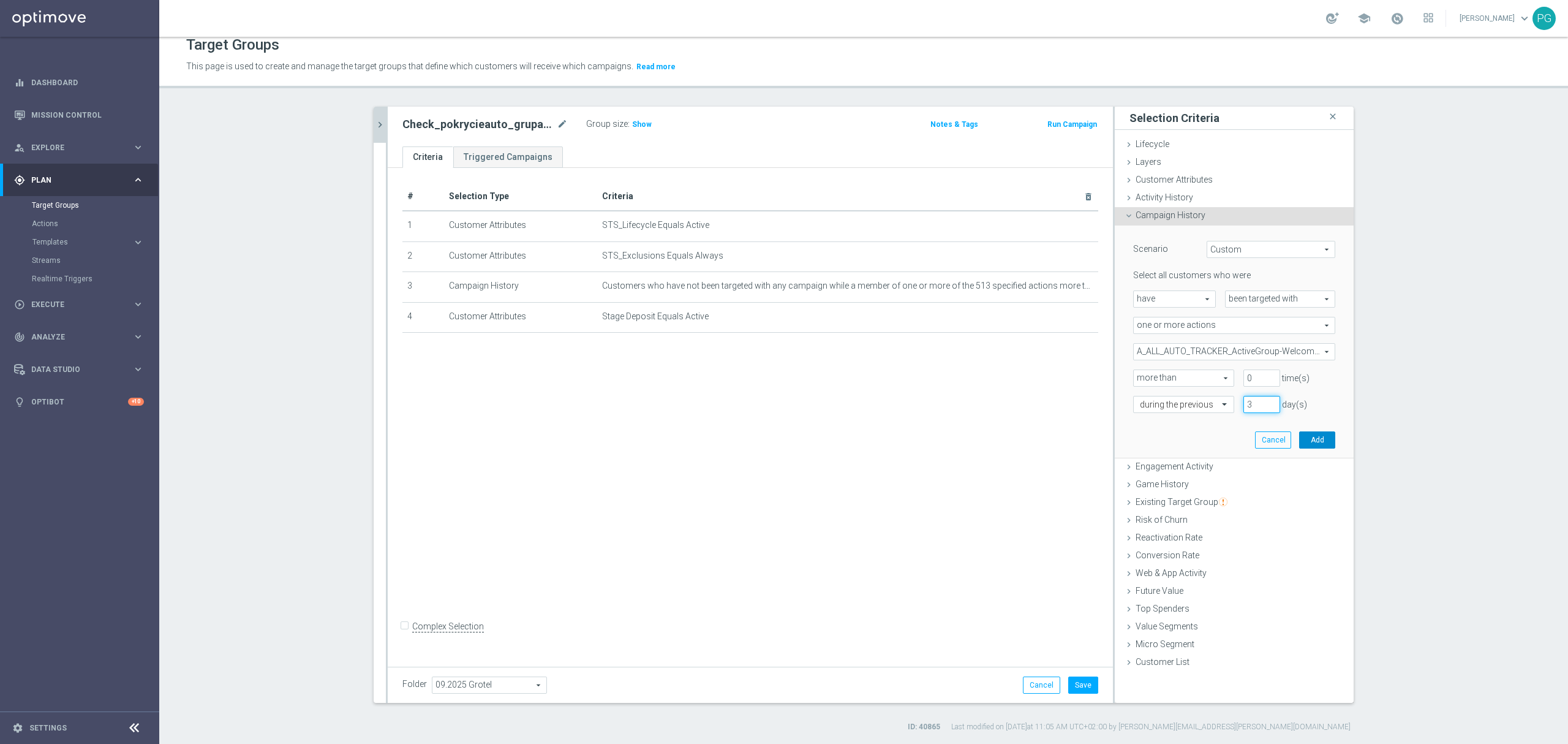
type input "3"
click at [1319, 447] on button "Add" at bounding box center [1317, 440] width 36 height 17
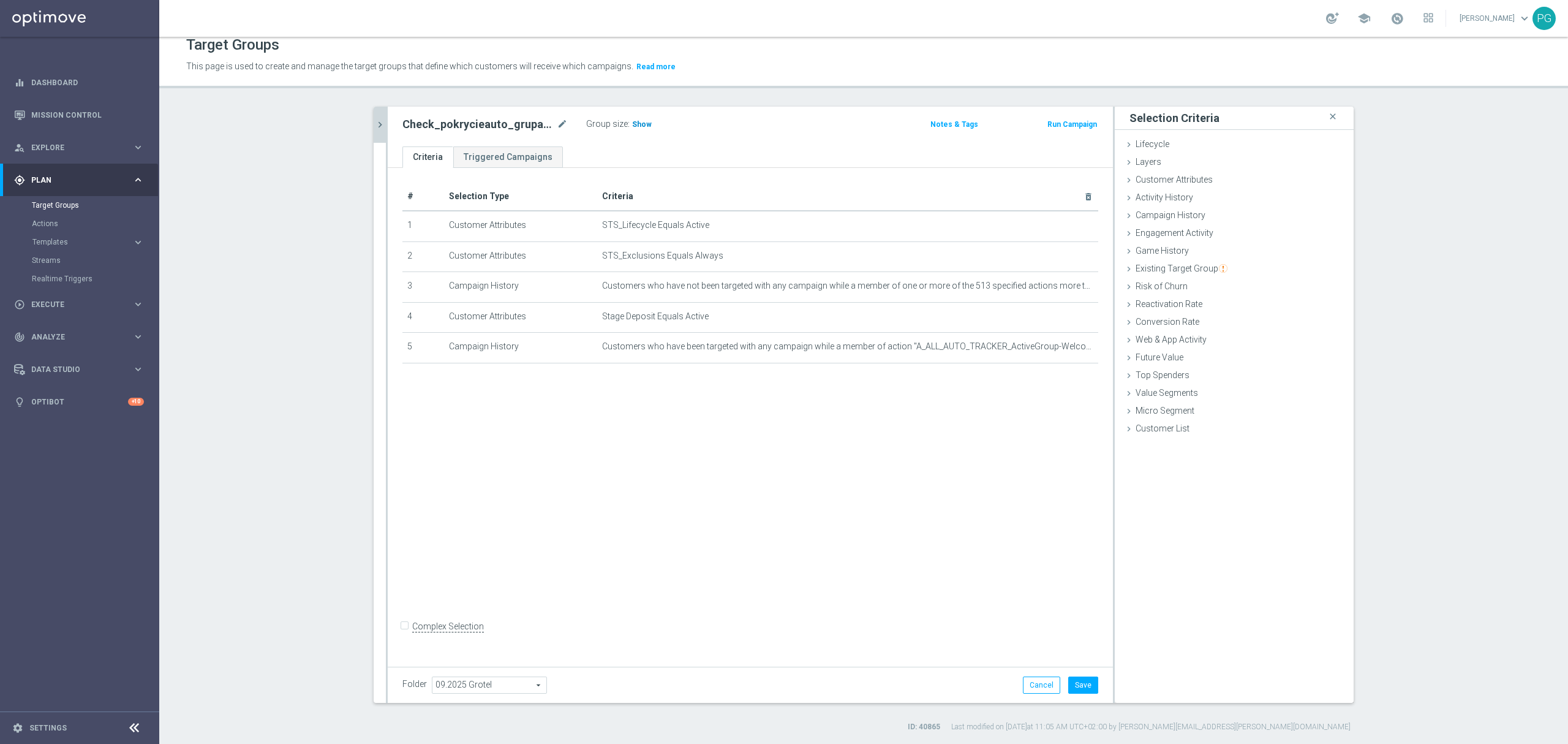
click at [637, 120] on span "Show" at bounding box center [642, 124] width 20 height 8
click at [1054, 346] on icon "mode_edit" at bounding box center [1059, 346] width 10 height 10
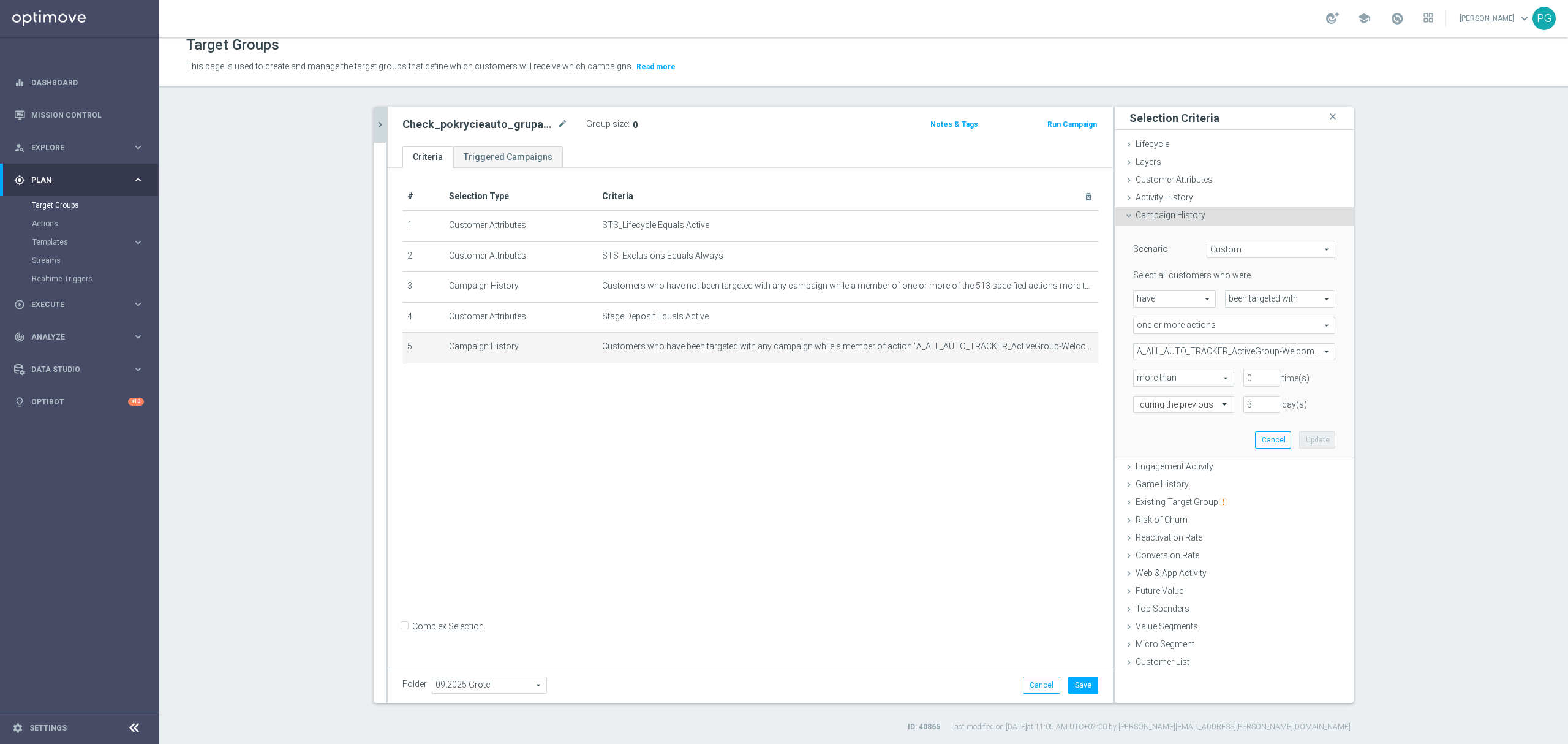
click at [1194, 349] on span "A_ALL_AUTO_TRACKER_ActiveGroup-WelcomeInActive" at bounding box center [1234, 352] width 201 height 16
click at [1124, 346] on div "A_ALL_AUTO_TRACKER_ActiveGroup-WelcomeInActive A_ALL_AUTO_TRACKER_ActiveGroup-W…" at bounding box center [1234, 352] width 220 height 17
click at [388, 119] on div "Check_pokrycieauto_grupa1-v2.0 mode_edit Group size : 0 Notes & Tags Run Campai…" at bounding box center [750, 126] width 725 height 40
click at [364, 128] on div "search more_vert Prioritize Customer Target Groups library_add create_new_folde…" at bounding box center [864, 419] width 1029 height 626
click at [376, 122] on icon "chevron_right" at bounding box center [379, 125] width 11 height 11
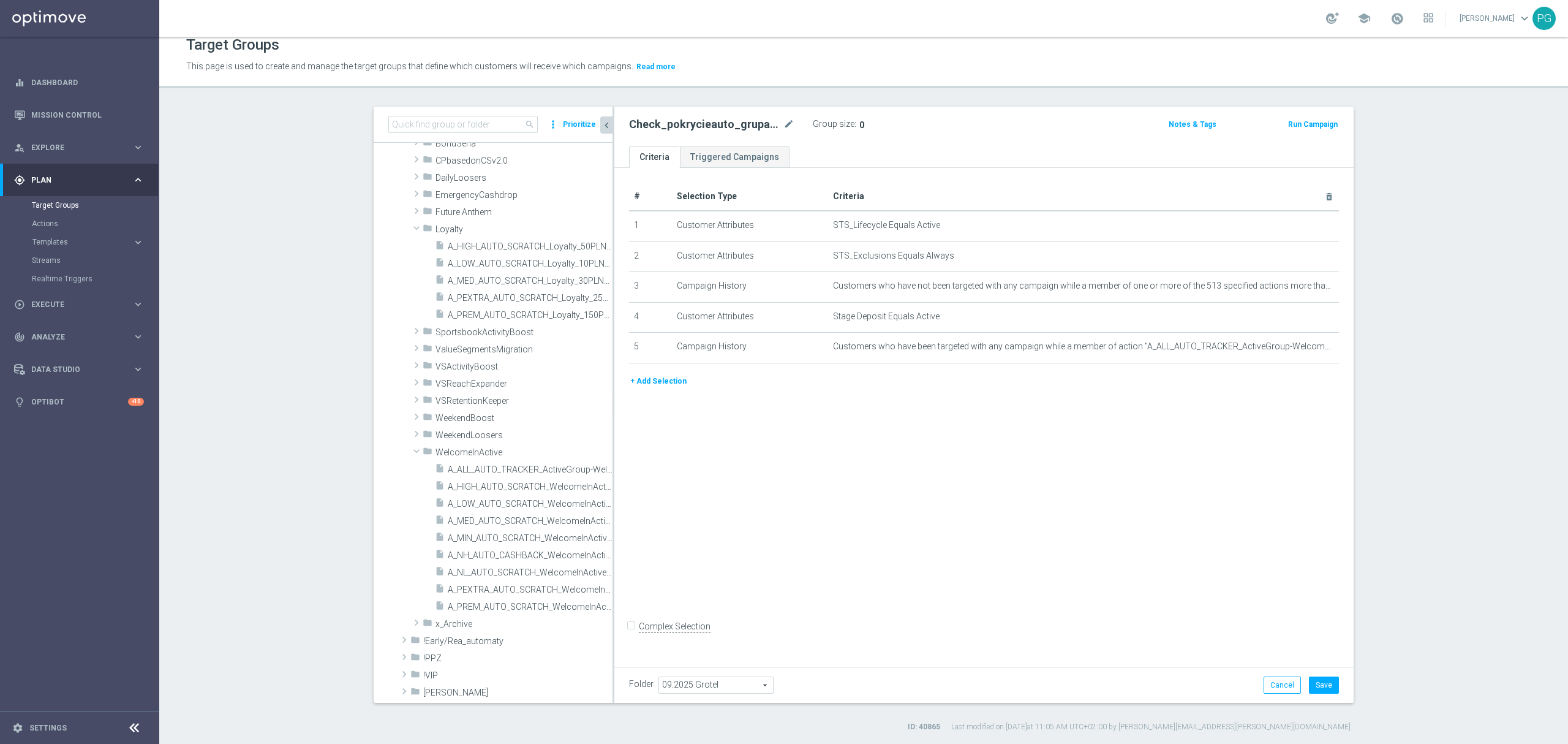
scroll to position [109, 0]
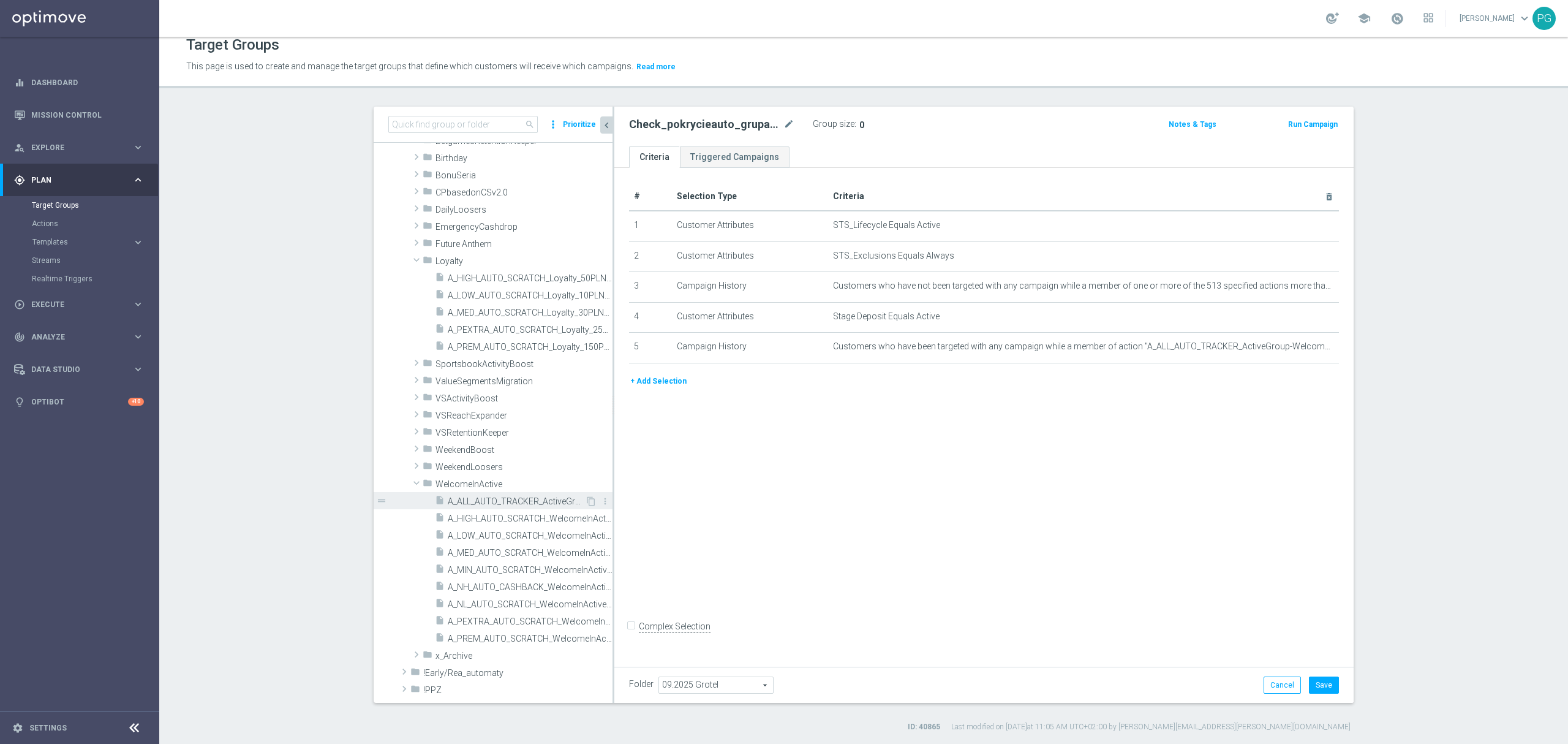
click at [538, 504] on span "A_ALL_AUTO_TRACKER_ActiveGroup-WelcomeInActive" at bounding box center [517, 502] width 137 height 11
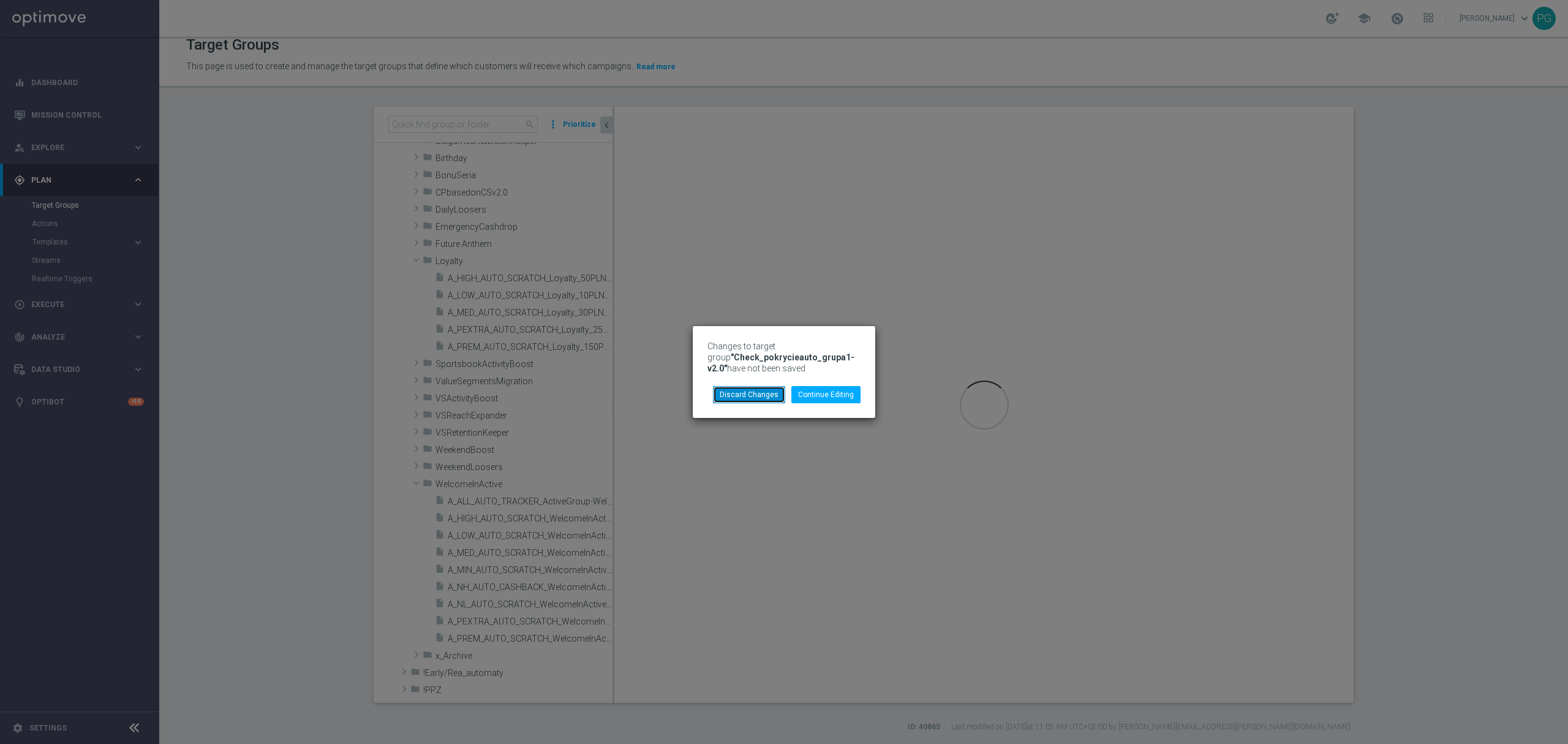
click at [736, 391] on button "Discard Changes" at bounding box center [749, 395] width 72 height 17
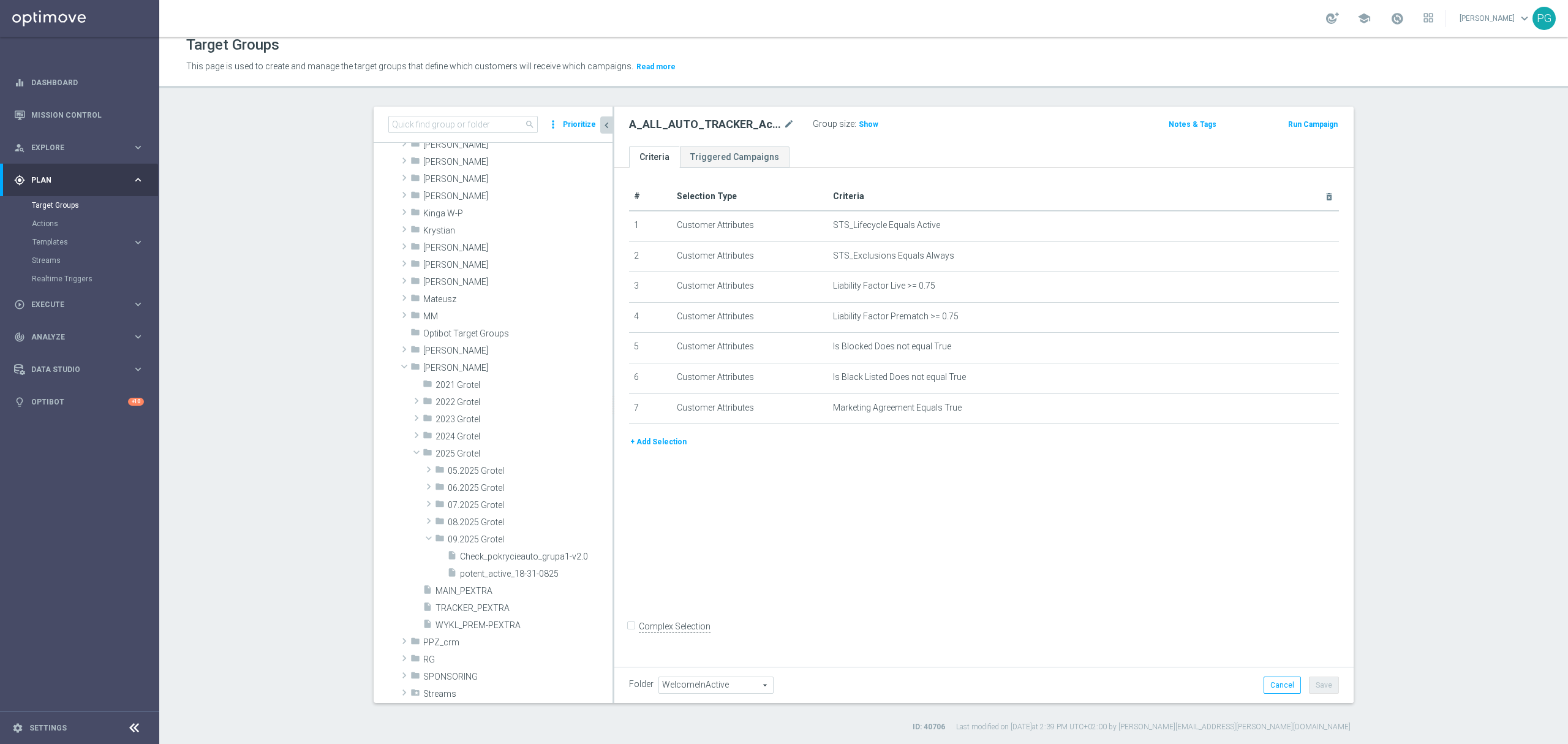
scroll to position [764, 0]
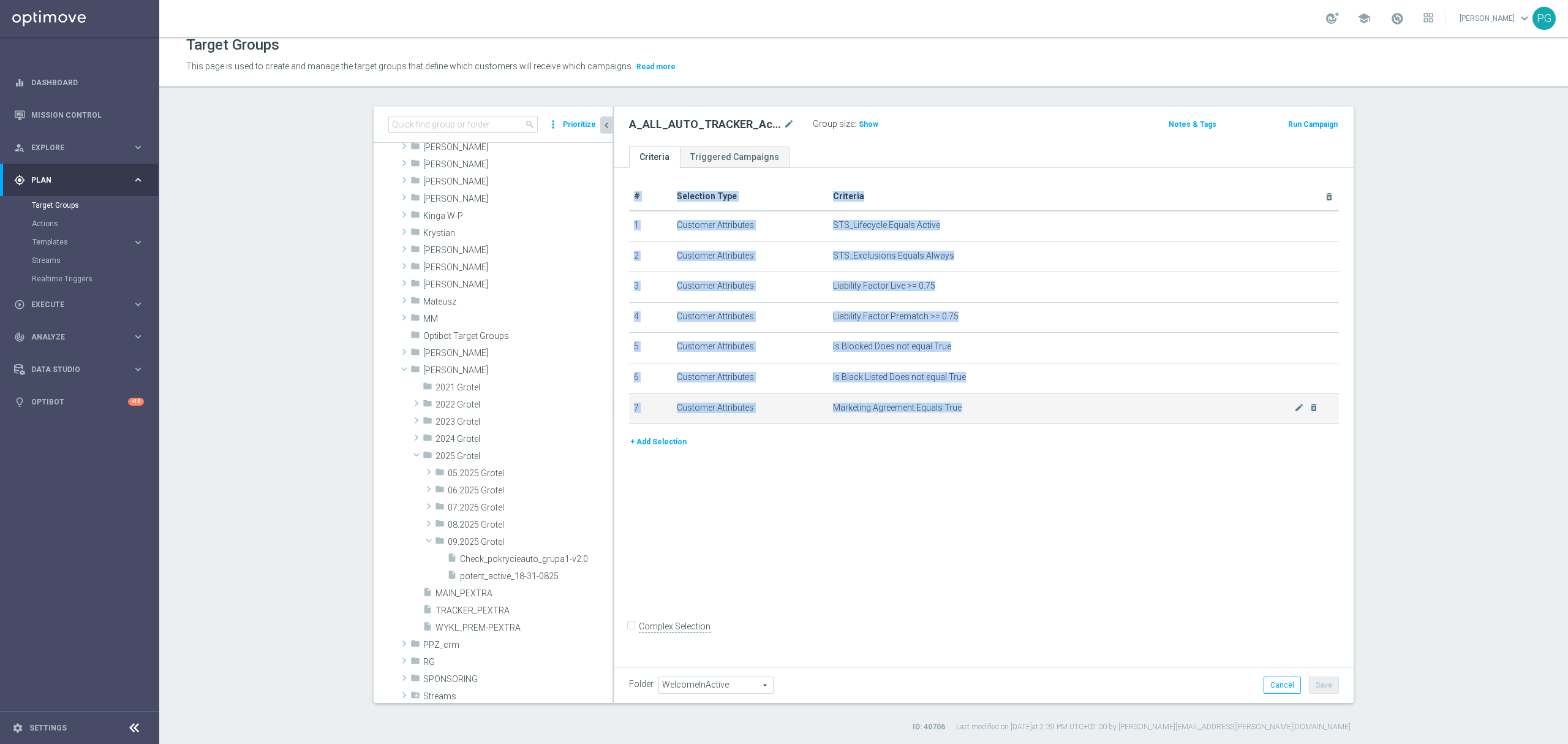
drag, startPoint x: 953, startPoint y: 437, endPoint x: 953, endPoint y: 415, distance: 22.0
click at [953, 415] on div "# Selection Type Criteria delete_forever 1 Customer Attributes STS_Lifecycle Eq…" at bounding box center [984, 309] width 729 height 253
copy table "# Selection Type Criteria delete_forever 1 Customer Attributes STS_Lifecycle Eq…"
click at [506, 558] on span "Check_pokrycieauto_grupa1-v2.0" at bounding box center [523, 559] width 125 height 11
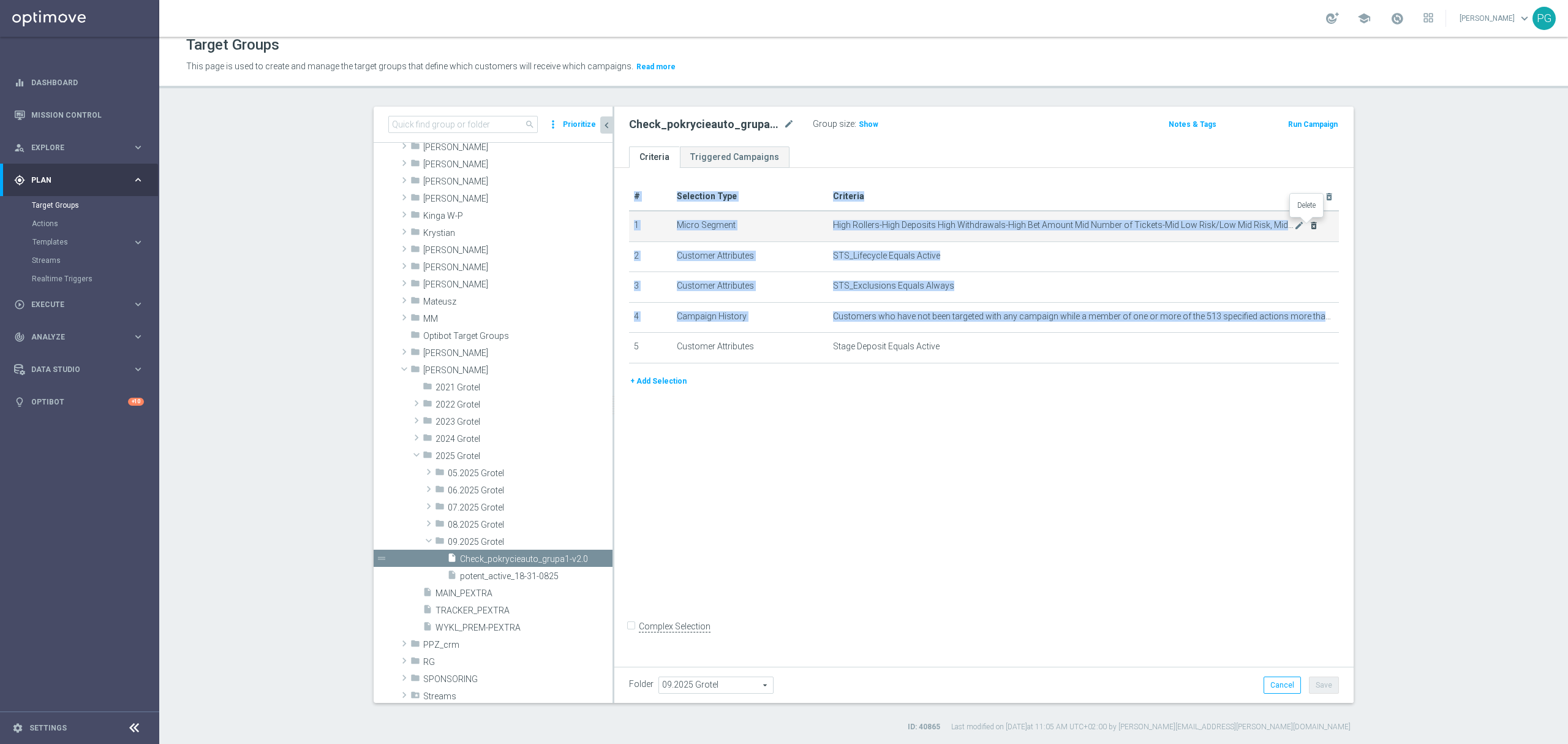
click at [1311, 228] on icon "delete_forever" at bounding box center [1313, 225] width 10 height 10
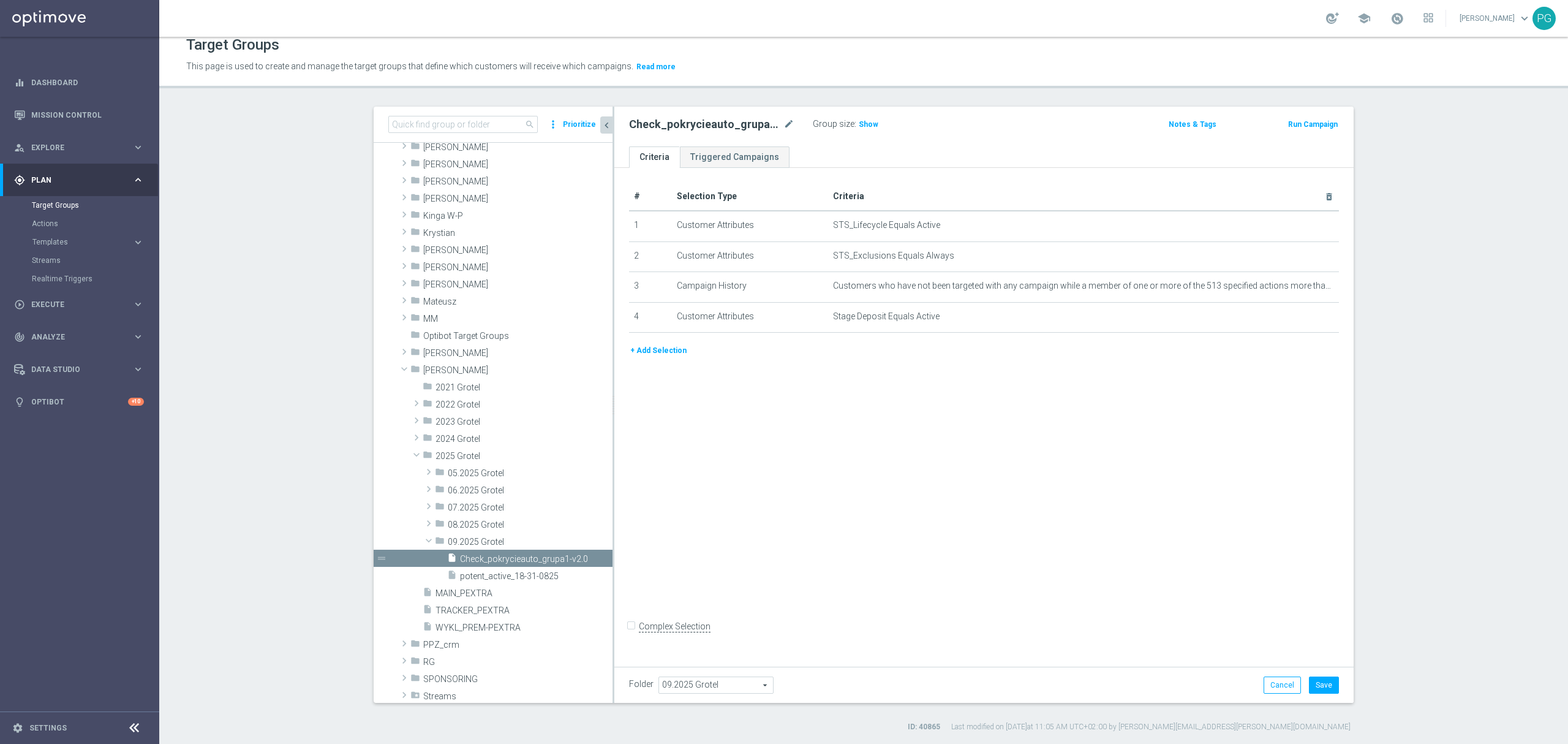
click at [1084, 379] on div "# Selection Type Criteria delete_forever 1 Customer Attributes STS_Lifecycle Eq…" at bounding box center [983, 415] width 739 height 493
click at [860, 123] on span "Show" at bounding box center [868, 124] width 20 height 8
click at [870, 123] on span "13,510" at bounding box center [872, 125] width 26 height 11
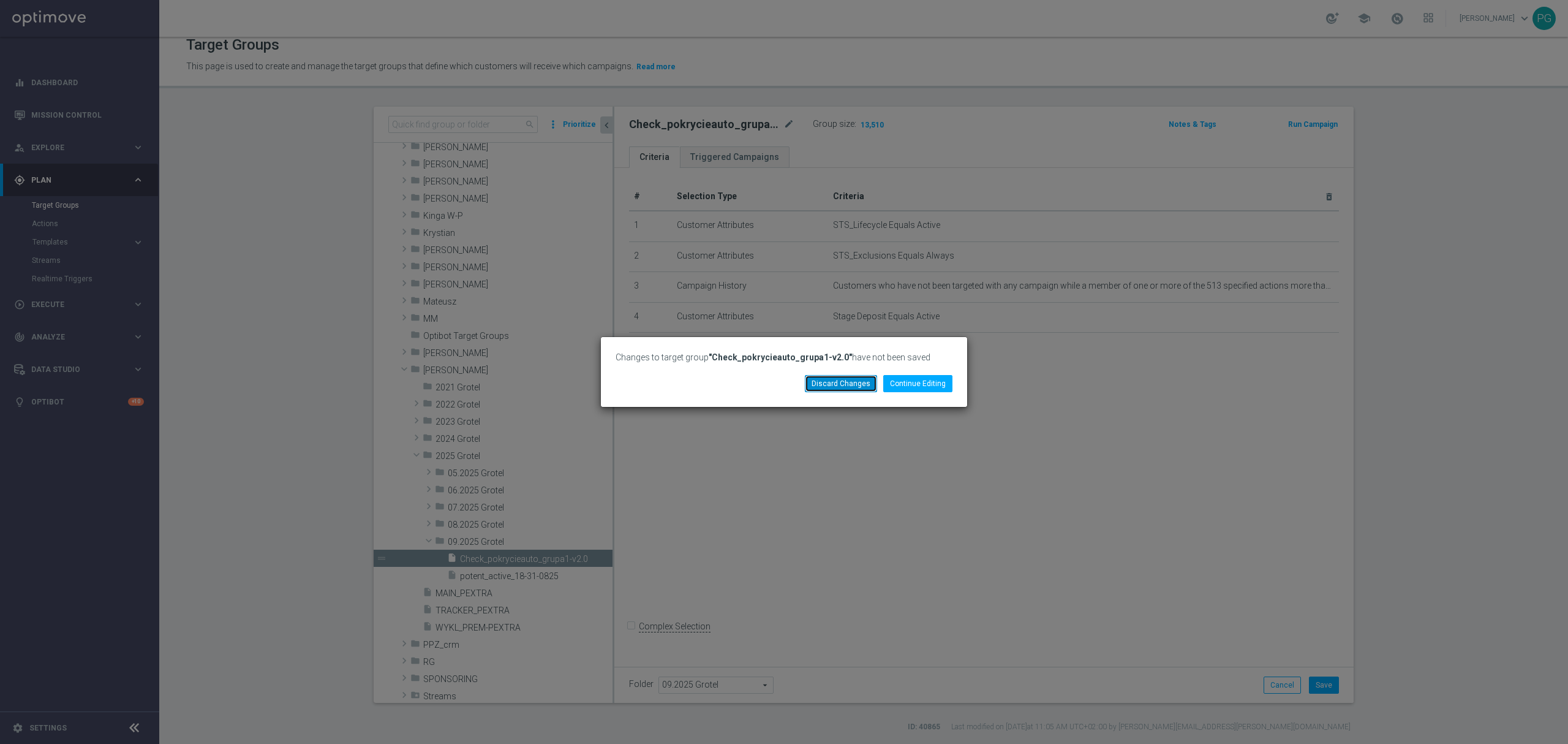
click at [848, 383] on button "Discard Changes" at bounding box center [841, 383] width 72 height 17
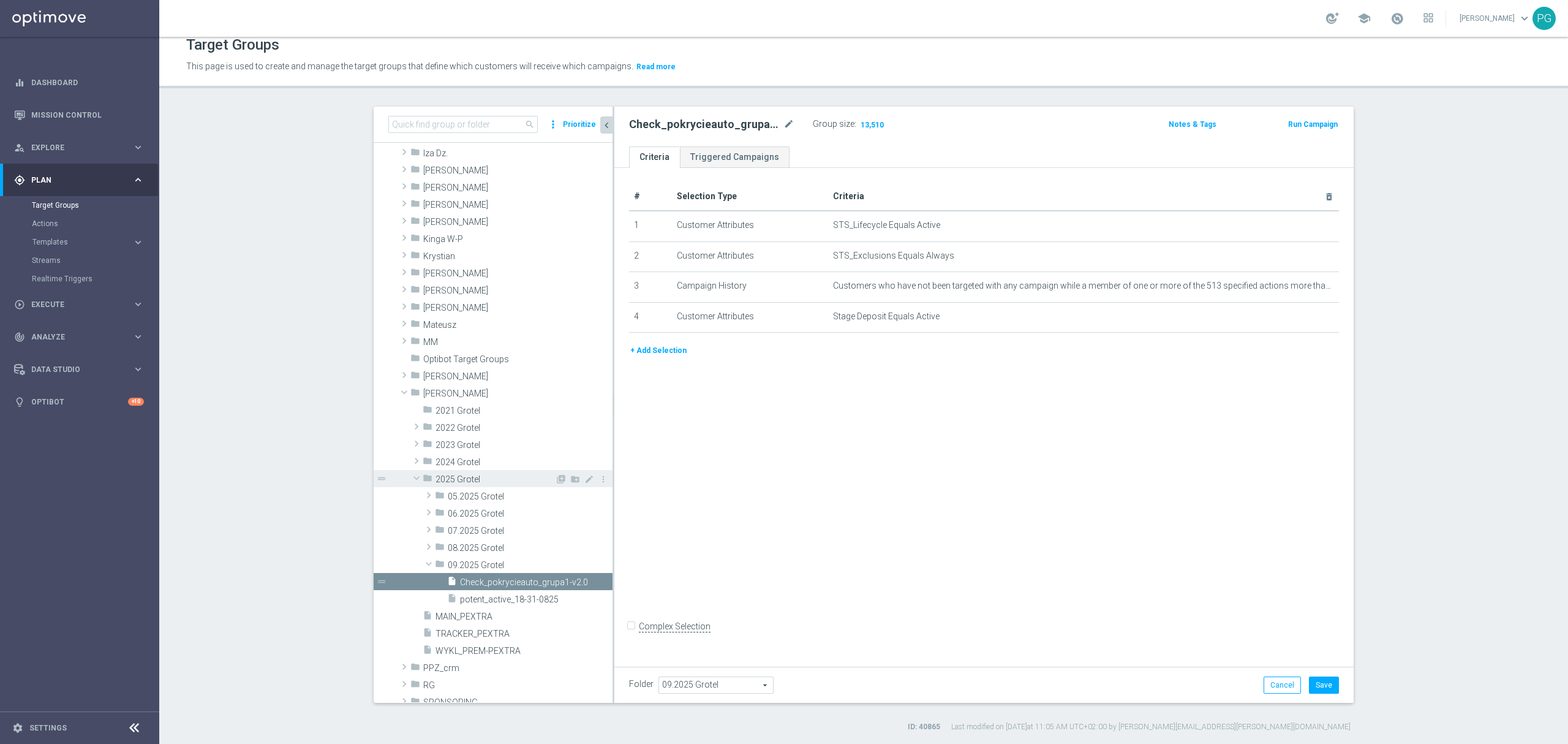
scroll to position [417, 0]
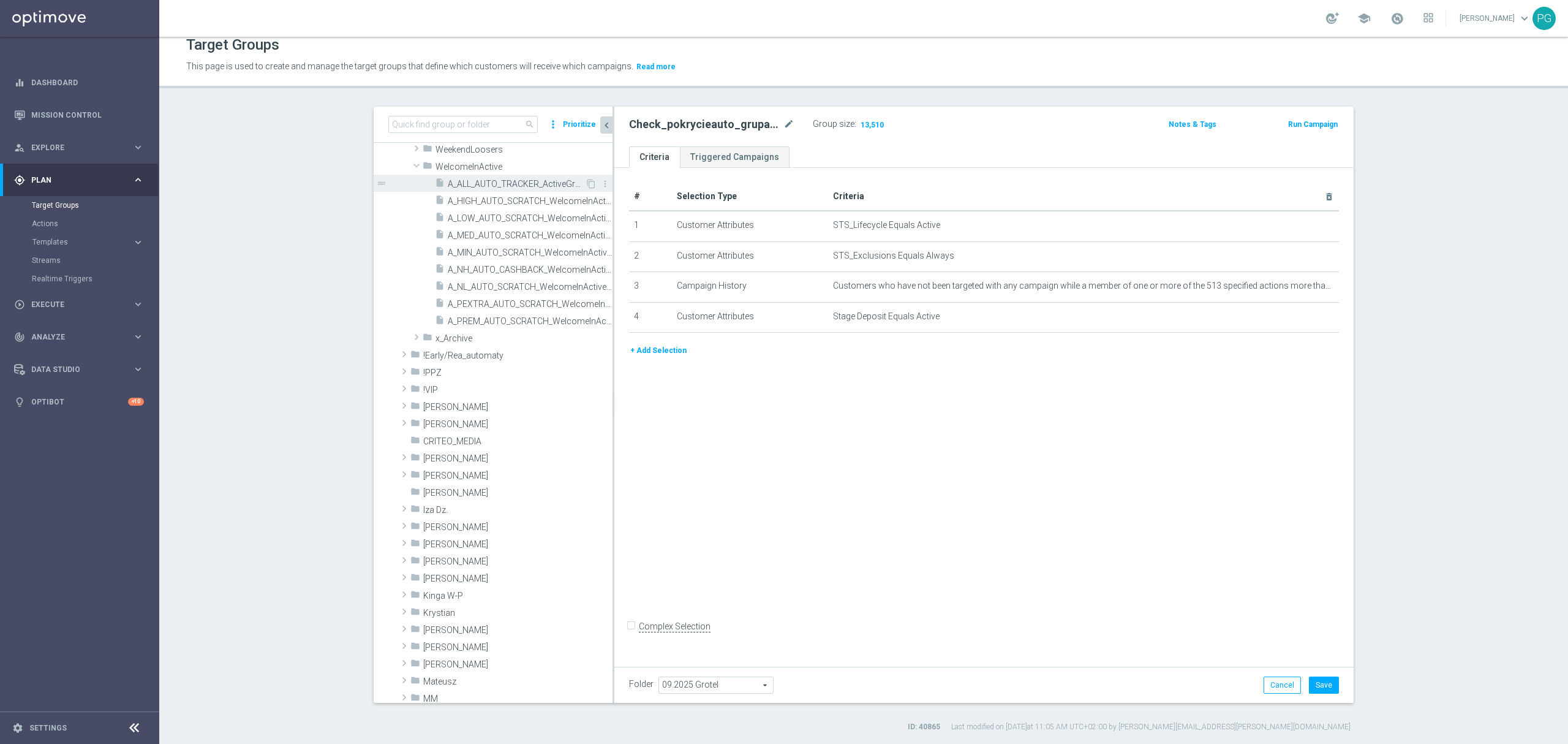
click at [523, 177] on div "insert_drive_file A_ALL_AUTO_TRACKER_ActiveGroup-WelcomeInActive" at bounding box center [510, 183] width 150 height 17
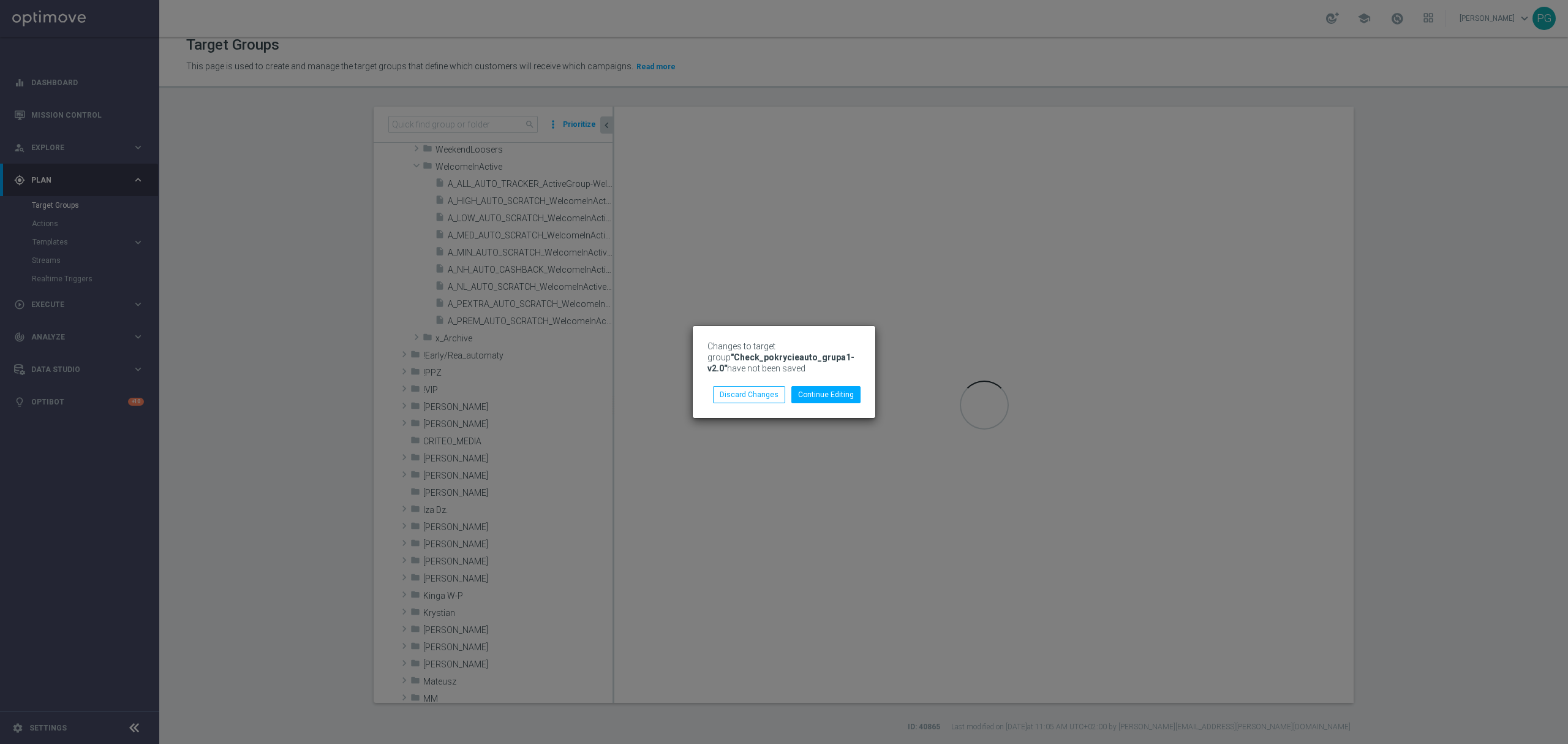
click at [747, 381] on div "Changes to target group "Check_pokrycieauto_grupa1-v2.0" have not been saved" at bounding box center [784, 361] width 171 height 48
click at [746, 395] on button "Discard Changes" at bounding box center [749, 395] width 72 height 17
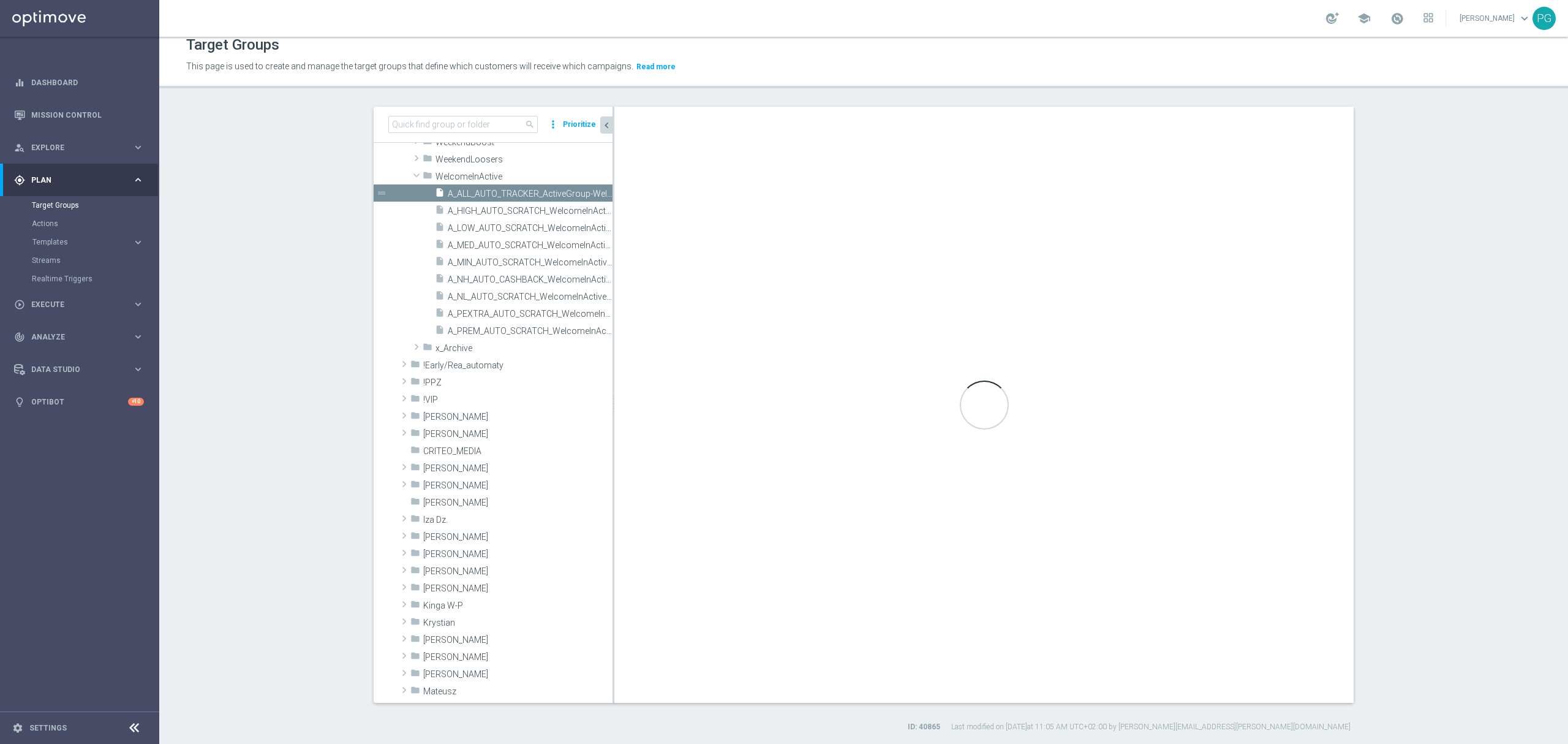
scroll to position [134, 0]
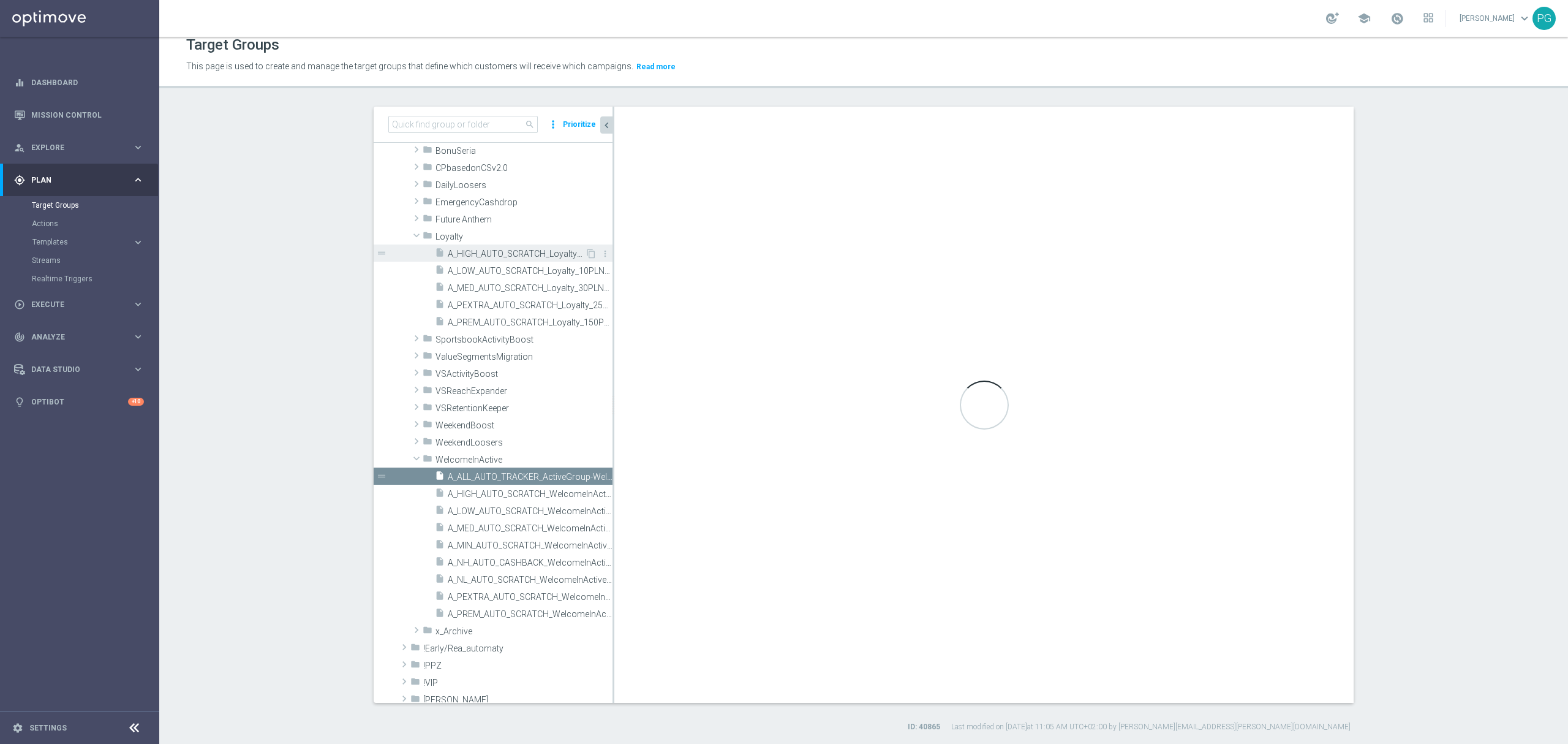
type input "WelcomeInActive"
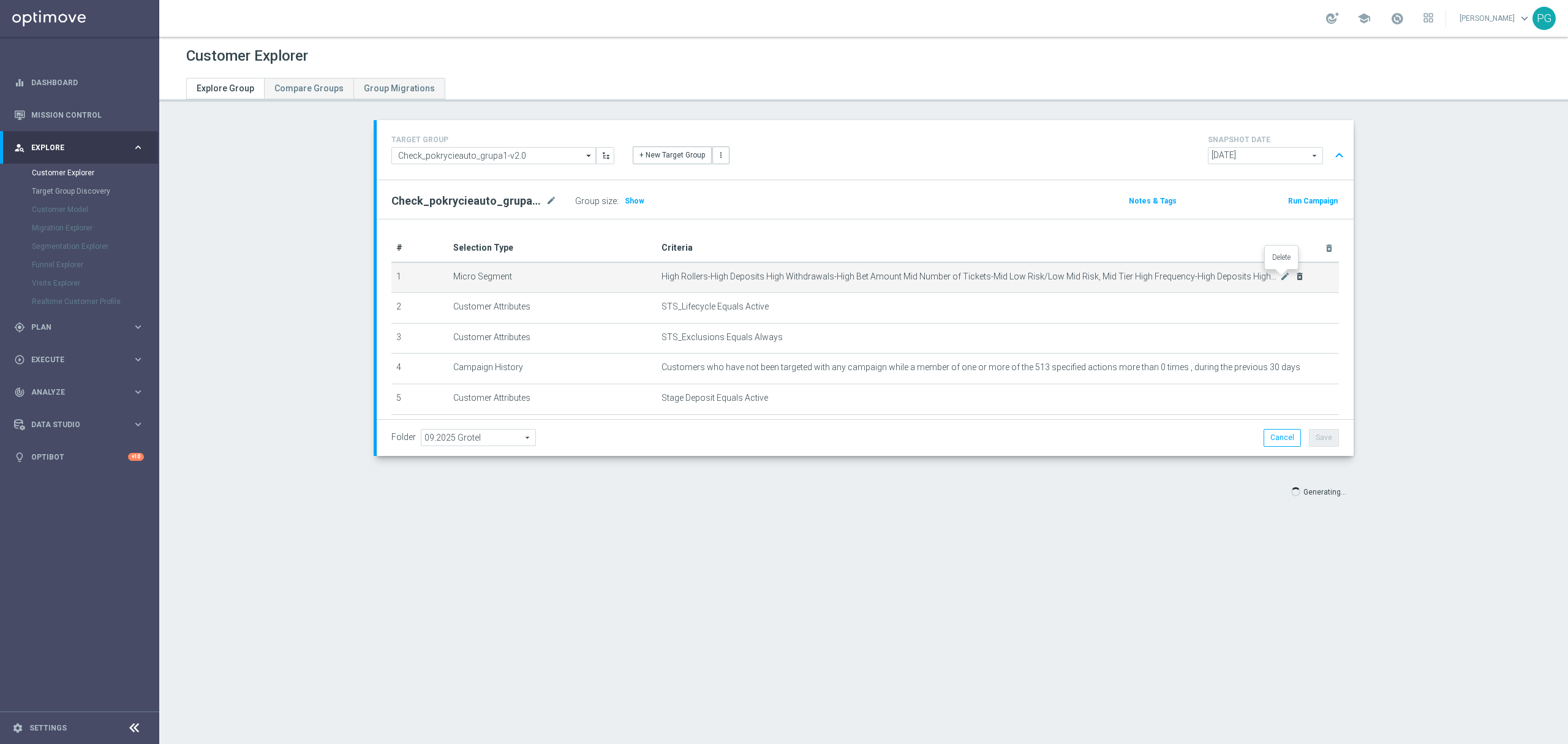
click at [1295, 272] on icon "delete_forever" at bounding box center [1300, 276] width 10 height 10
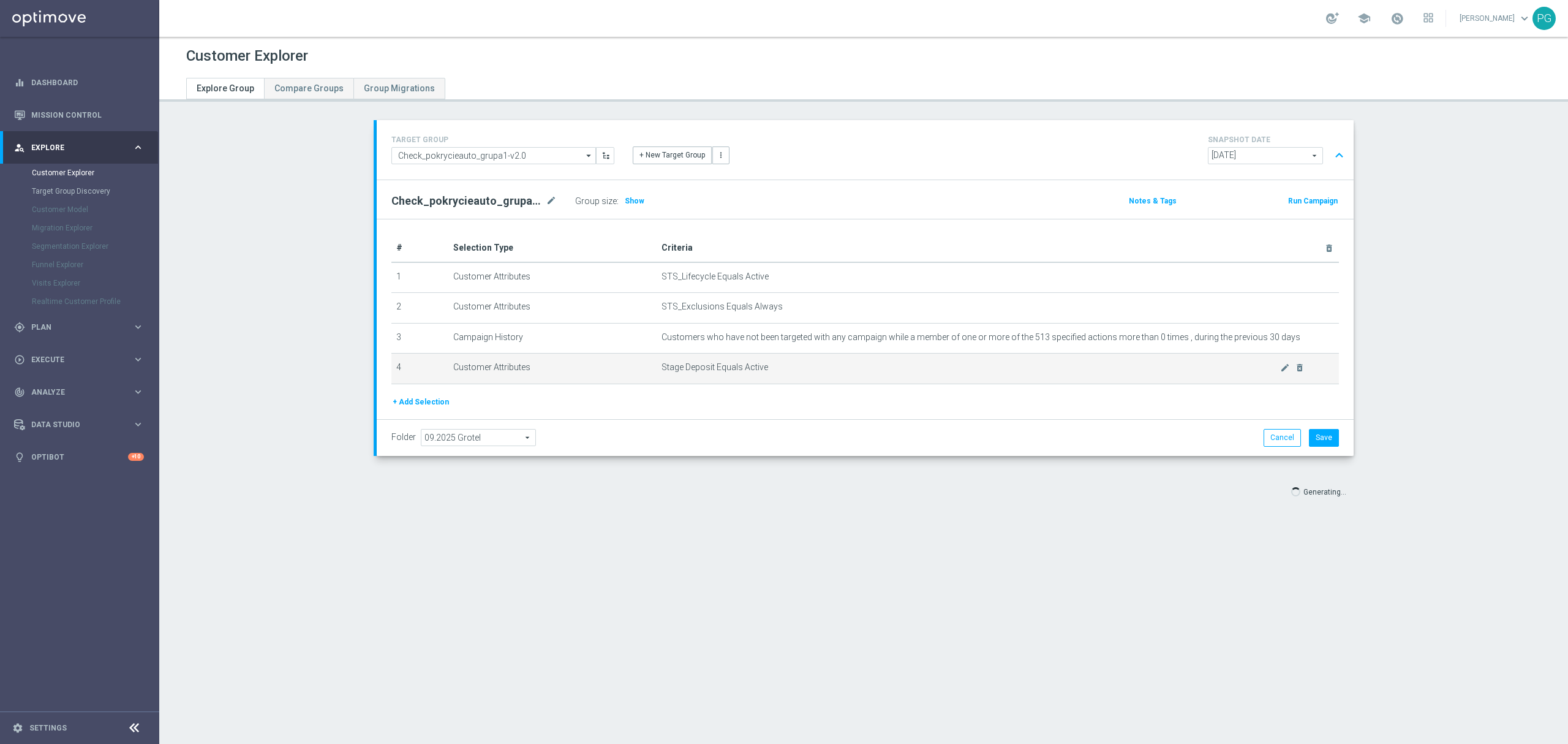
scroll to position [35, 0]
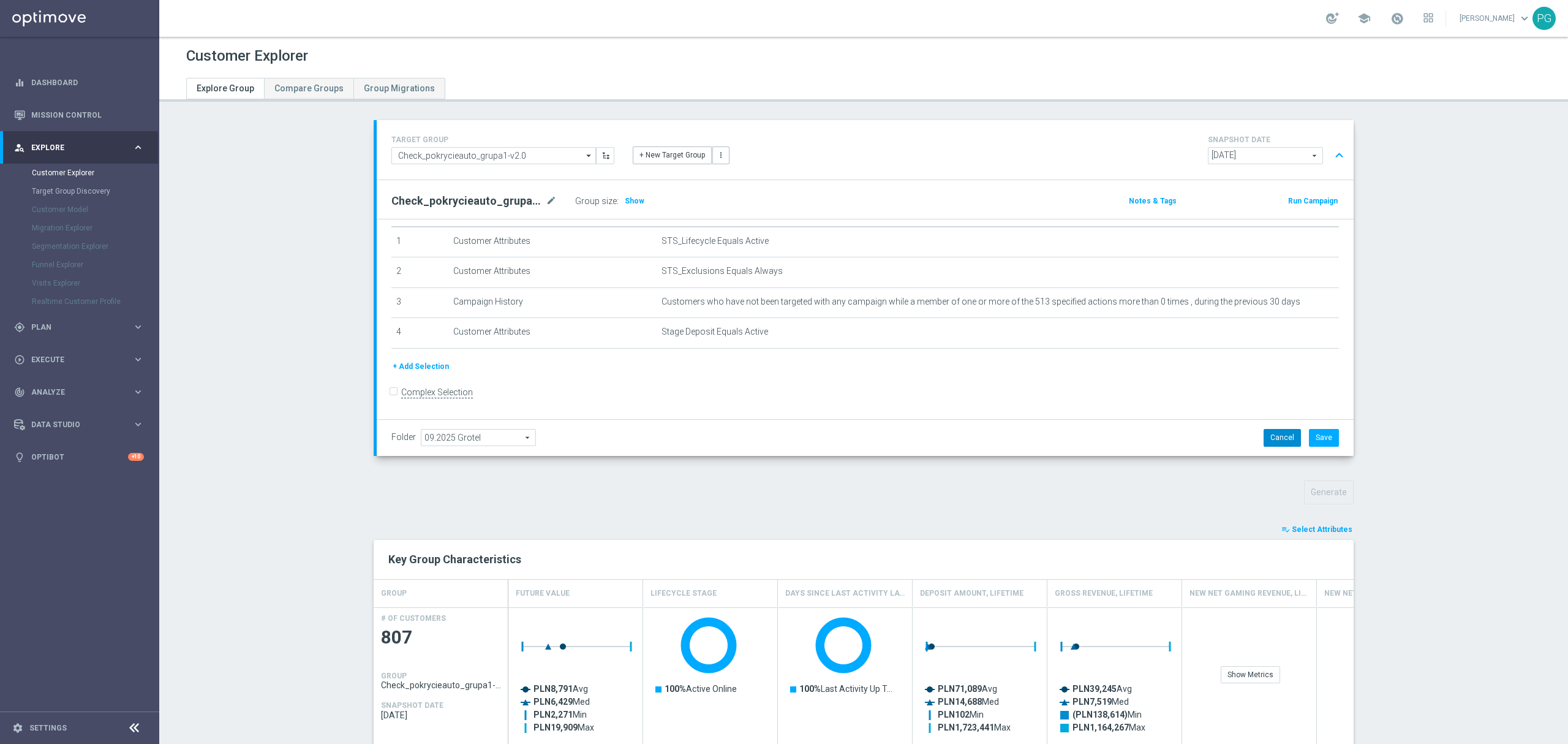
click at [1280, 435] on button "Cancel" at bounding box center [1282, 437] width 38 height 17
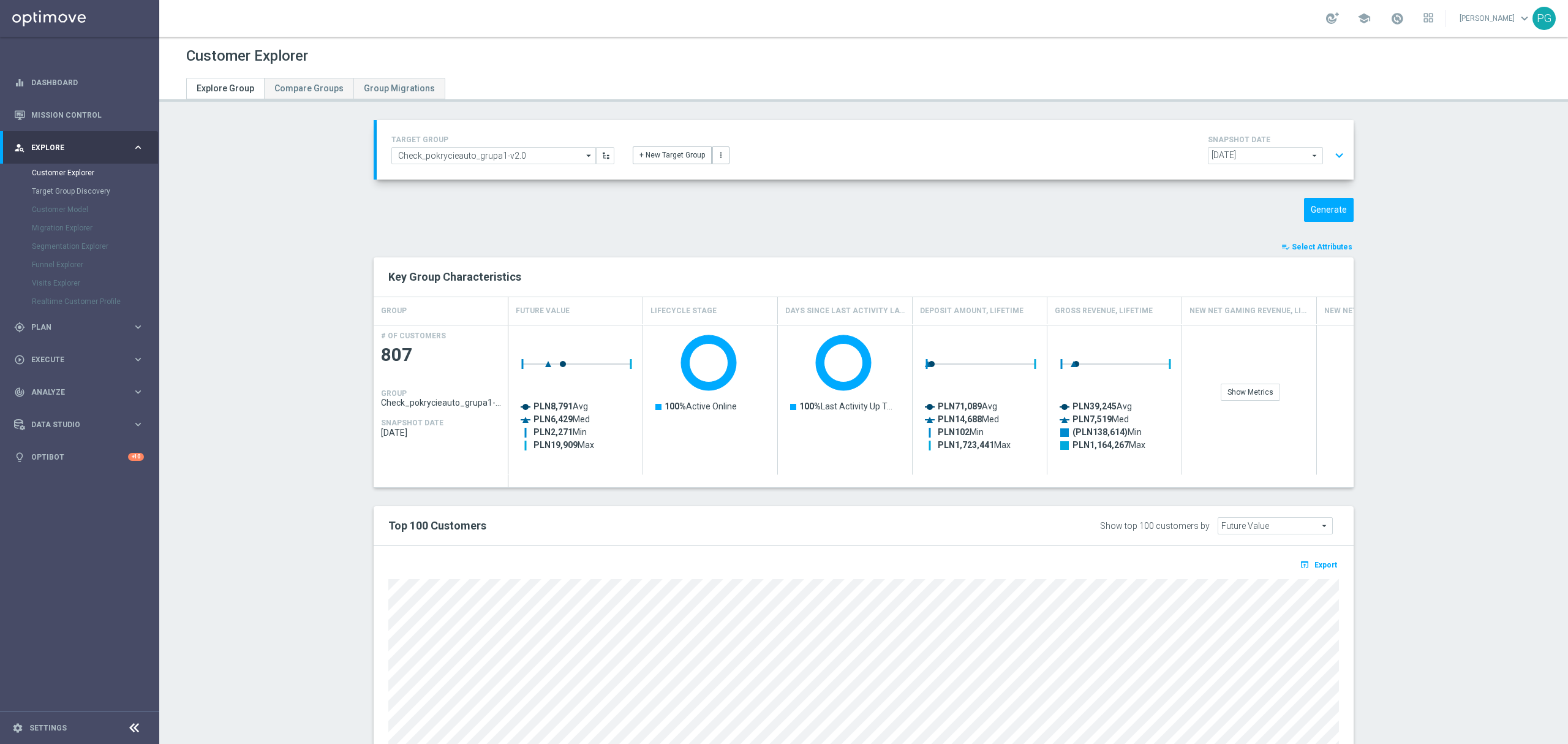
click at [1336, 152] on button "expand_more" at bounding box center [1339, 155] width 18 height 23
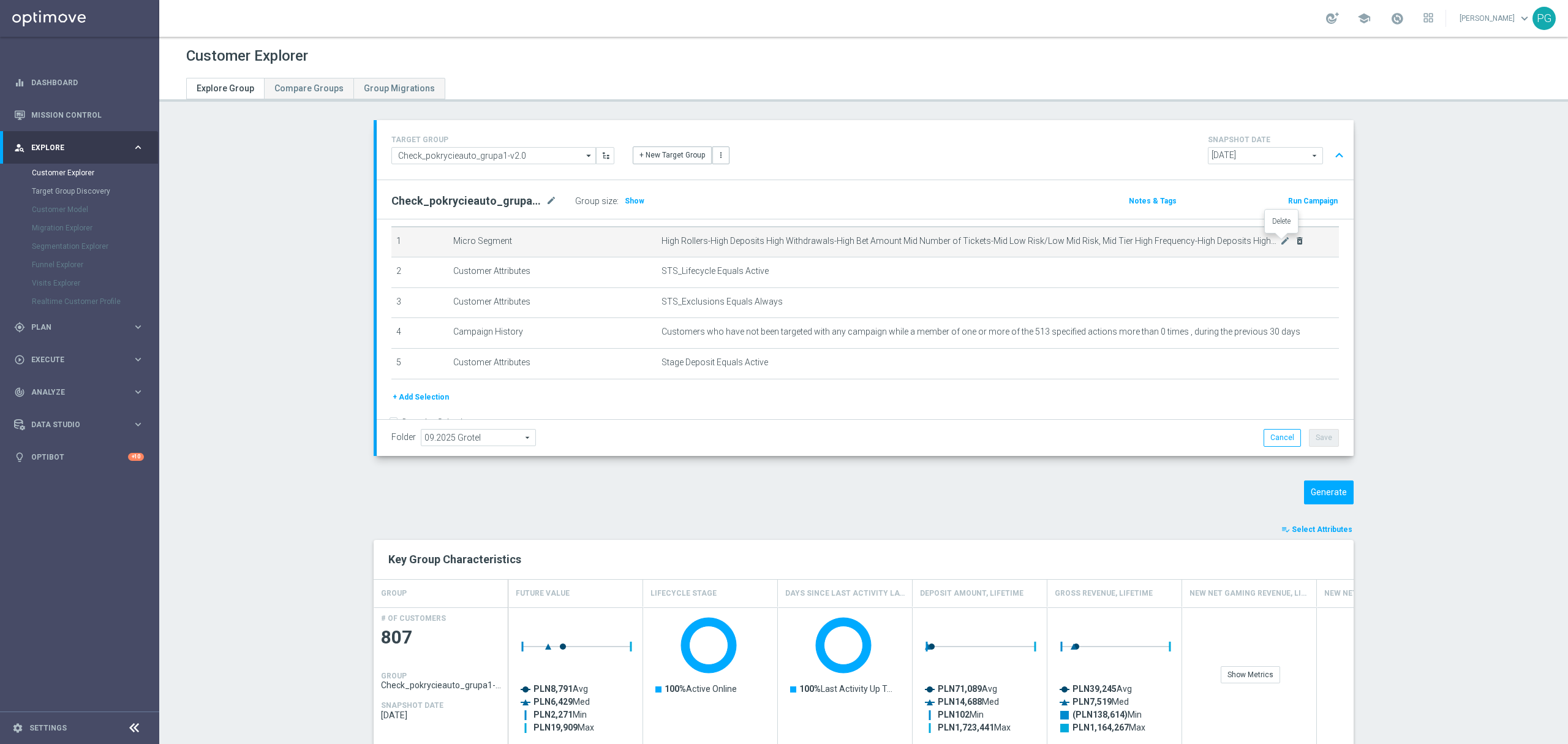
click at [1295, 241] on icon "delete_forever" at bounding box center [1300, 241] width 10 height 10
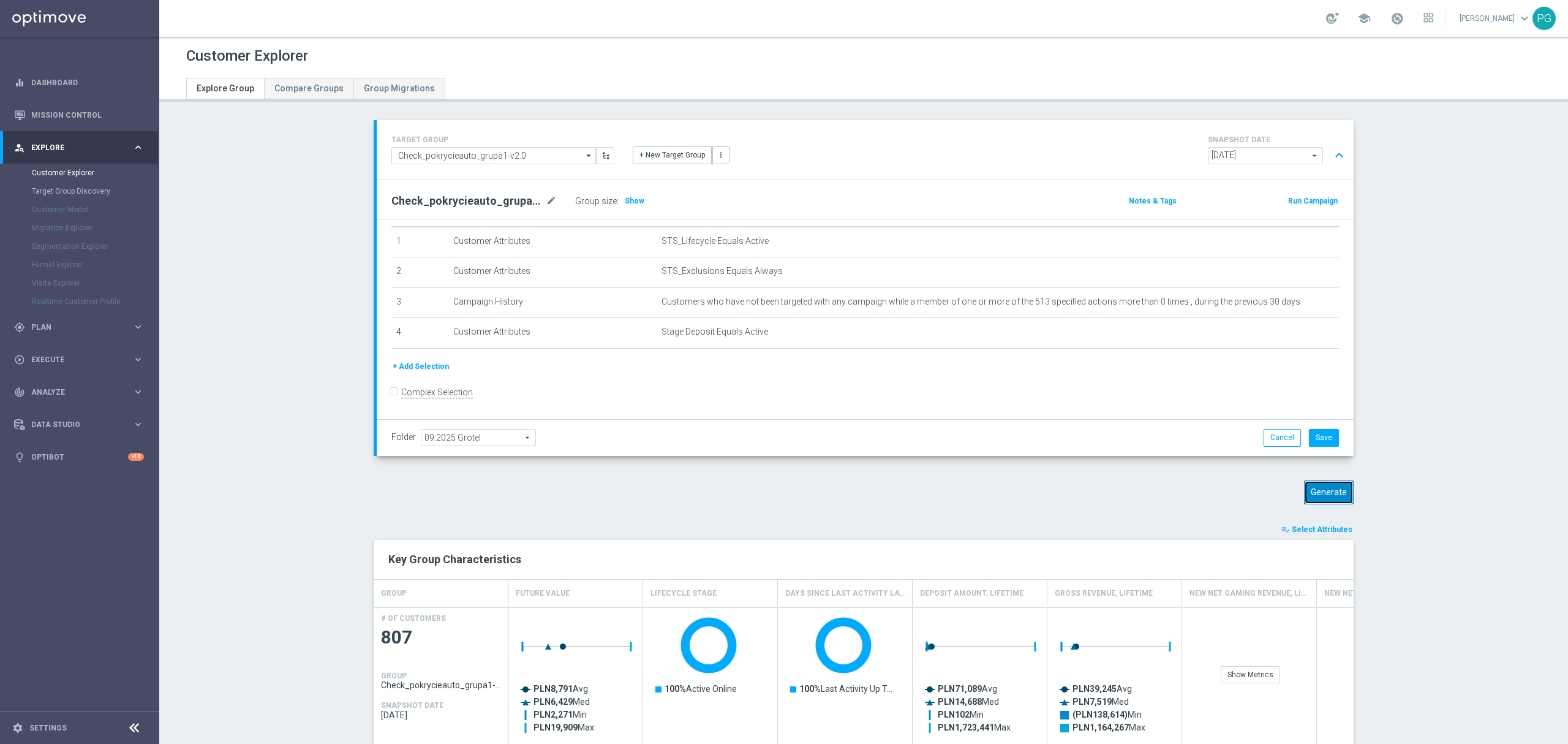
click at [1339, 497] on button "Generate" at bounding box center [1329, 493] width 50 height 24
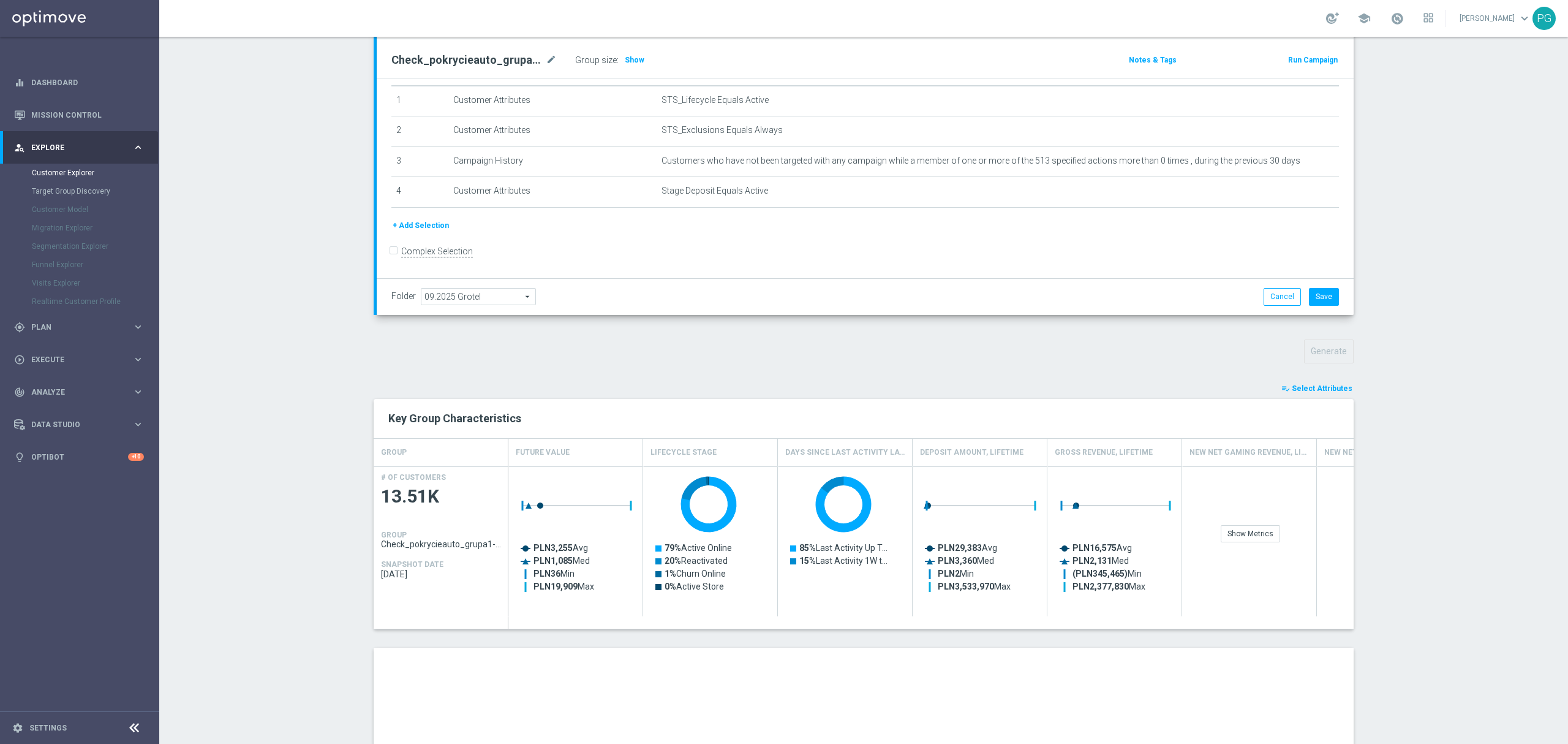
scroll to position [142, 0]
click at [1315, 386] on span "Select Attributes" at bounding box center [1322, 387] width 60 height 8
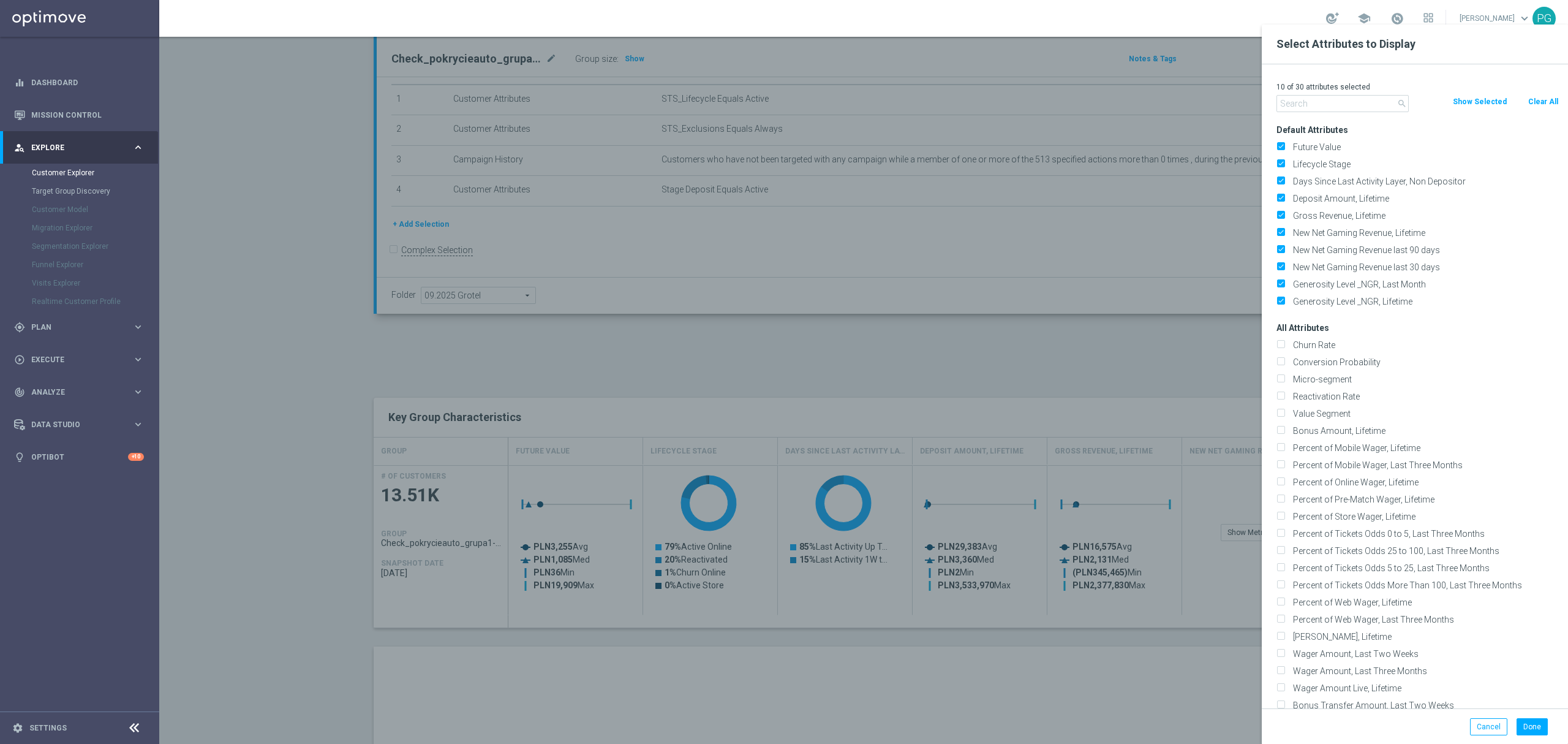
click at [1536, 99] on button "Clear All" at bounding box center [1542, 102] width 32 height 14
checkbox input "false"
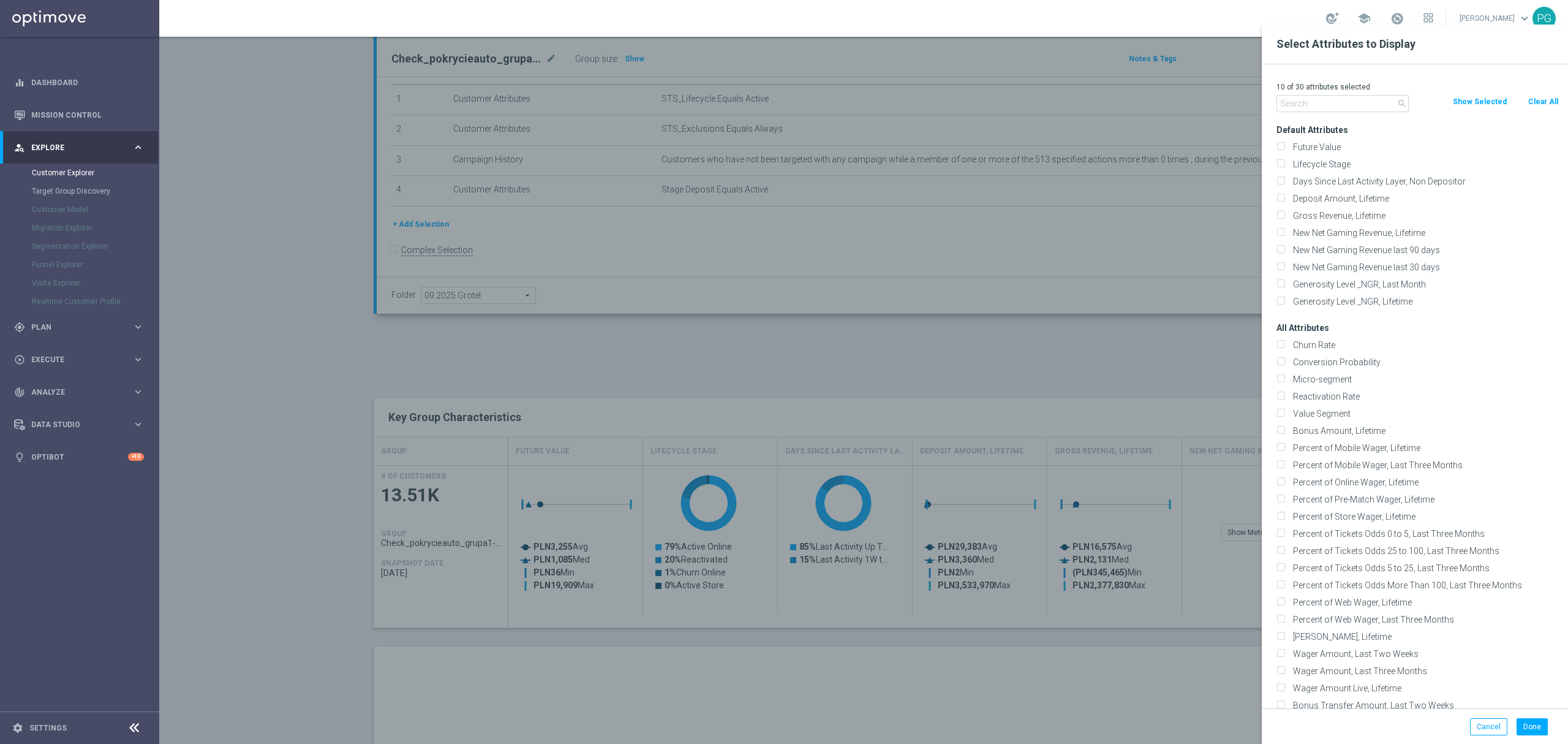
checkbox input "false"
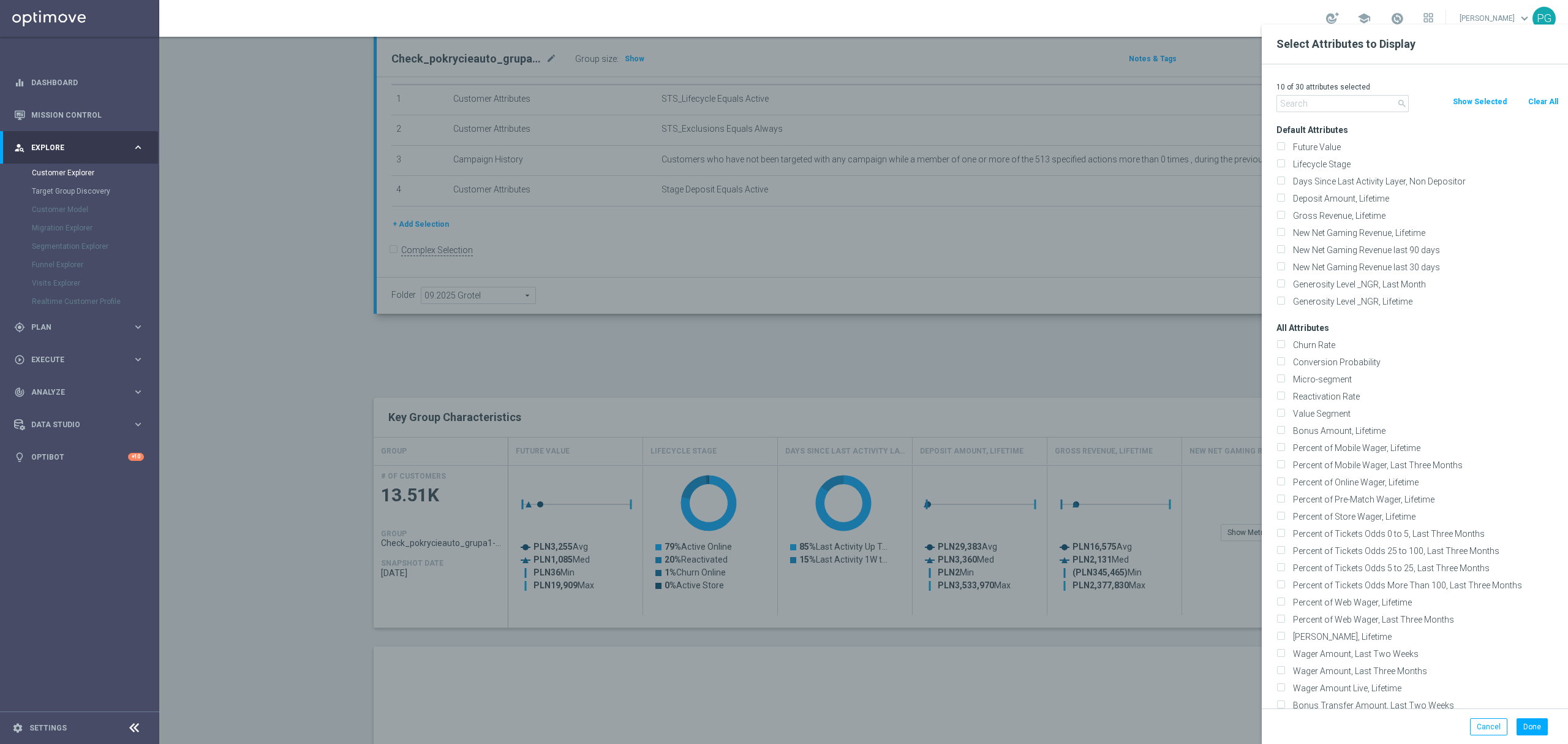
checkbox input "false"
click at [1316, 109] on input "text" at bounding box center [1342, 103] width 132 height 17
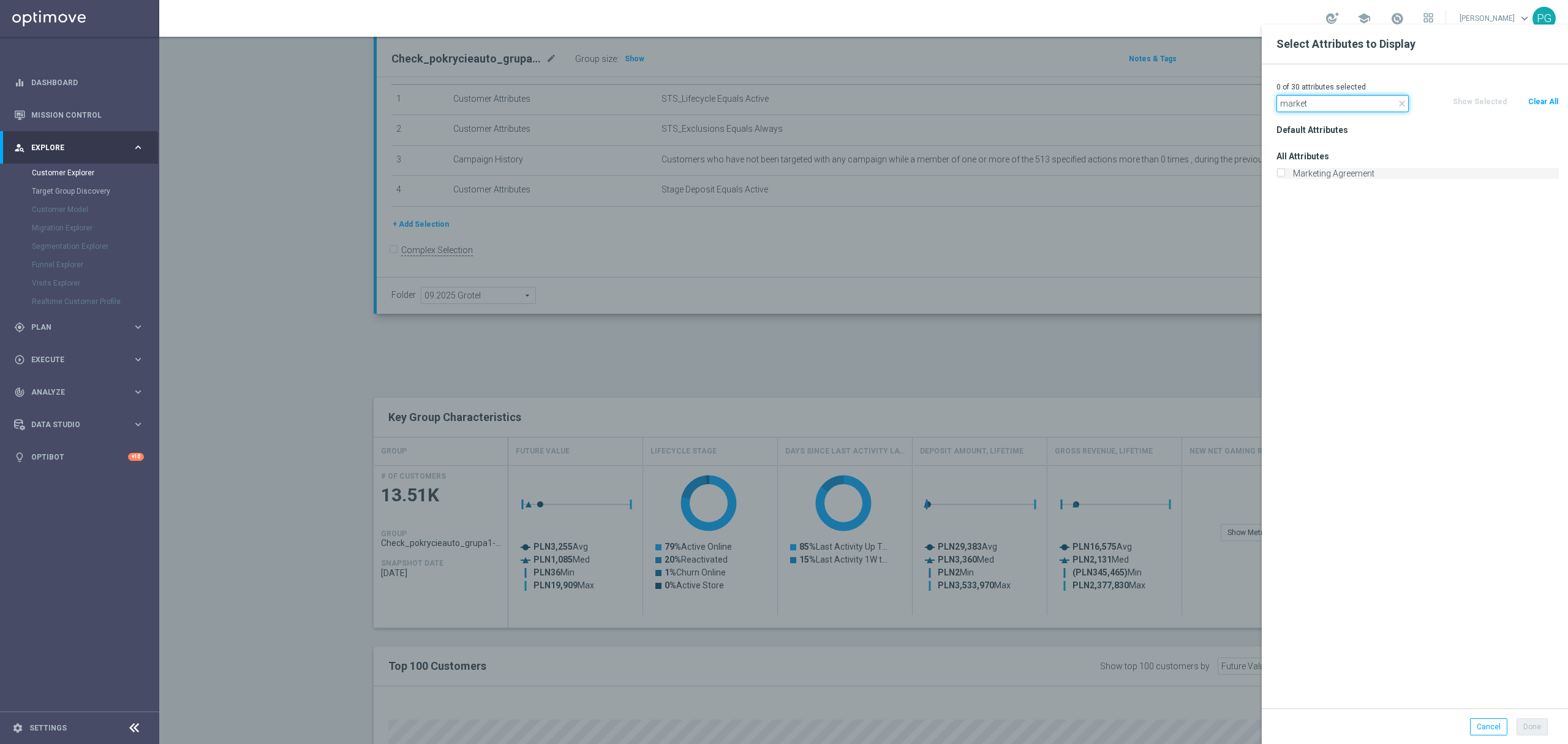
type input "market"
click at [1299, 170] on label "Marketing Agreement" at bounding box center [1424, 174] width 270 height 11
click at [1284, 171] on input "Marketing Agreement" at bounding box center [1280, 175] width 8 height 8
checkbox input "true"
click at [1521, 723] on button "Done" at bounding box center [1532, 727] width 31 height 17
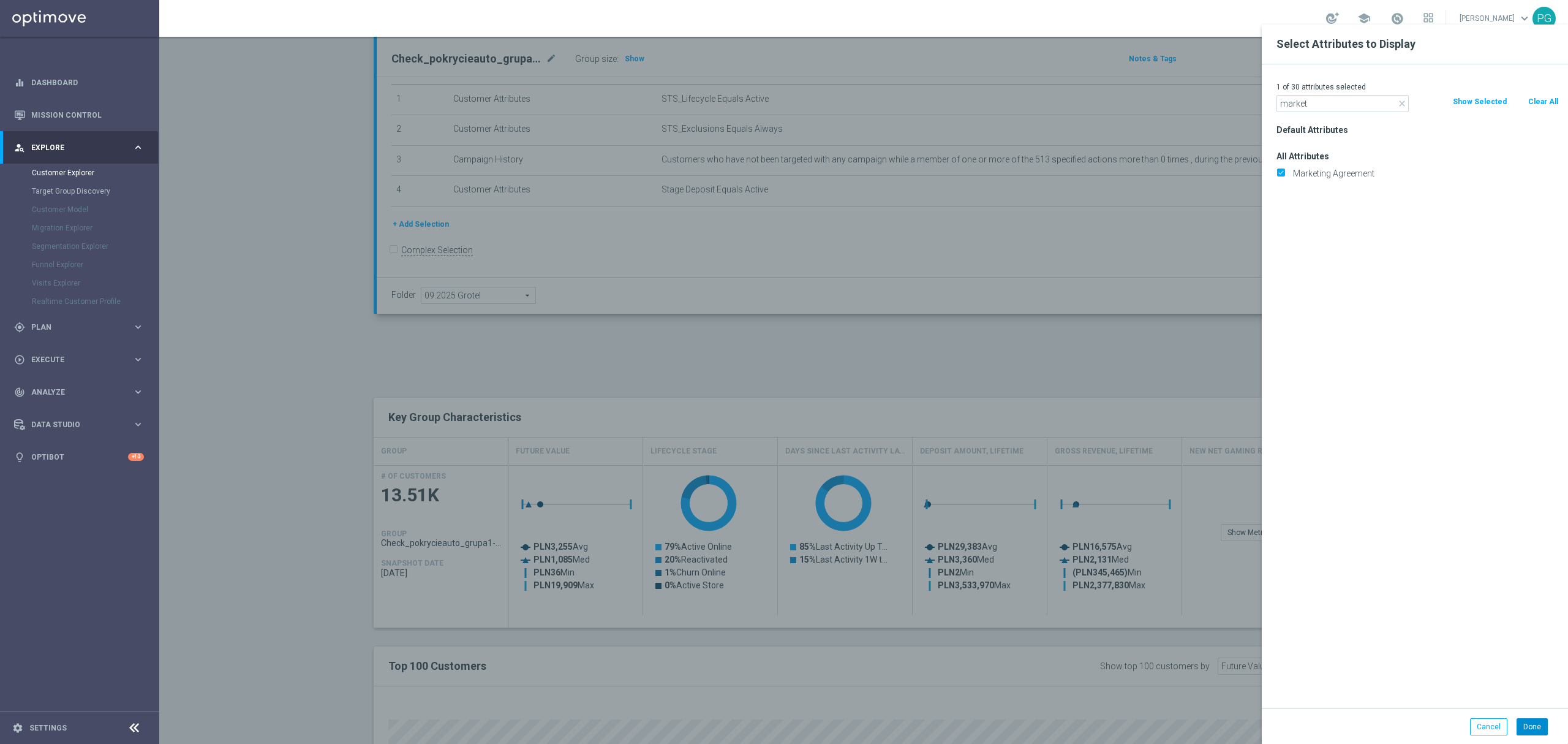
type input "Search"
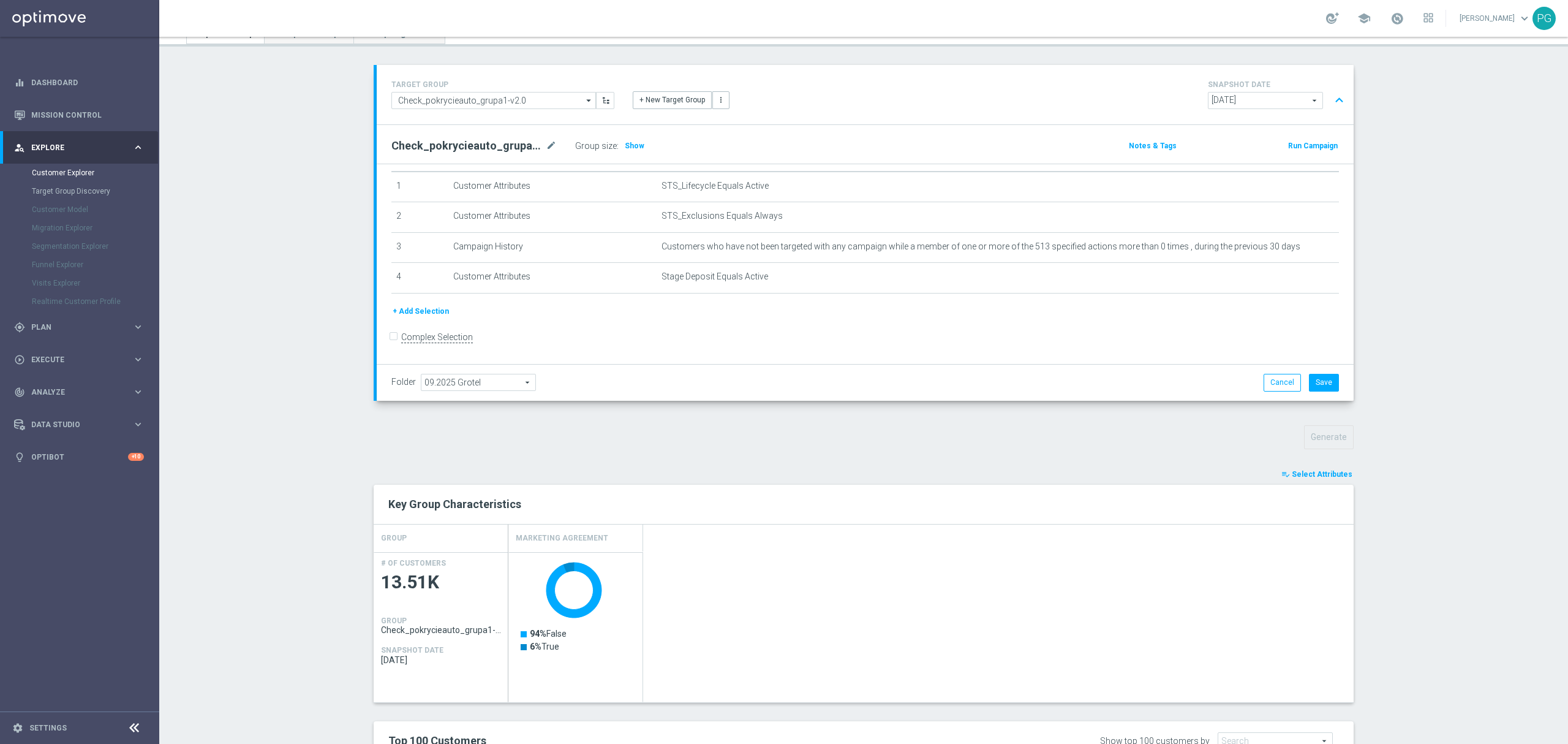
scroll to position [54, 0]
click at [631, 147] on span "Show" at bounding box center [634, 146] width 20 height 8
click at [413, 310] on button "+ Add Selection" at bounding box center [421, 312] width 59 height 14
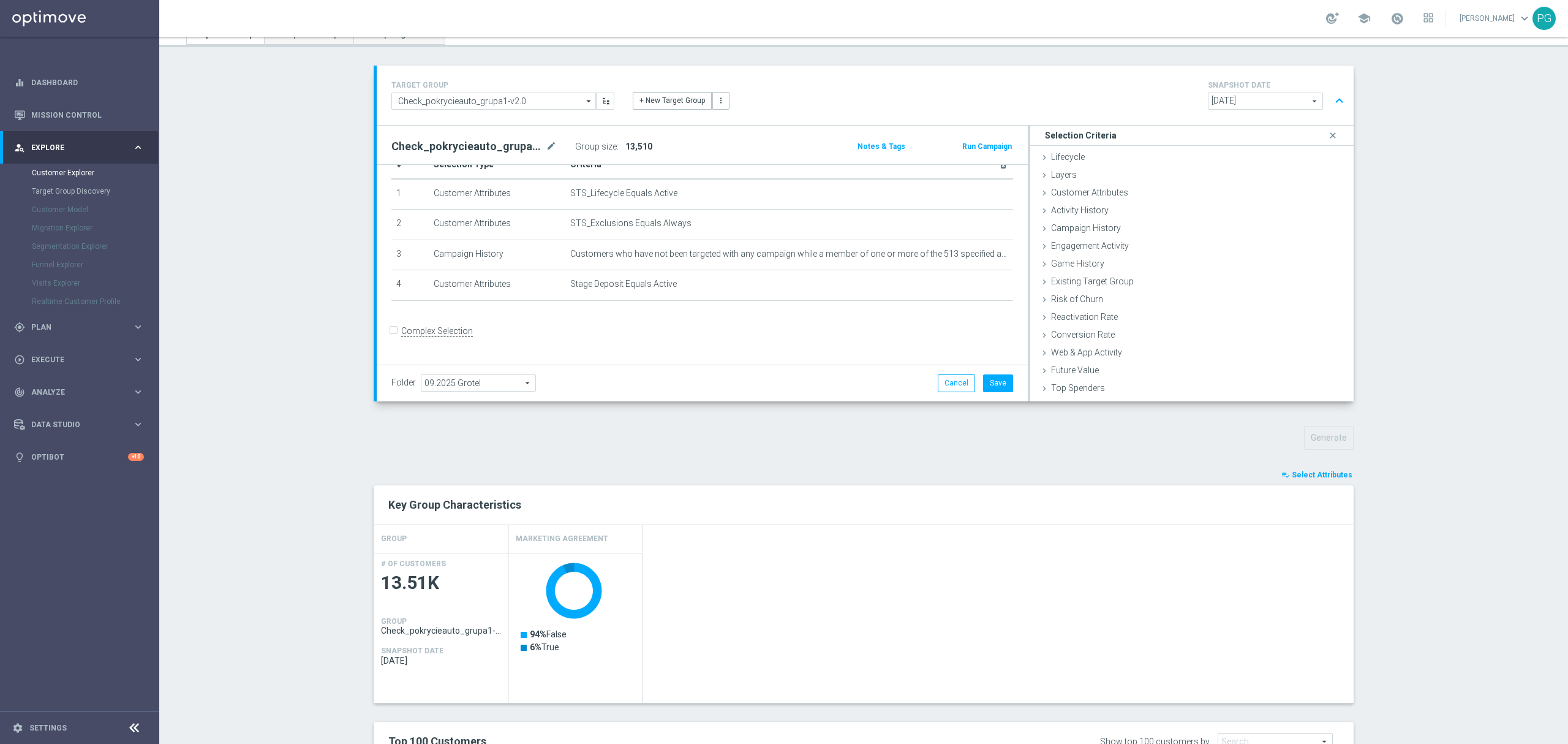
scroll to position [22, 0]
click at [1105, 189] on span "Customer Attributes" at bounding box center [1089, 192] width 77 height 10
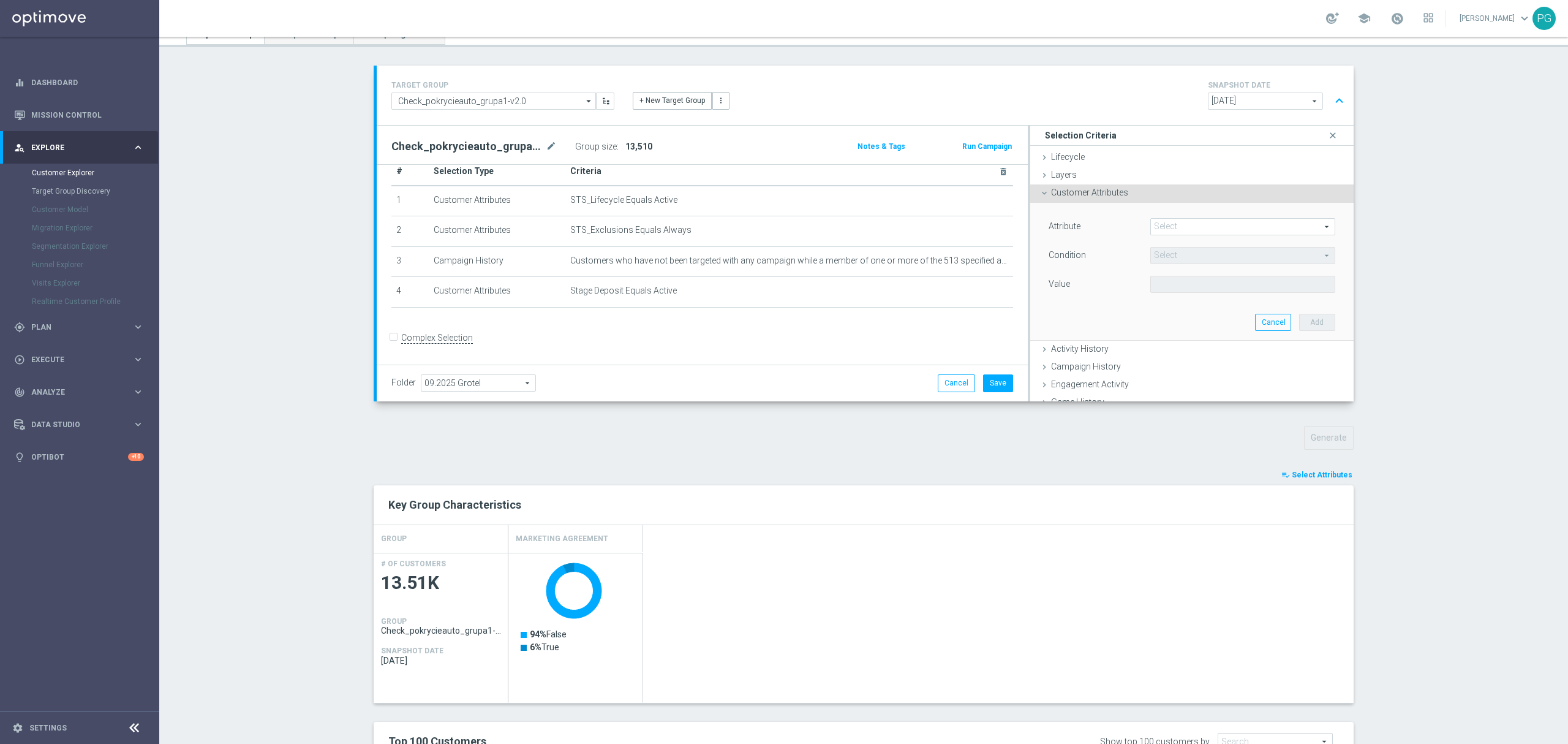
click at [1152, 223] on span at bounding box center [1243, 226] width 184 height 16
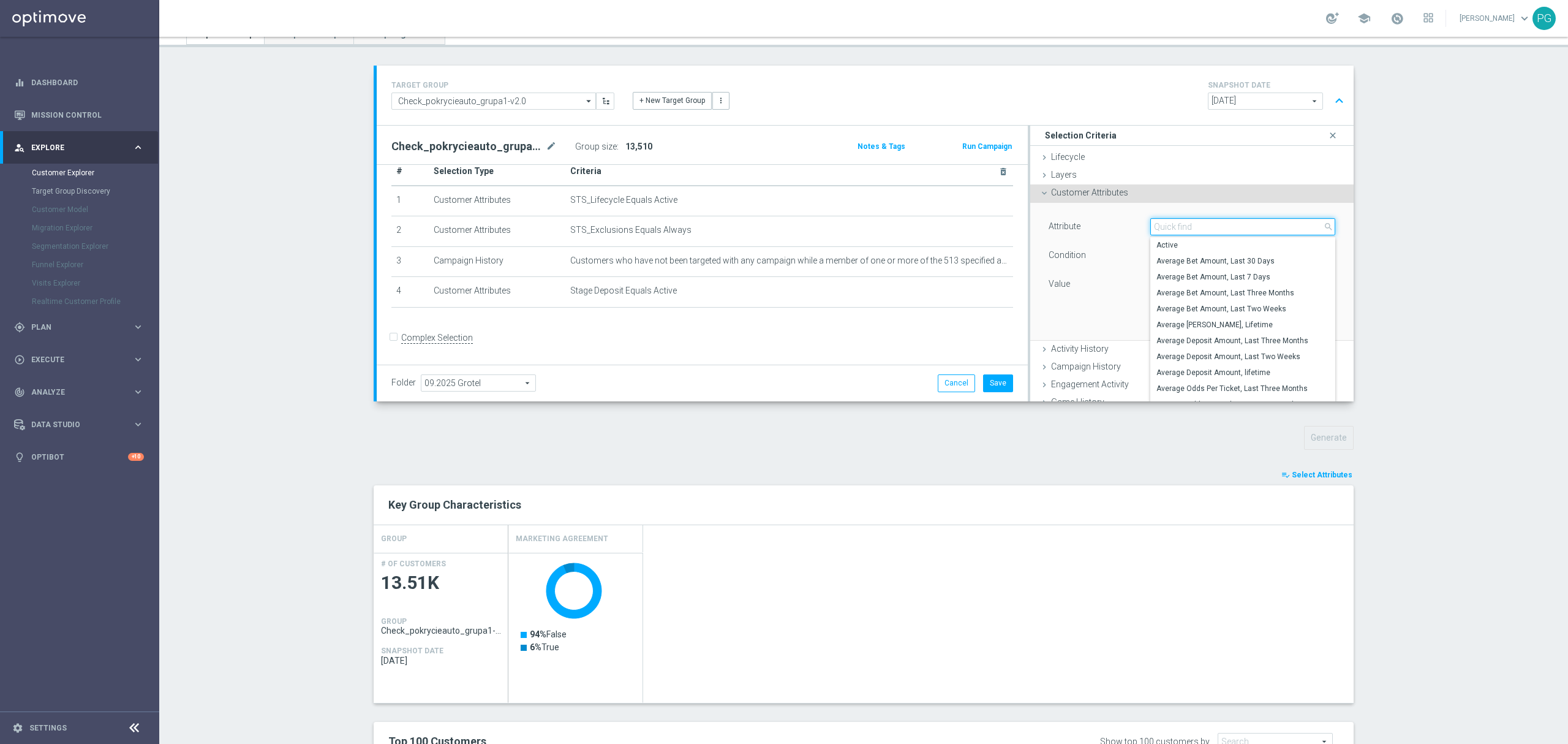
click at [1152, 223] on input "search" at bounding box center [1242, 226] width 185 height 17
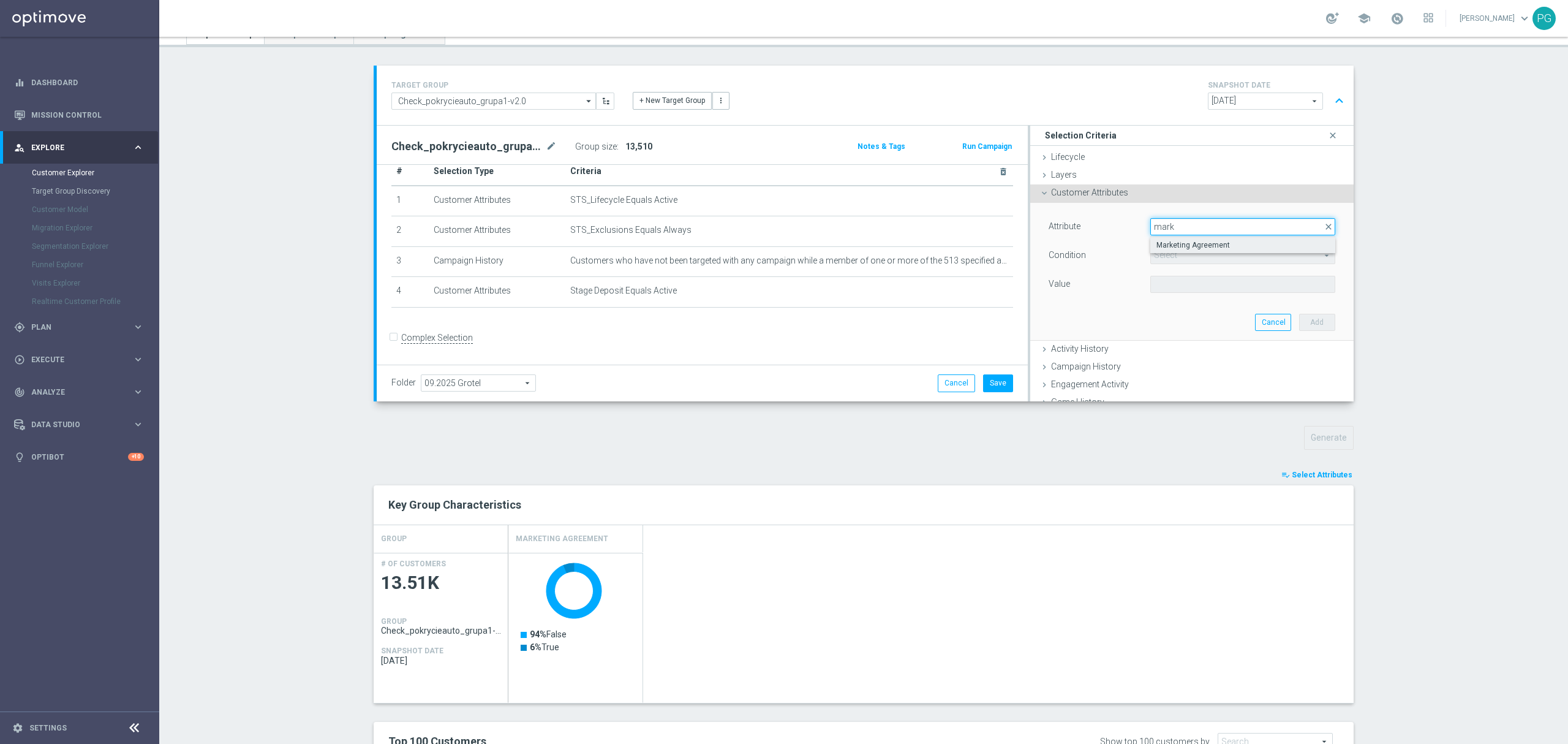
type input "mark"
click at [1167, 238] on label "Marketing Agreement" at bounding box center [1242, 244] width 185 height 16
type input "Marketing Agreement"
type input "Equals"
click at [1171, 281] on span at bounding box center [1243, 284] width 184 height 16
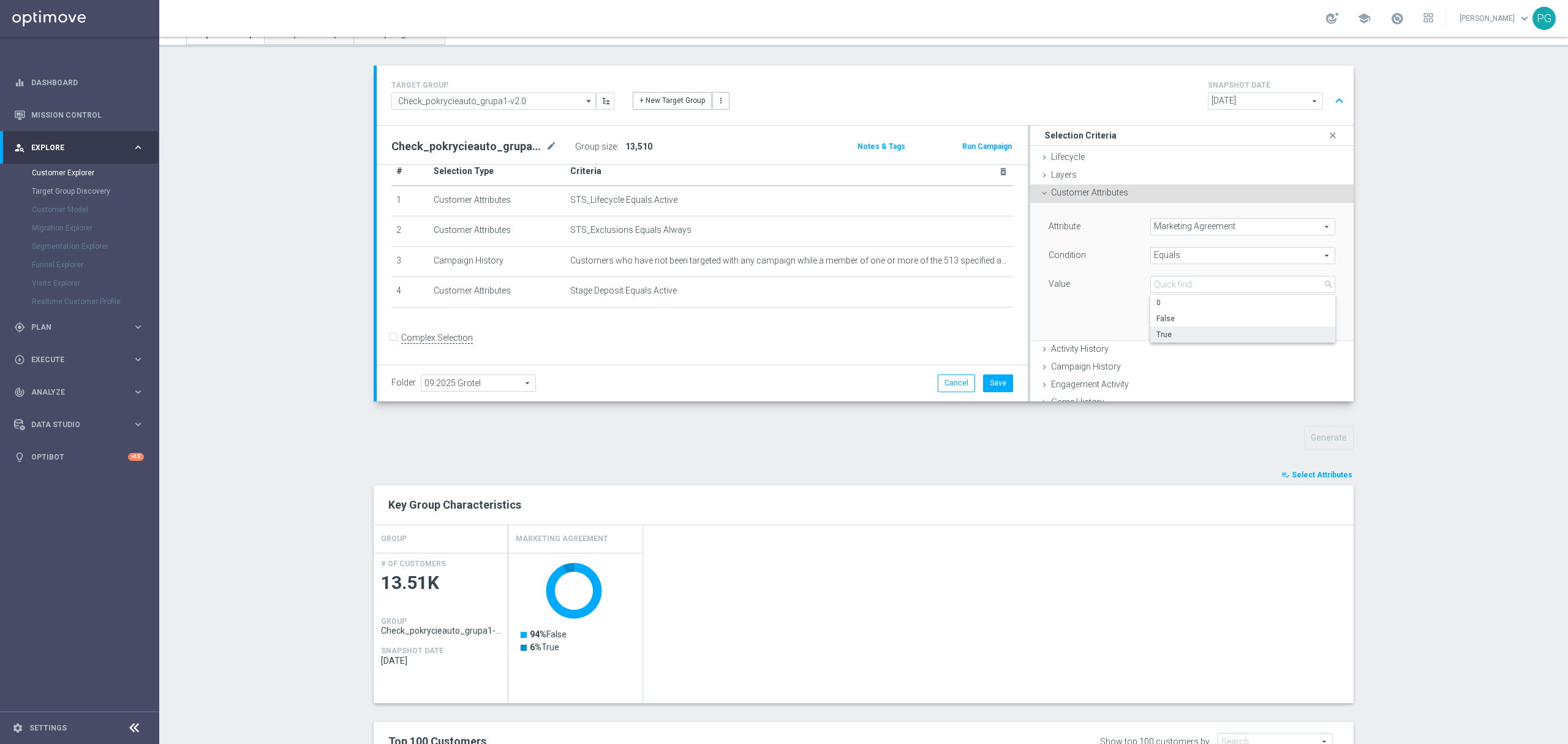
click at [1178, 331] on span "True" at bounding box center [1242, 334] width 173 height 10
type input "True"
click at [1299, 324] on button "Add" at bounding box center [1317, 322] width 36 height 17
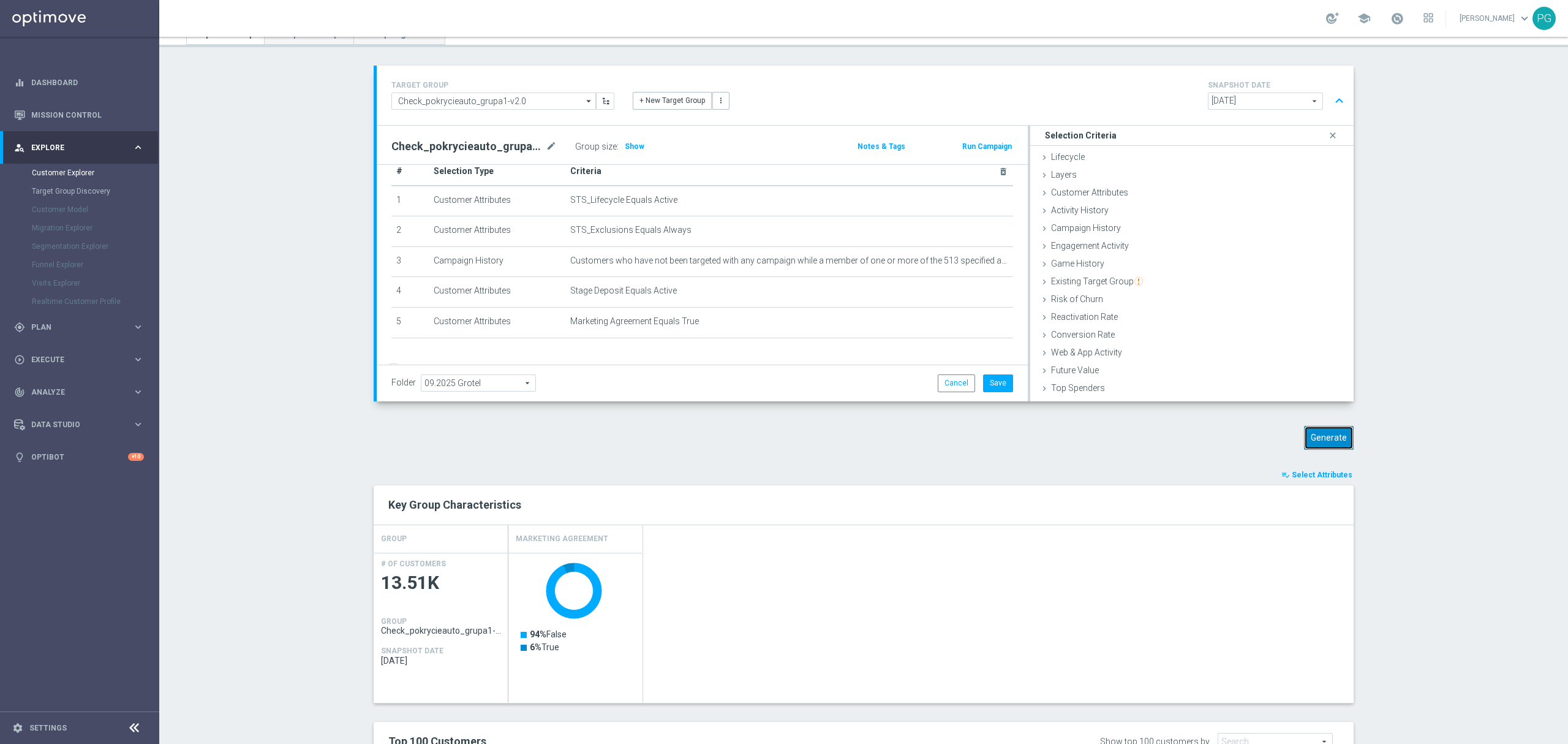
click at [1334, 438] on button "Generate" at bounding box center [1329, 438] width 50 height 24
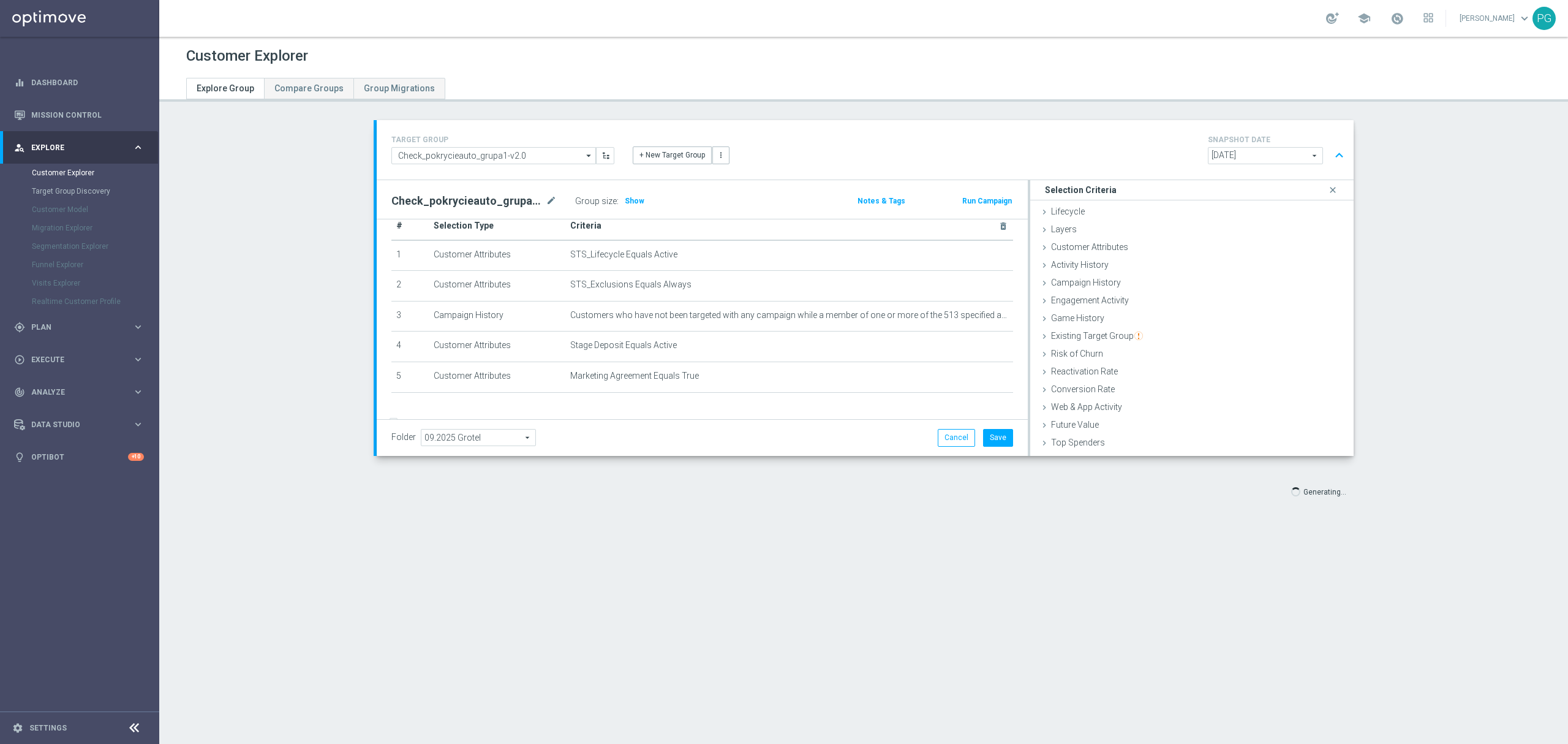
scroll to position [0, 0]
click at [630, 197] on span "Show" at bounding box center [634, 201] width 20 height 8
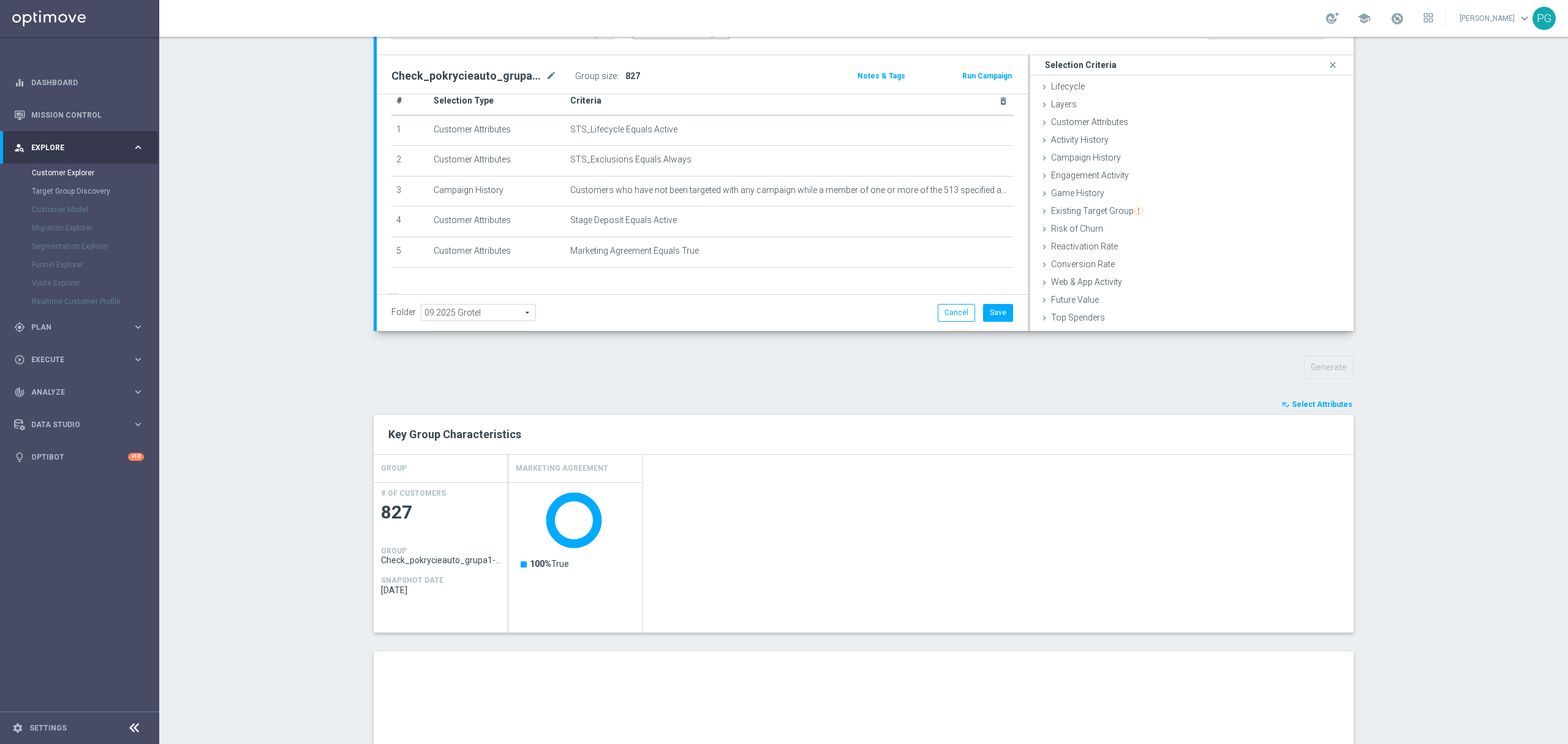
scroll to position [114, 0]
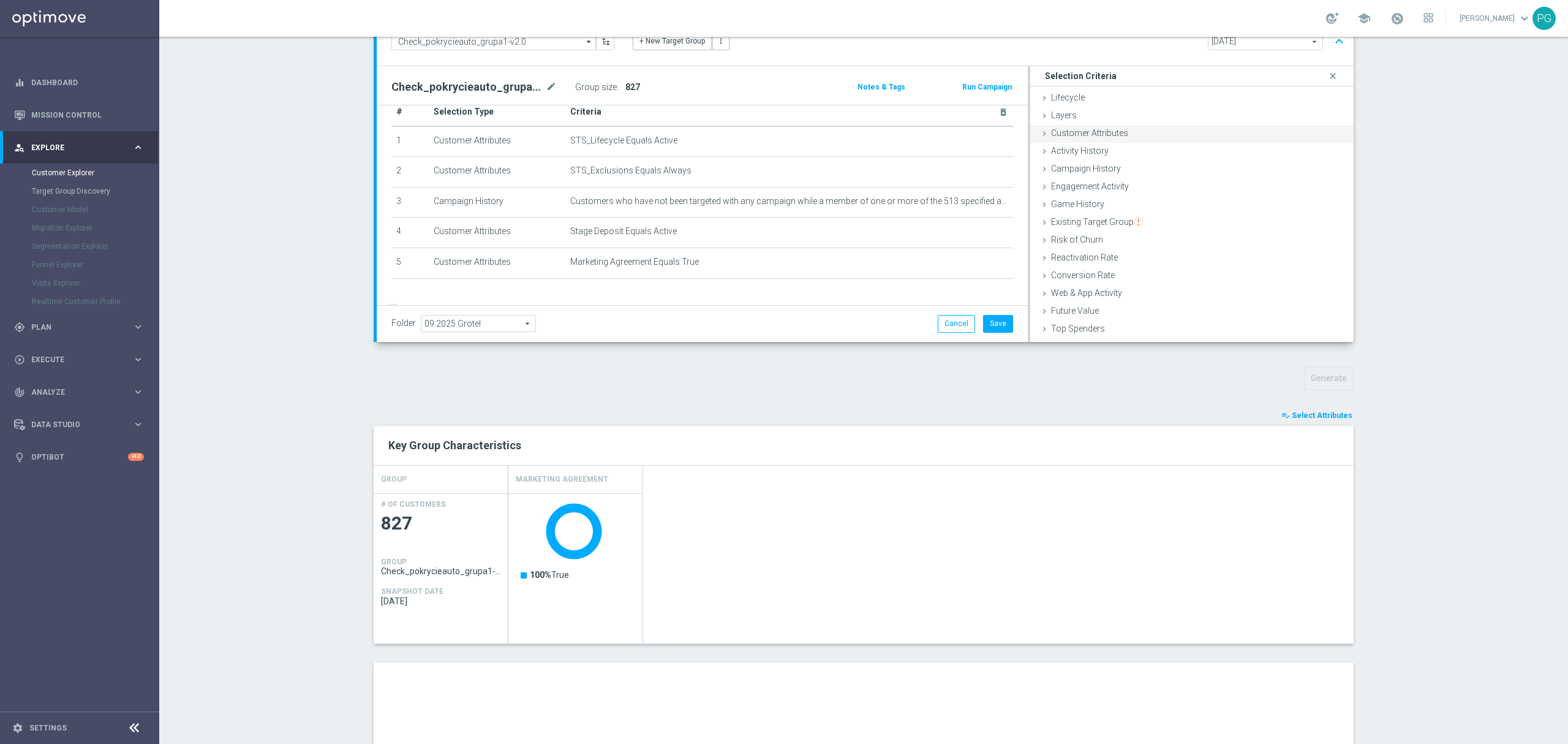
click at [1100, 131] on span "Customer Attributes" at bounding box center [1089, 133] width 77 height 10
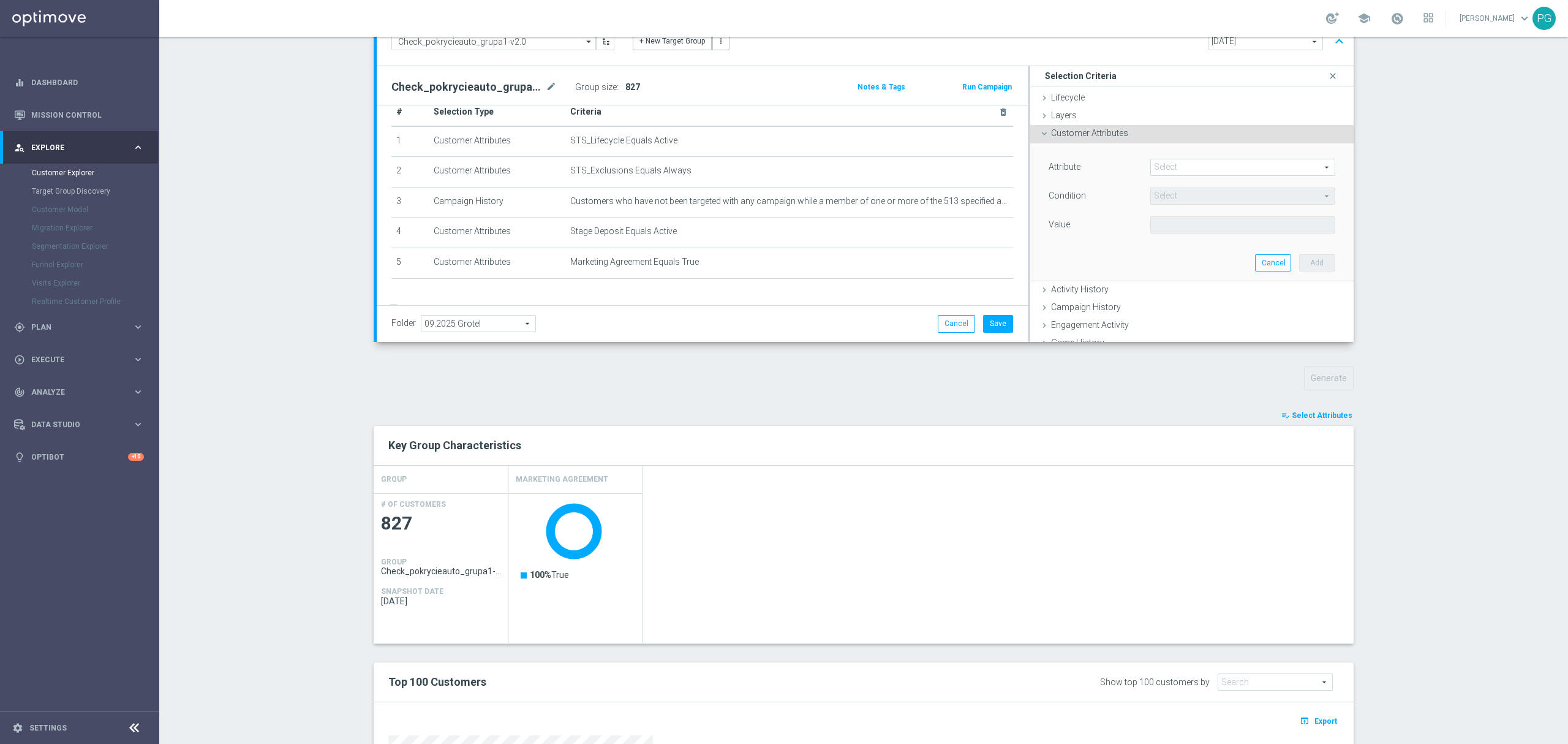
click at [1100, 131] on span "Customer Attributes" at bounding box center [1089, 133] width 77 height 10
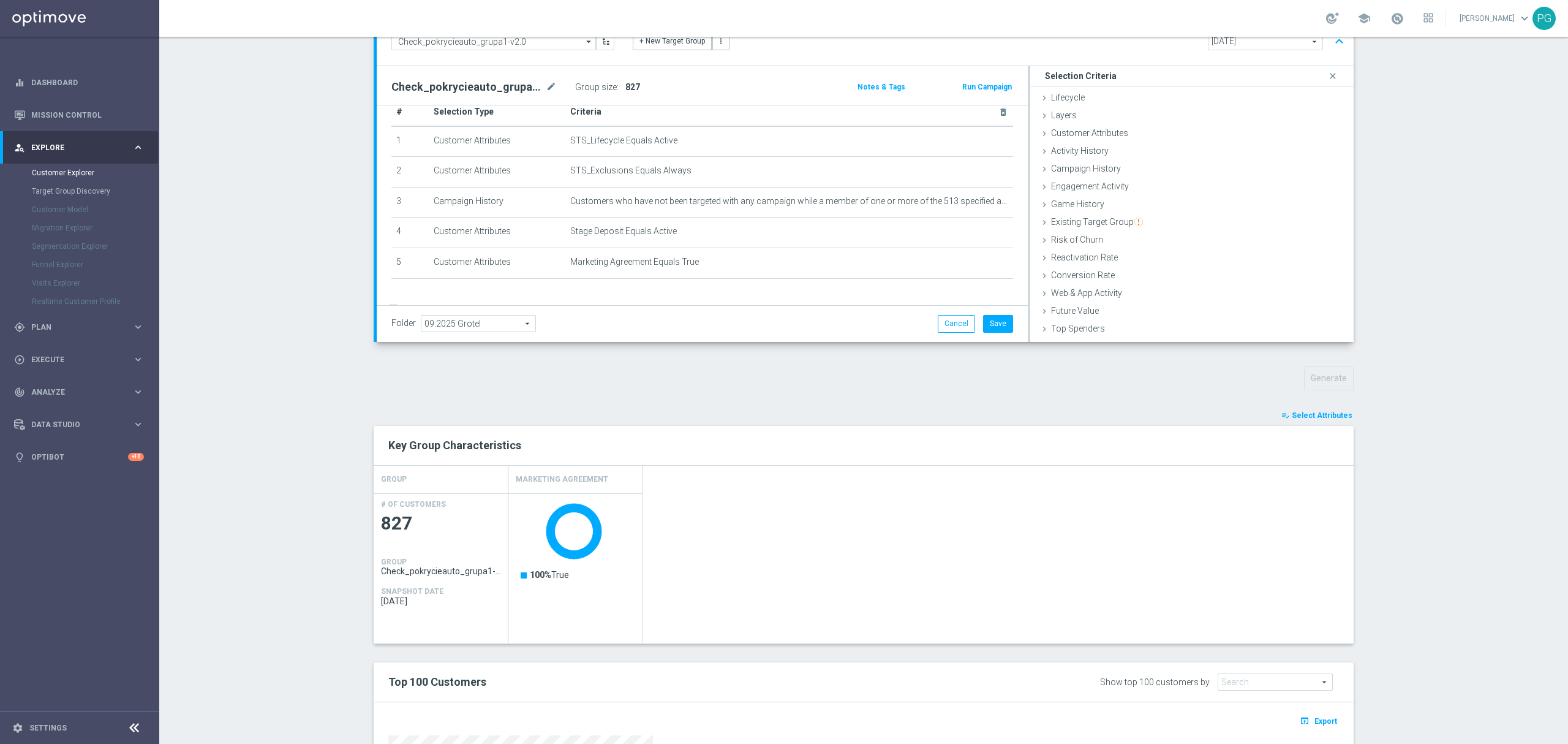
click at [1301, 418] on span "Select Attributes" at bounding box center [1322, 415] width 60 height 8
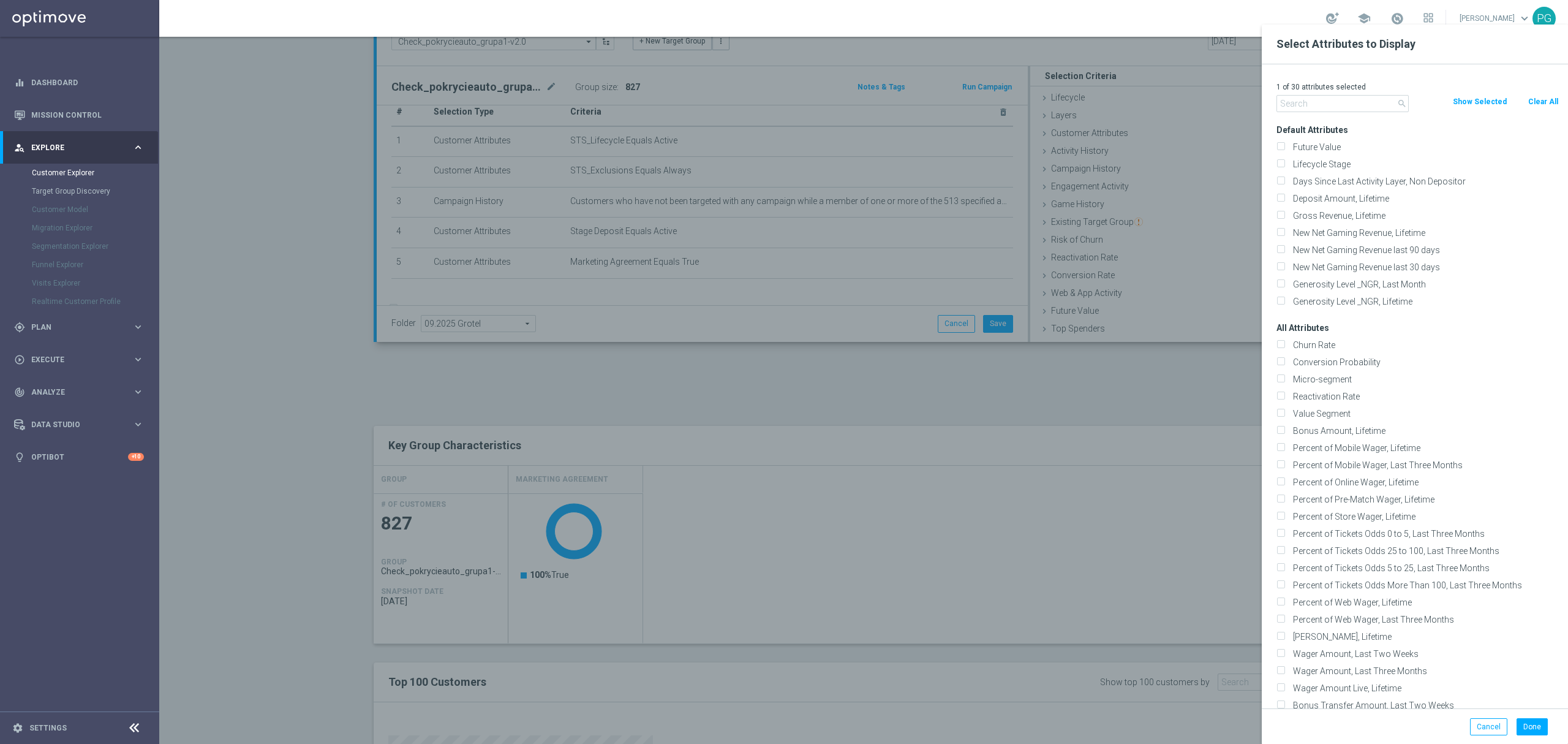
click at [1333, 100] on input "text" at bounding box center [1342, 103] width 132 height 17
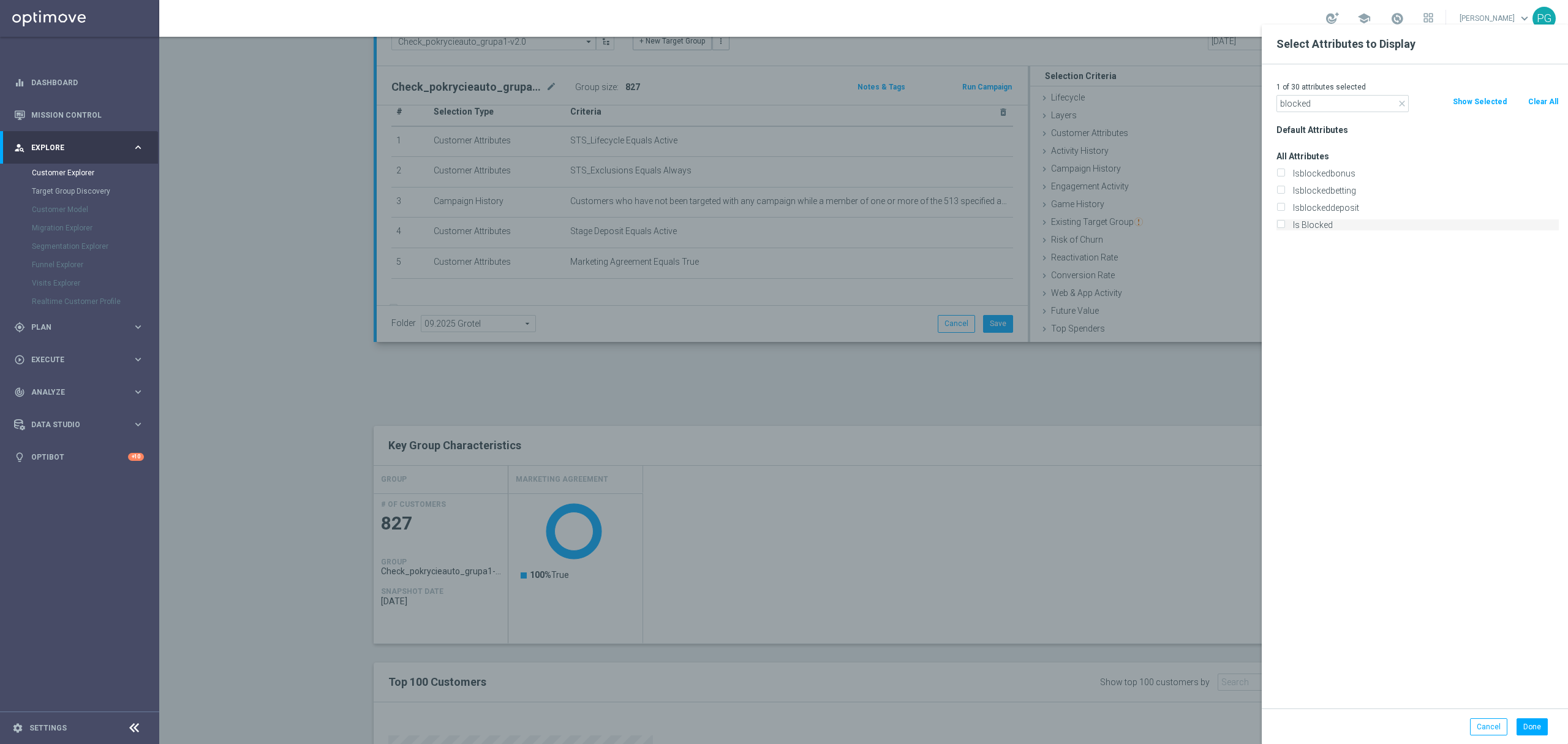
type input "blocked"
click at [1323, 220] on label "Is Blocked" at bounding box center [1424, 225] width 270 height 11
click at [1284, 223] on input "Is Blocked" at bounding box center [1280, 226] width 8 height 8
checkbox input "true"
click at [1527, 734] on button "Done" at bounding box center [1532, 727] width 31 height 17
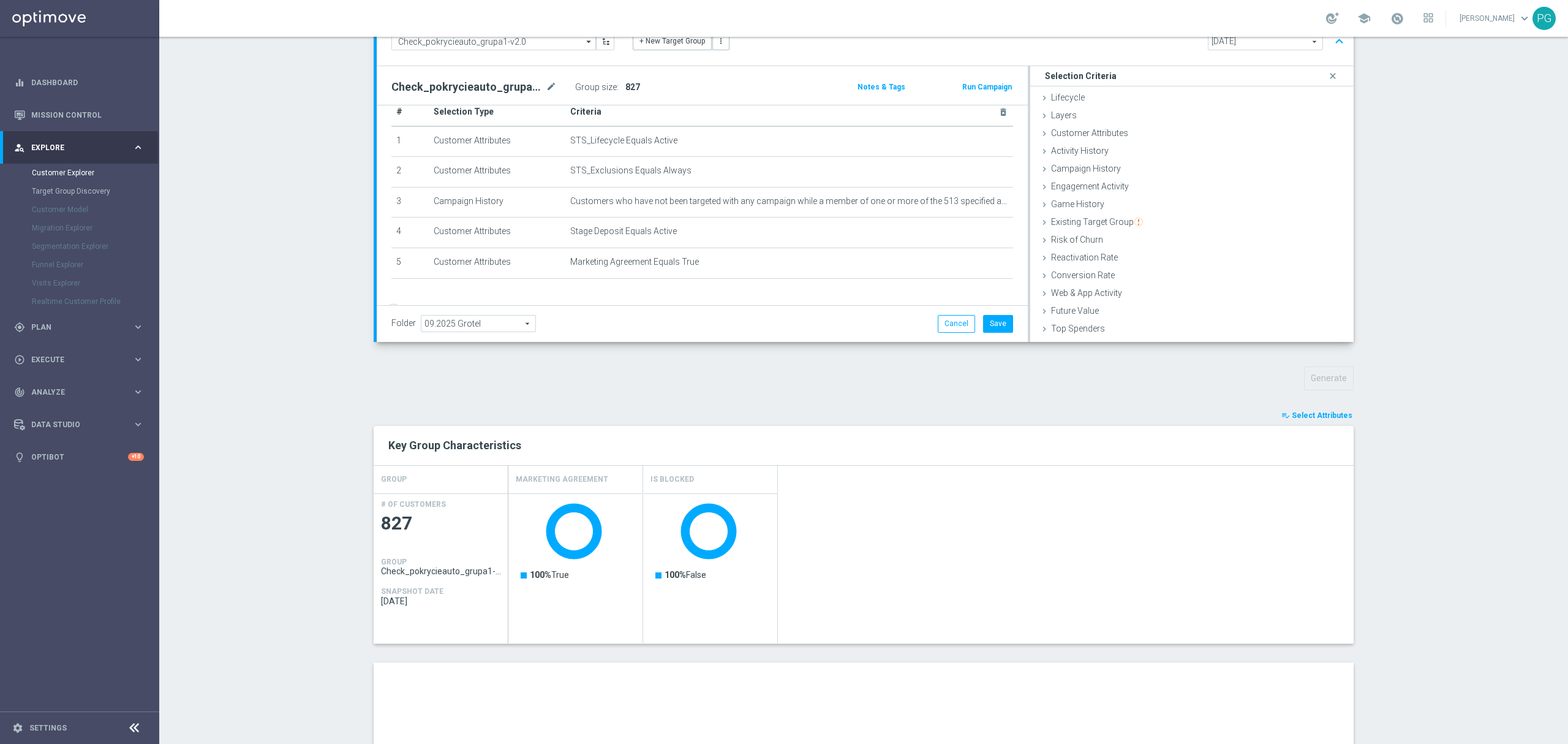
click at [1313, 407] on div "TARGET GROUP Check_pokrycieauto_grupa1-v2.0 Check_pokrycieauto_grupa1-v2.0 arro…" at bounding box center [864, 512] width 1029 height 1013
click at [1316, 419] on span "Select Attributes" at bounding box center [1322, 415] width 60 height 8
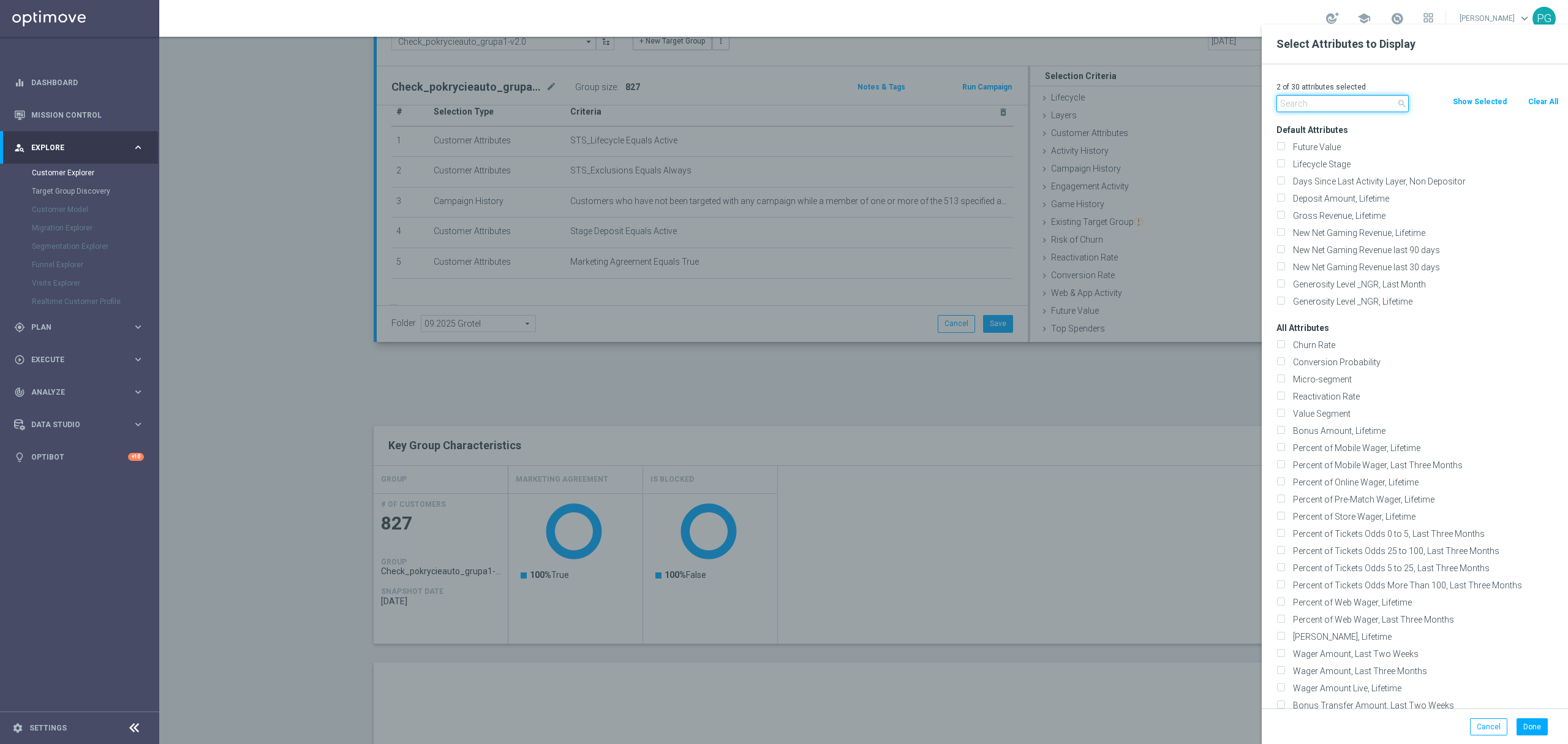
click at [1342, 96] on input "text" at bounding box center [1342, 103] width 132 height 17
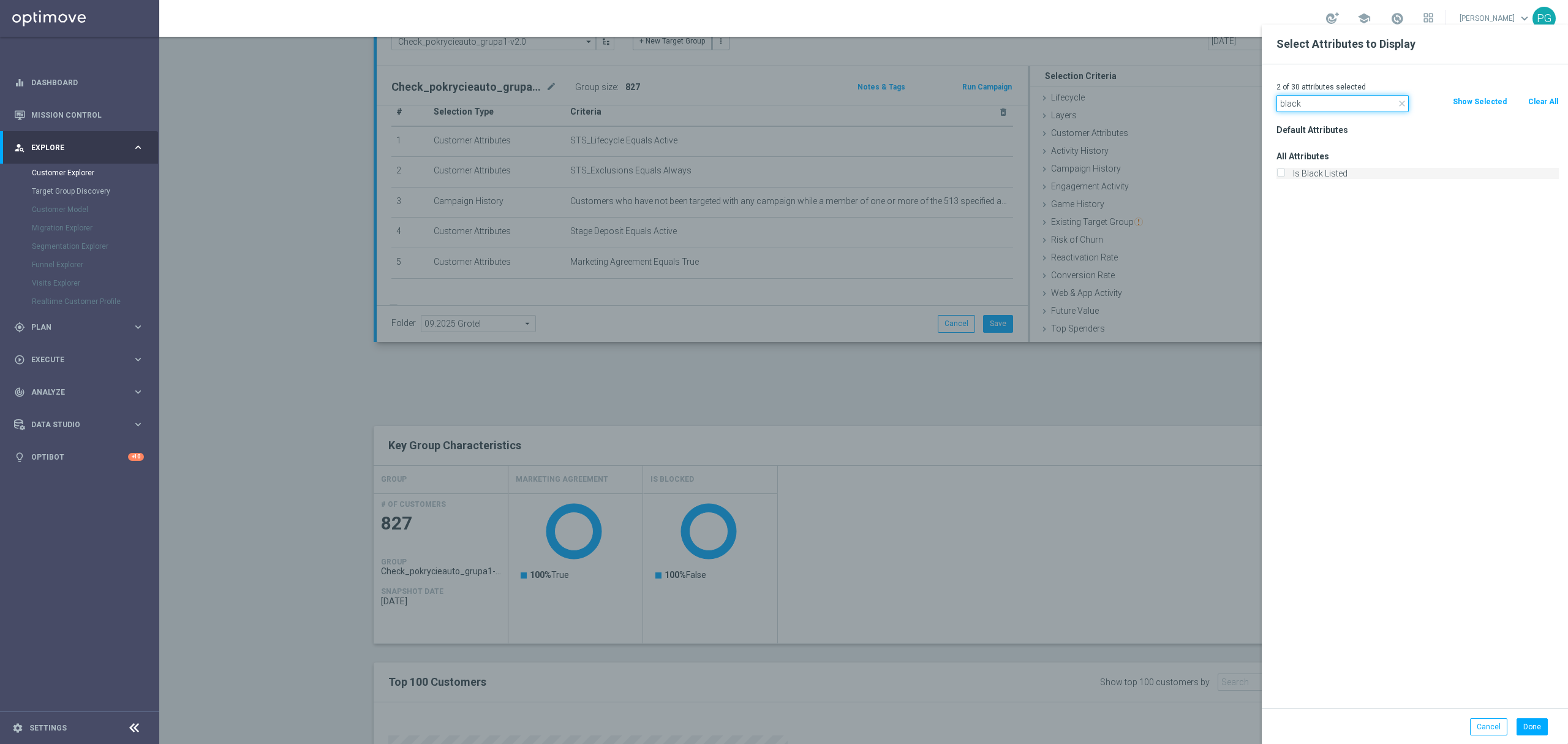
type input "black"
click at [1289, 172] on label "Is Black Listed" at bounding box center [1424, 174] width 270 height 11
click at [1284, 172] on input "Is Black Listed" at bounding box center [1280, 175] width 8 height 8
checkbox input "true"
click at [1318, 112] on input "black" at bounding box center [1342, 103] width 132 height 17
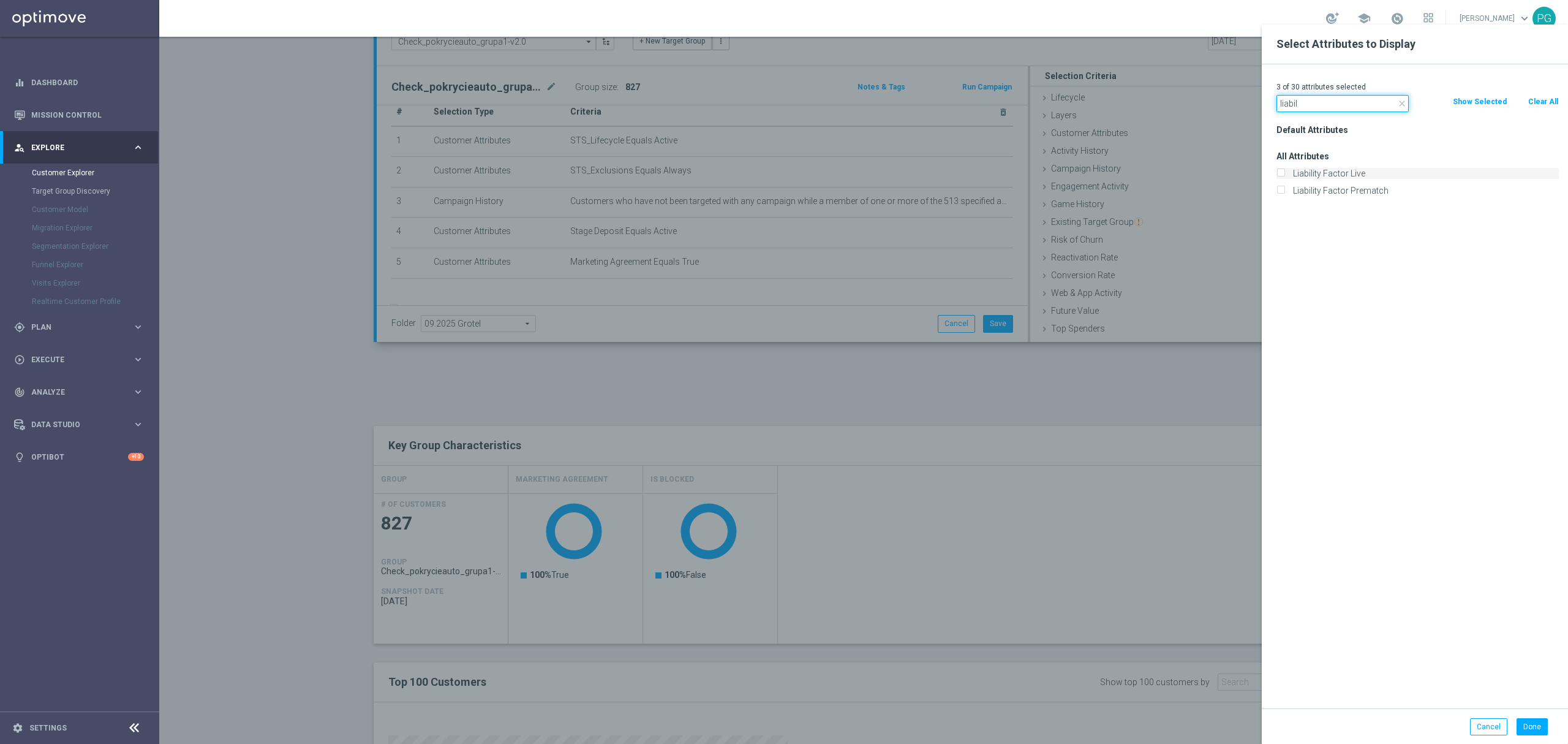
type input "liabil"
click at [1323, 174] on label "Liability Factor Live" at bounding box center [1424, 174] width 270 height 11
click at [1284, 174] on input "Liability Factor Live" at bounding box center [1280, 175] width 8 height 8
checkbox input "true"
click at [1321, 189] on label "Liability Factor Prematch" at bounding box center [1424, 190] width 270 height 11
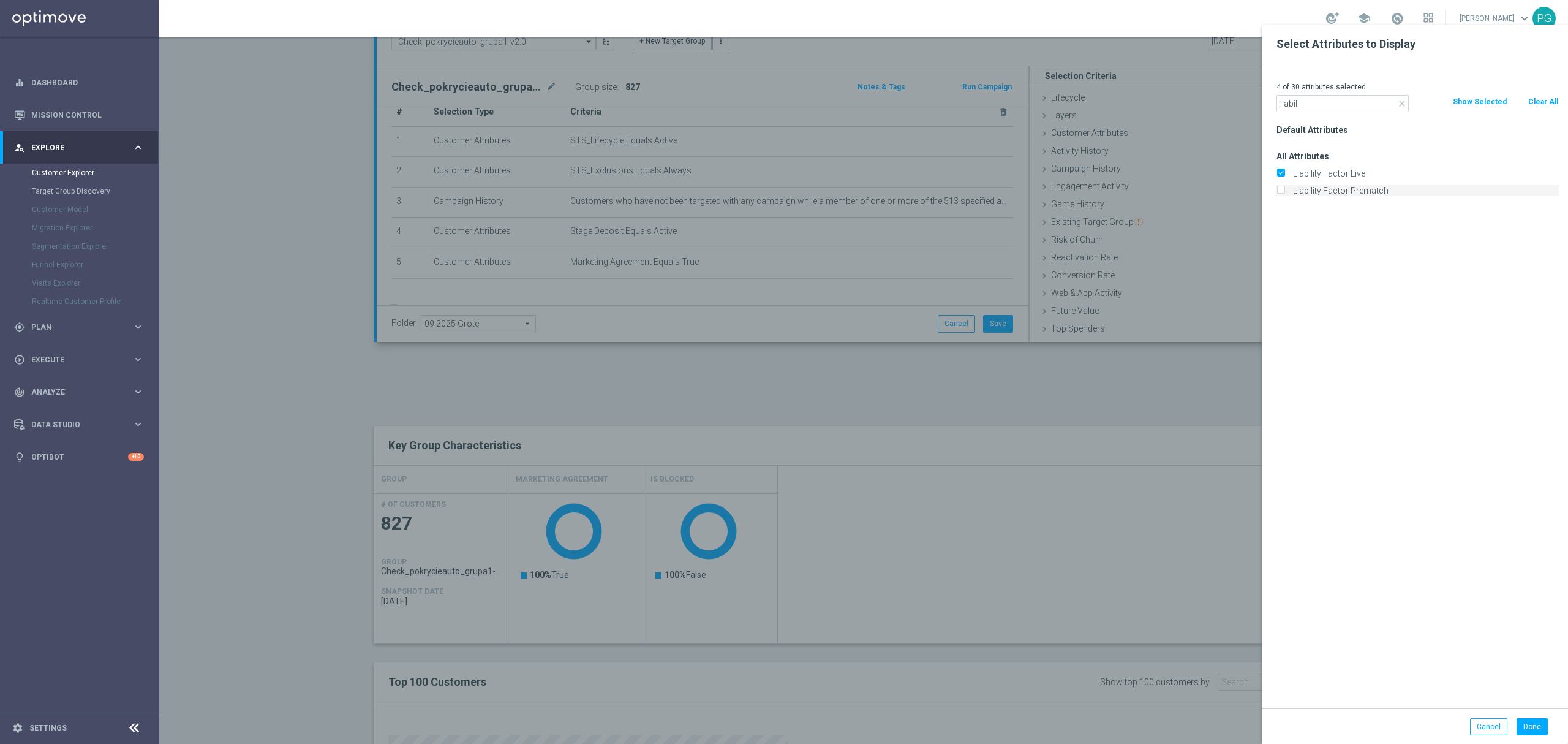
click at [1284, 189] on input "Liability Factor Prematch" at bounding box center [1280, 192] width 8 height 8
checkbox input "true"
click at [1534, 726] on button "Done" at bounding box center [1532, 727] width 31 height 17
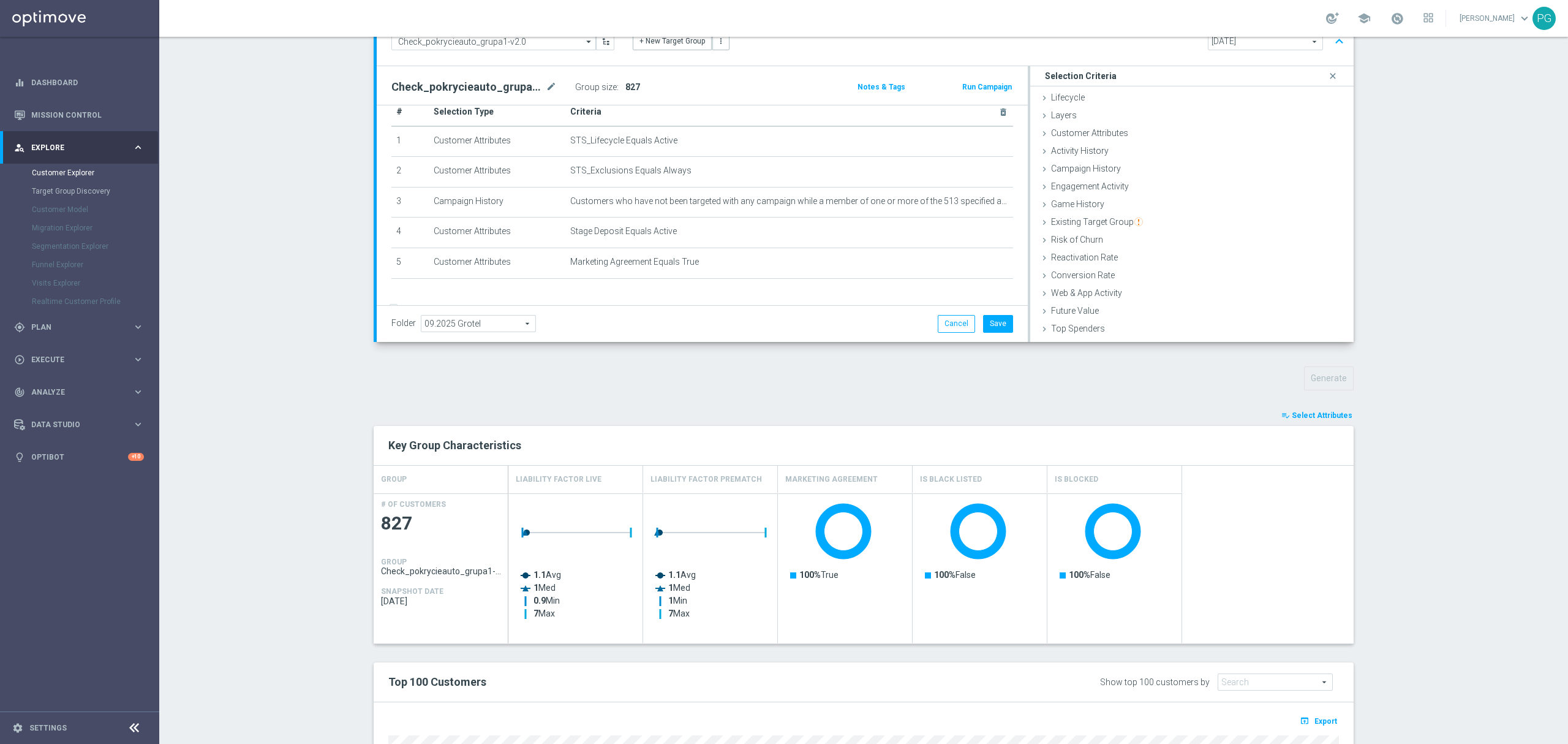
click at [1333, 418] on span "Select Attributes" at bounding box center [1322, 415] width 60 height 8
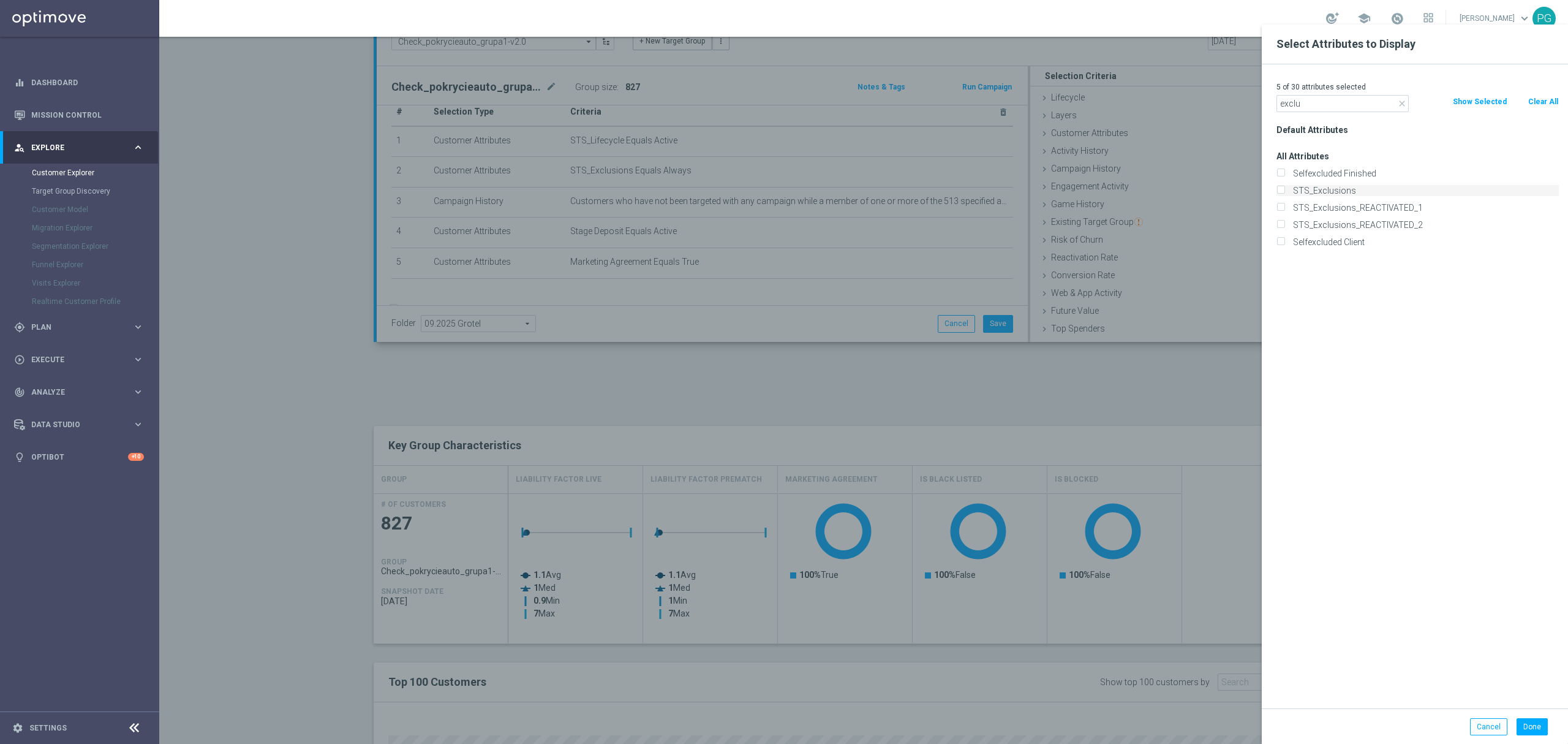
type input "exclu"
click at [1336, 186] on label "STS_Exclusions" at bounding box center [1424, 190] width 270 height 11
click at [1284, 188] on input "STS_Exclusions" at bounding box center [1280, 192] width 8 height 8
checkbox input "true"
click at [1532, 731] on button "Done" at bounding box center [1532, 727] width 31 height 17
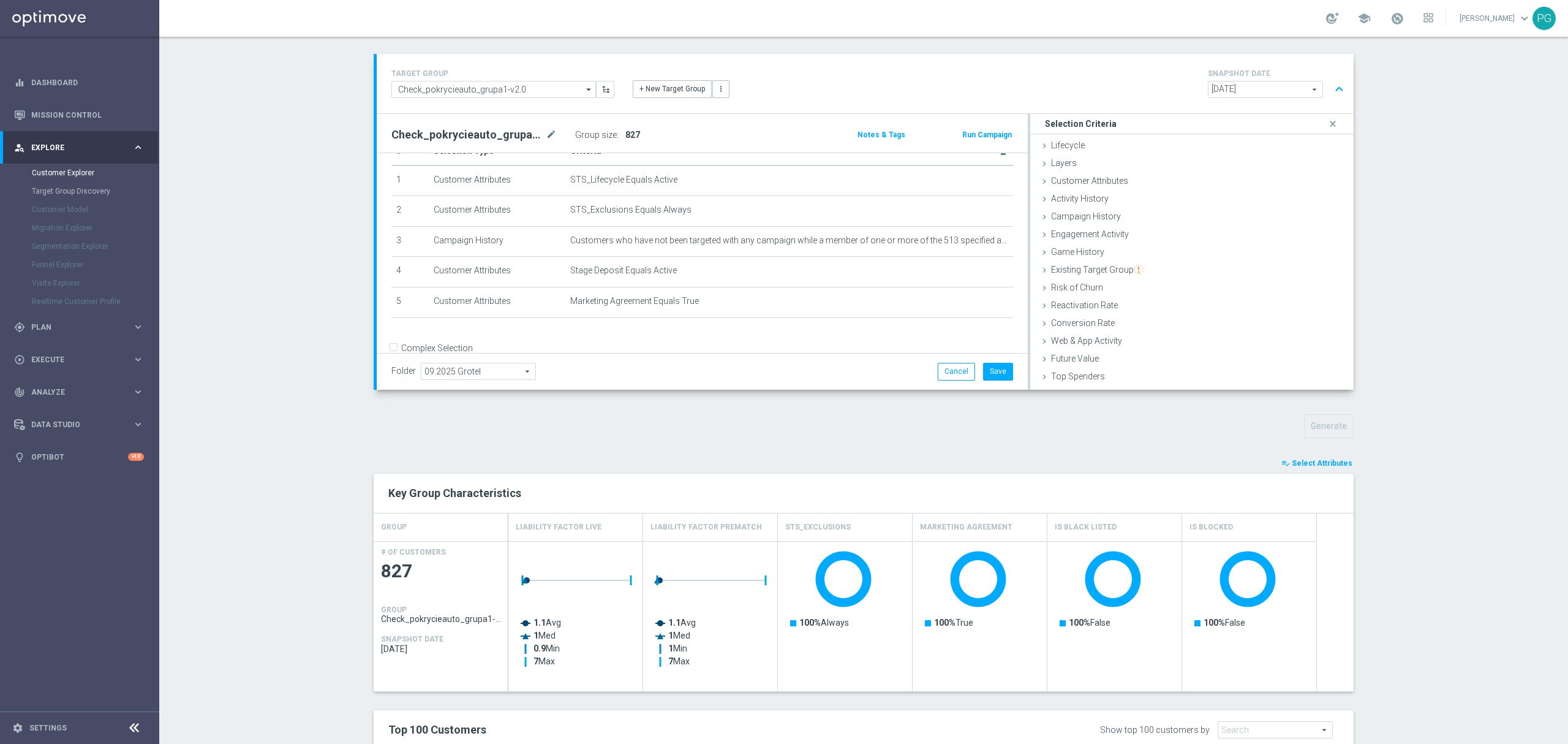
scroll to position [65, 0]
click at [1100, 177] on span "Customer Attributes" at bounding box center [1089, 182] width 77 height 10
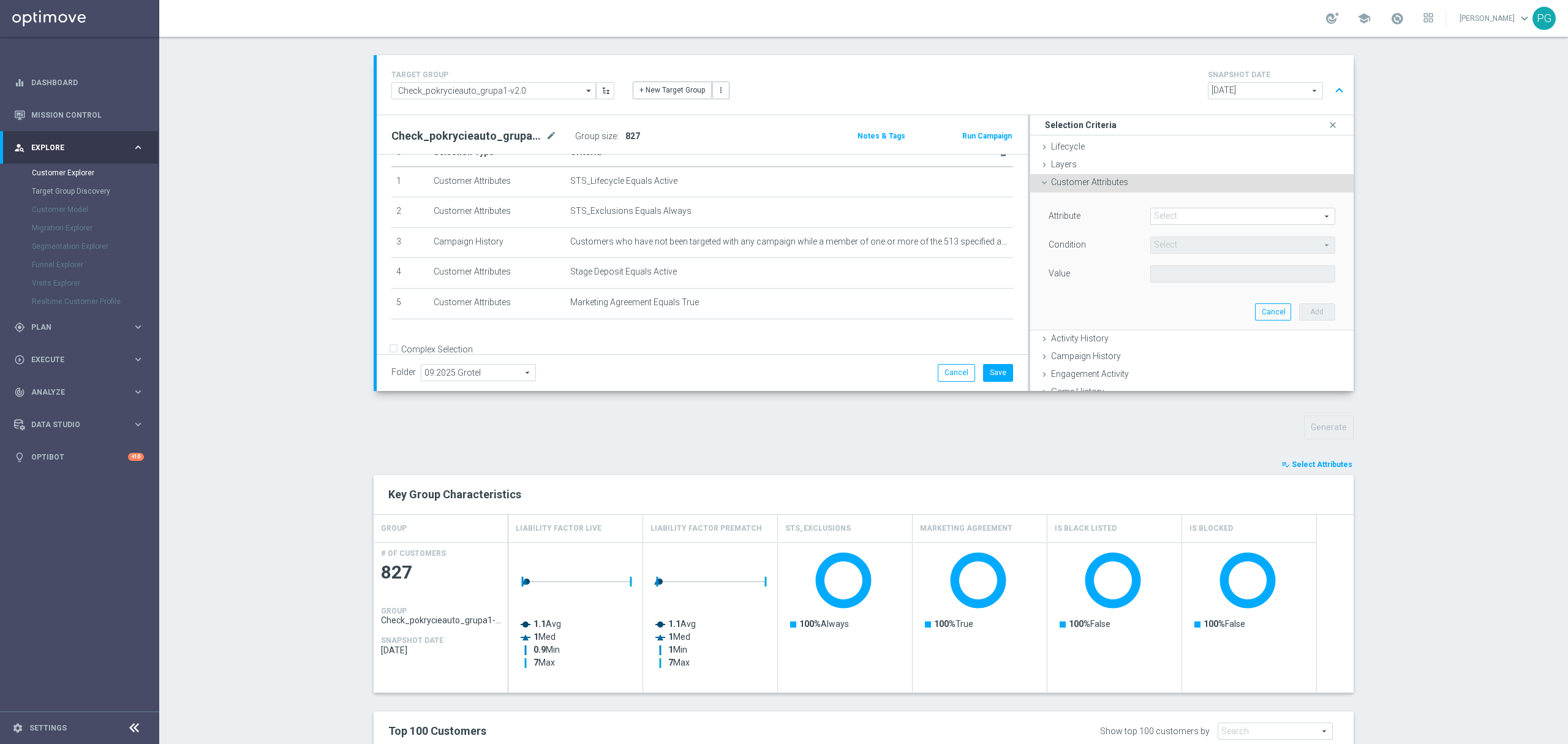
click at [1207, 219] on span at bounding box center [1243, 216] width 184 height 16
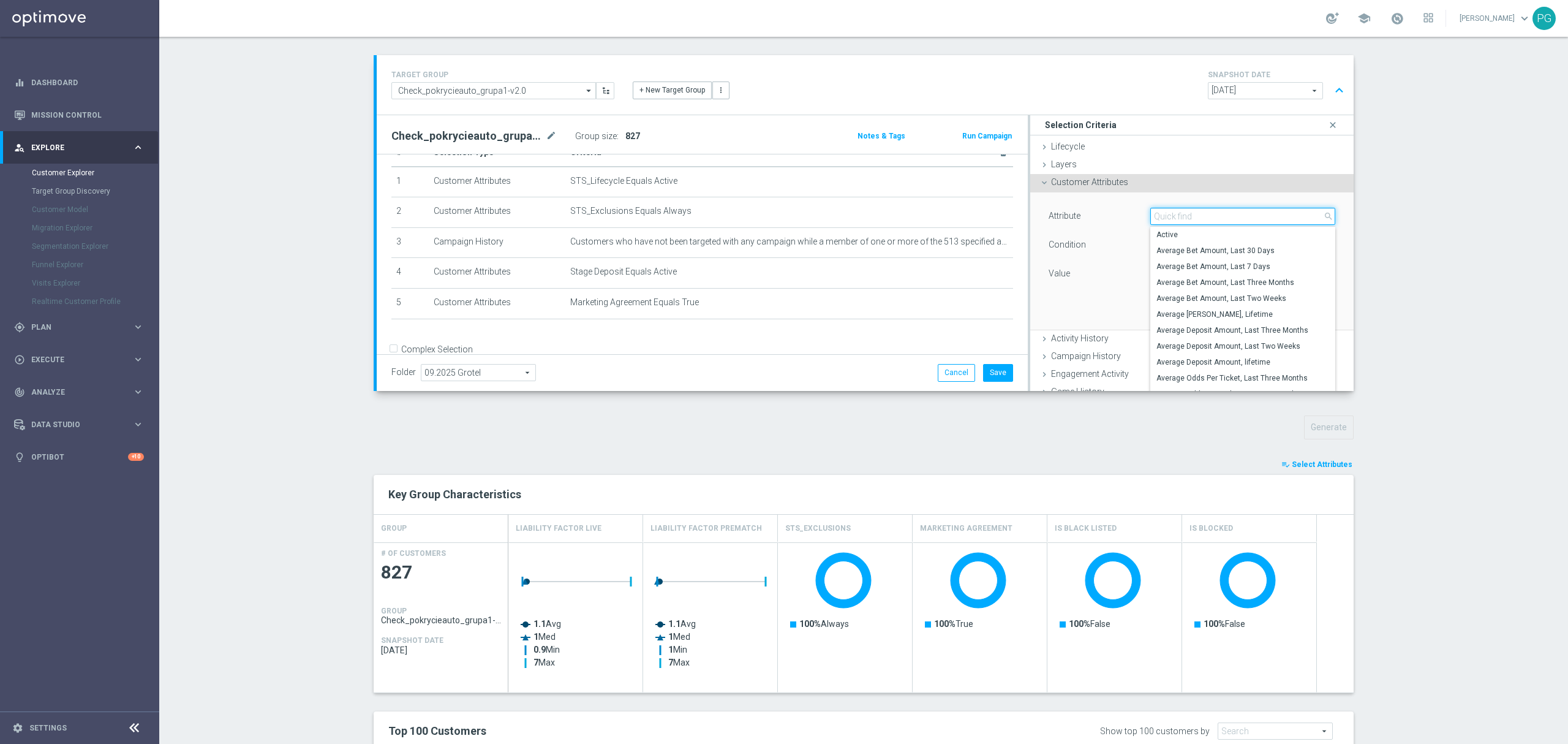
click at [1207, 219] on input "search" at bounding box center [1242, 216] width 185 height 17
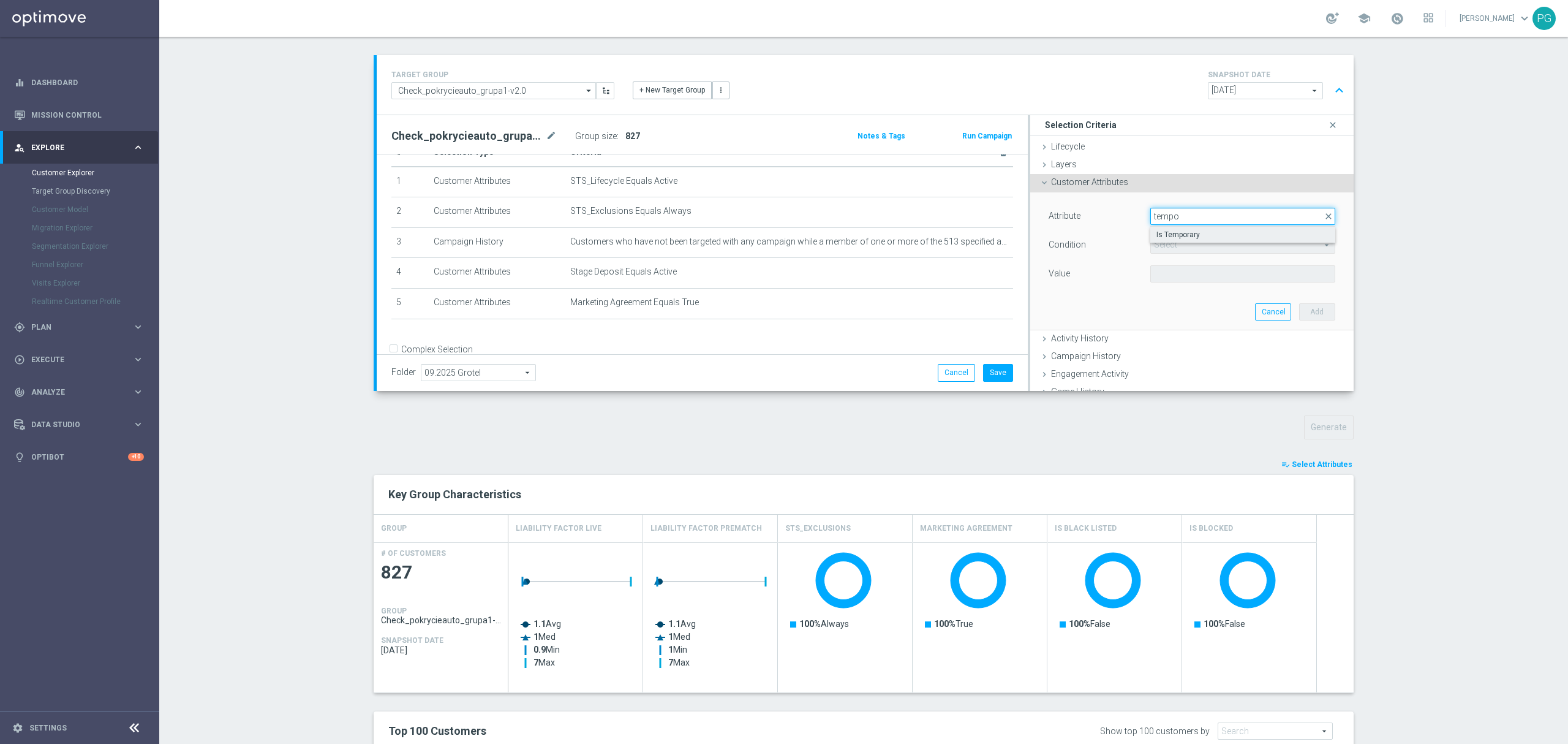
type input "tempo"
click at [1191, 230] on span "Is Temporary" at bounding box center [1242, 235] width 173 height 10
type input "Is Temporary"
type input "Equals"
click at [1169, 269] on span at bounding box center [1243, 273] width 184 height 16
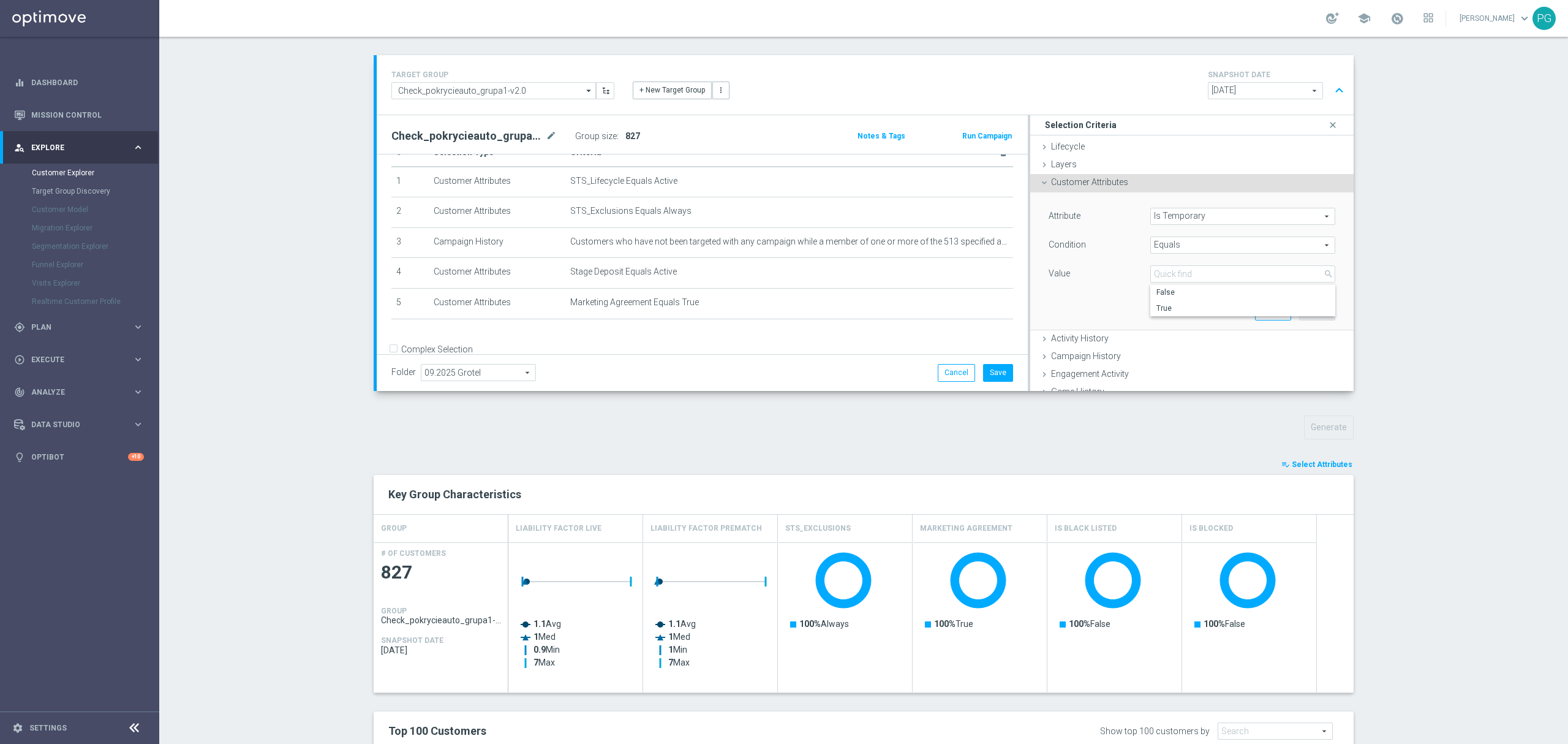
click at [1315, 455] on div "TARGET GROUP Check_pokrycieauto_grupa1-v2.0 Check_pokrycieauto_grupa1-v2.0 arro…" at bounding box center [864, 561] width 1029 height 1013
click at [1296, 466] on span "Select Attributes" at bounding box center [1322, 464] width 60 height 8
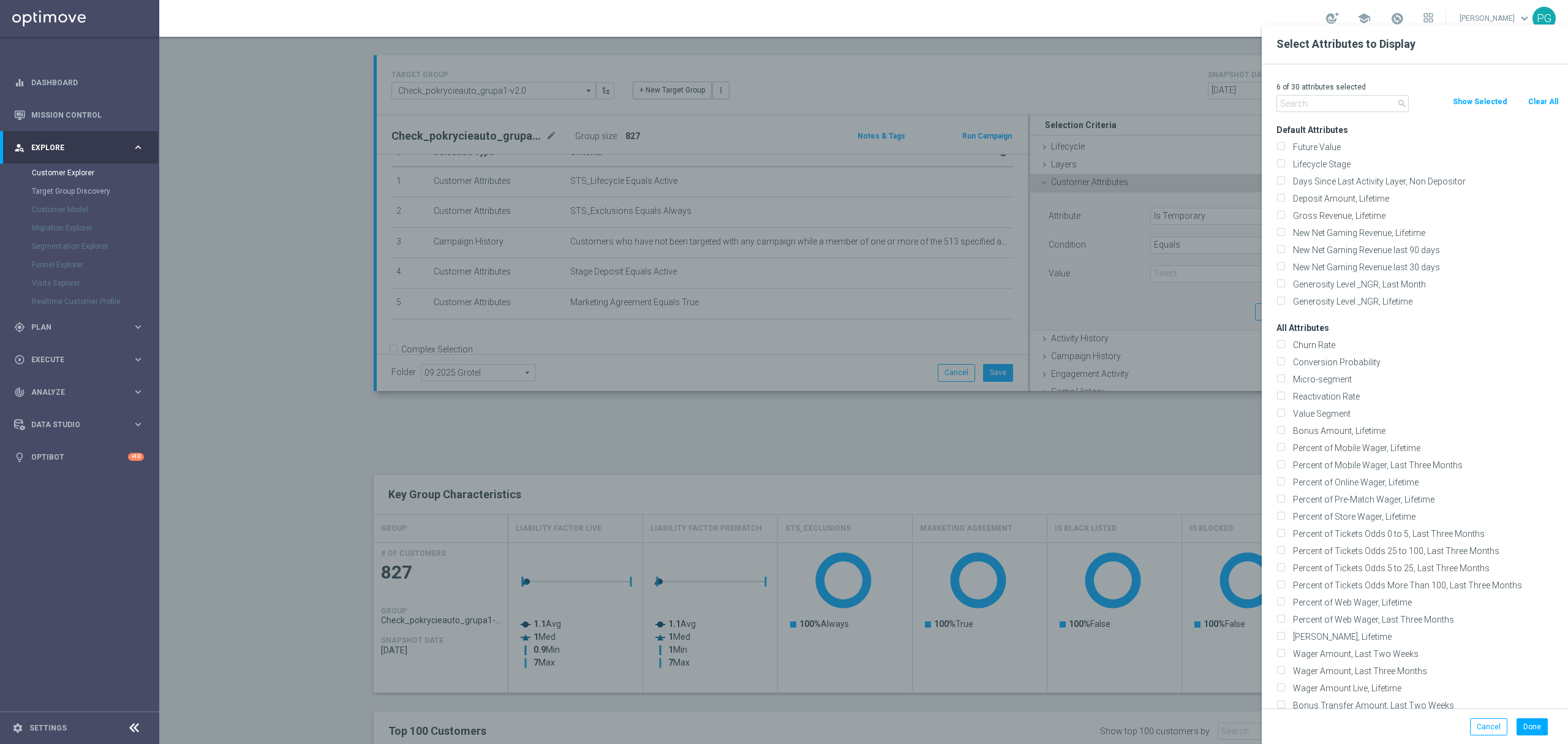
click at [1144, 466] on div at bounding box center [943, 396] width 1568 height 744
click at [1487, 733] on button "Cancel" at bounding box center [1489, 727] width 38 height 17
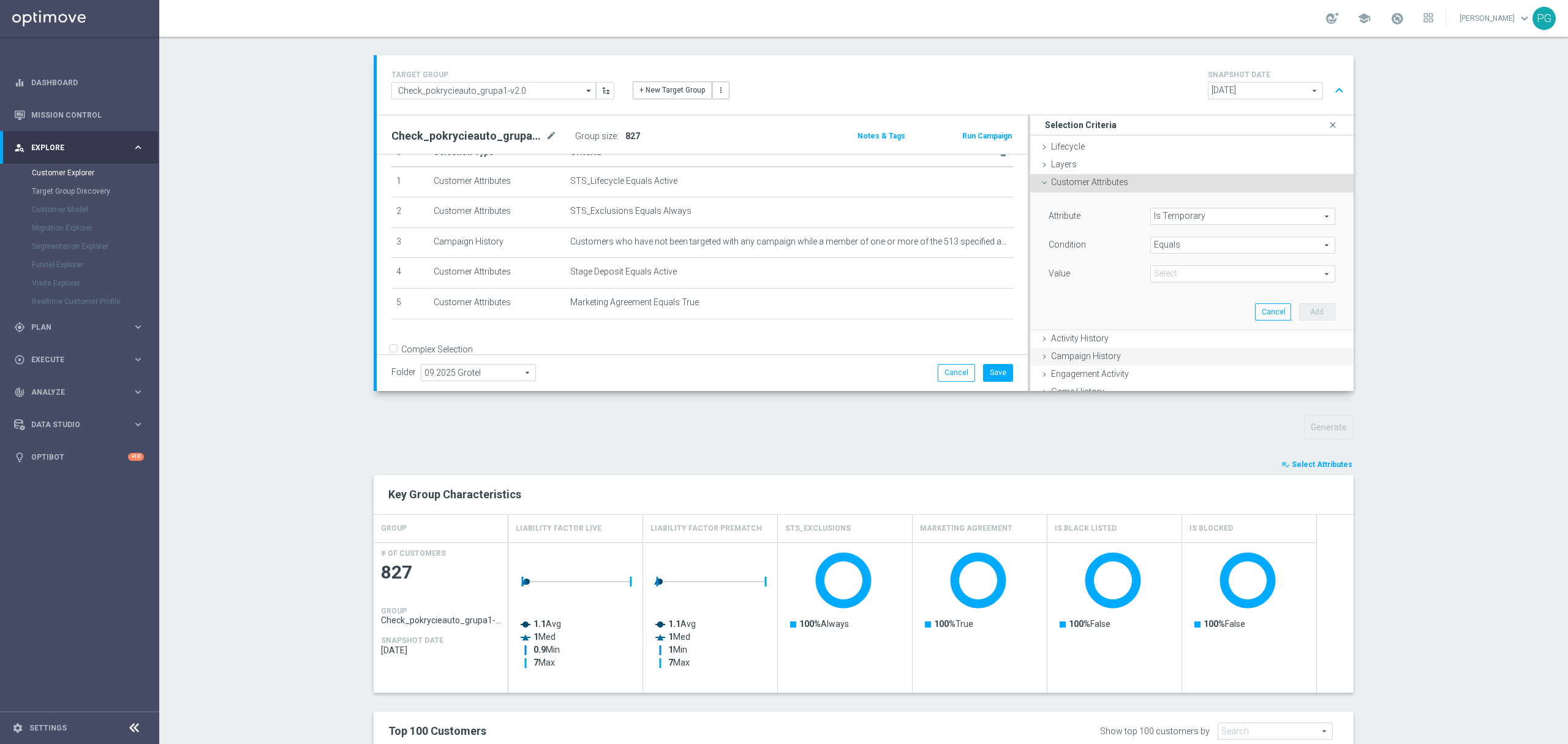
click at [1083, 356] on span "Campaign History" at bounding box center [1085, 355] width 70 height 10
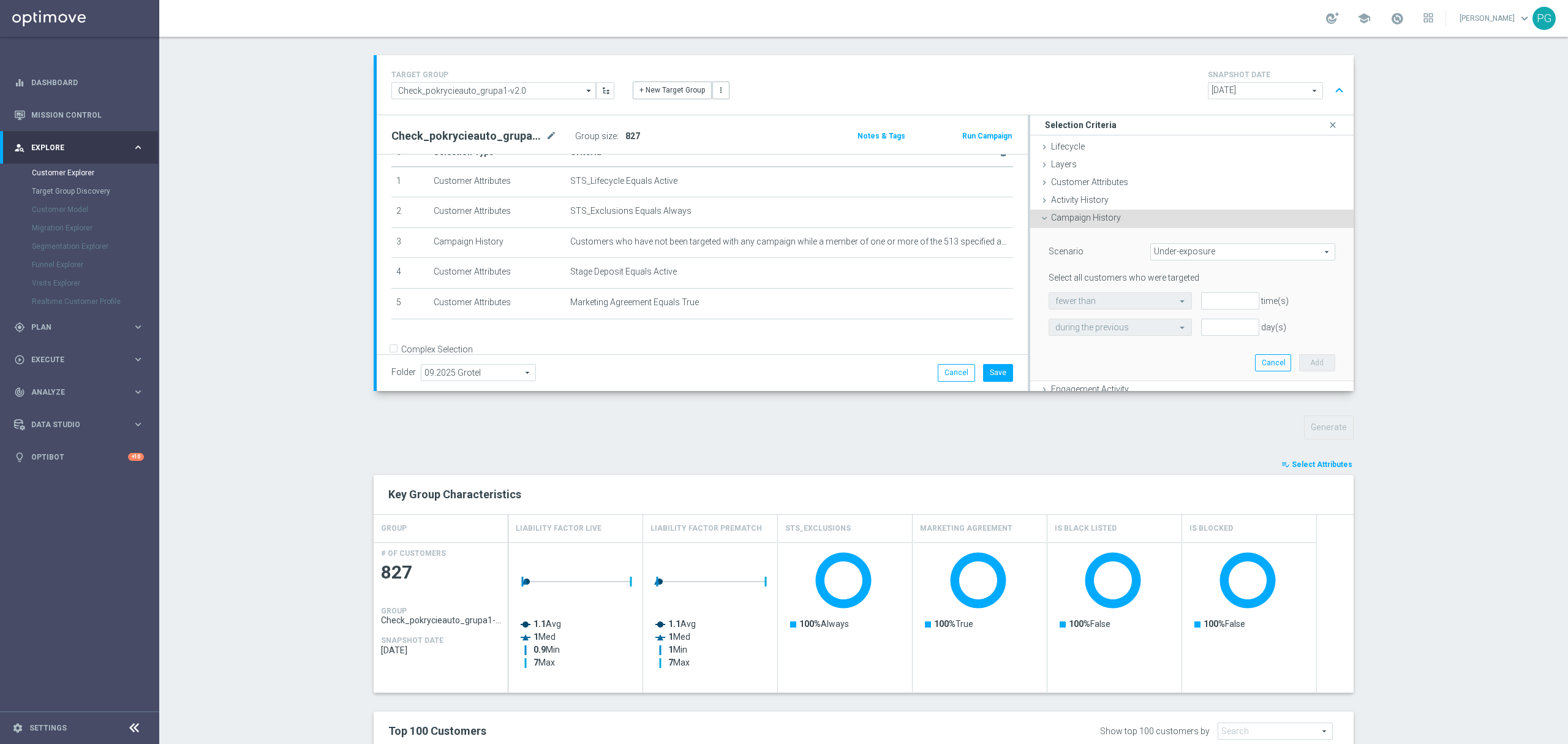
click at [1411, 424] on section "TARGET GROUP Check_pokrycieauto_grupa1-v2.0 Check_pokrycieauto_grupa1-v2.0 arro…" at bounding box center [864, 561] width 1409 height 1013
